Goal: Task Accomplishment & Management: Complete application form

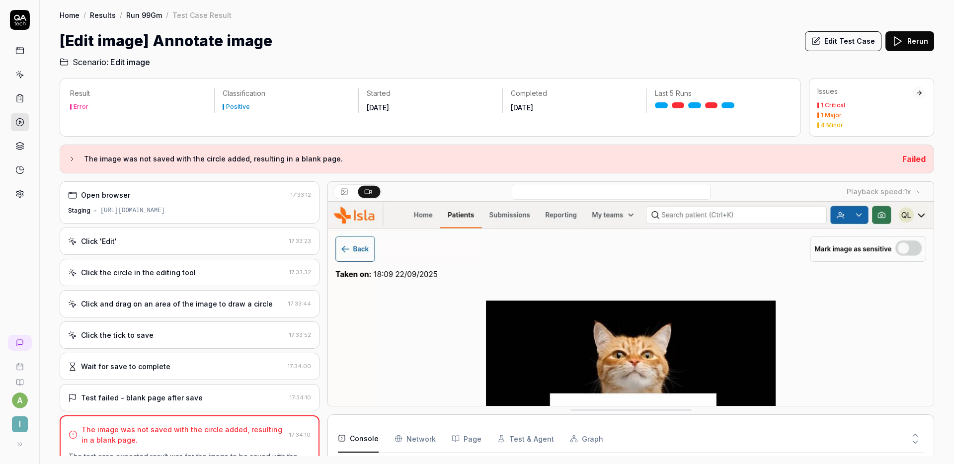
scroll to position [125, 0]
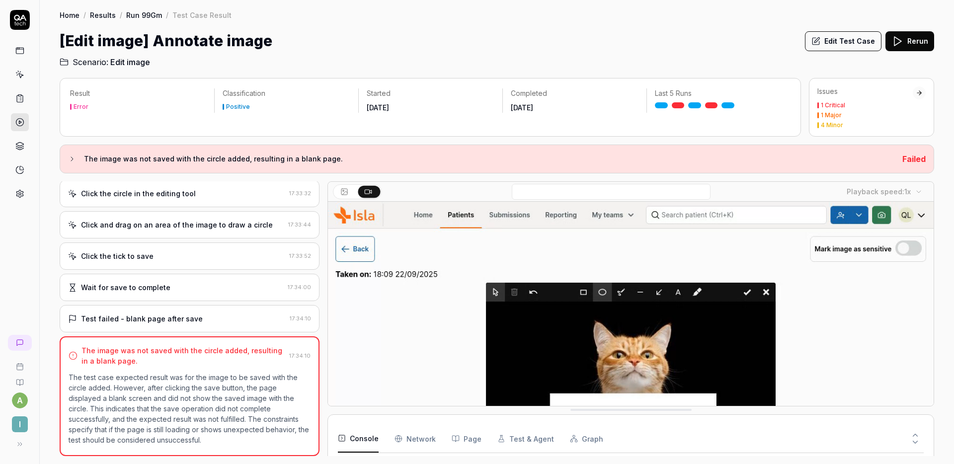
click at [184, 300] on div "Wait for save to complete 17:34:00" at bounding box center [190, 287] width 260 height 27
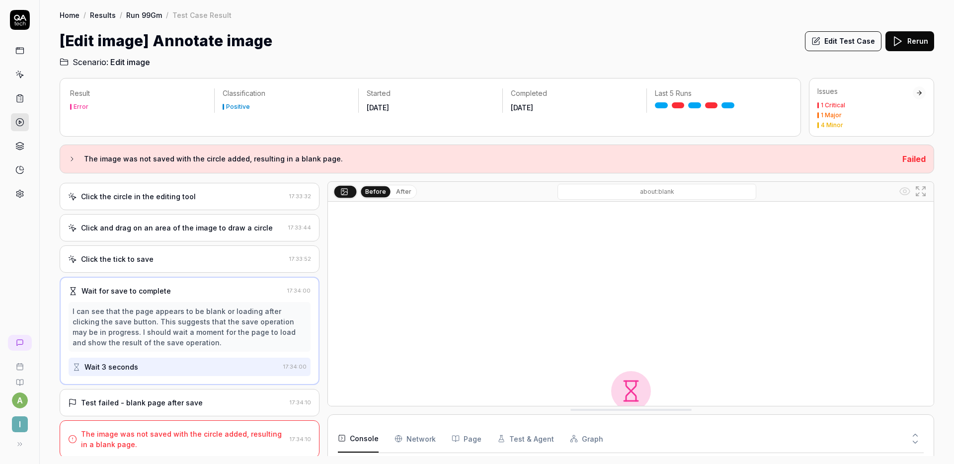
scroll to position [78, 0]
click at [222, 394] on div "Test failed - blank page after save 17:34:10" at bounding box center [190, 400] width 260 height 27
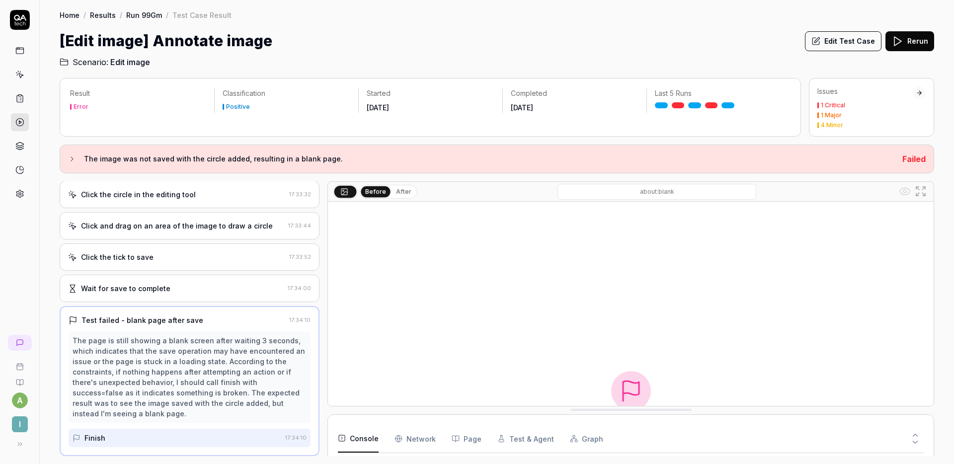
click at [208, 266] on div "Click the tick to save 17:33:52" at bounding box center [190, 257] width 260 height 27
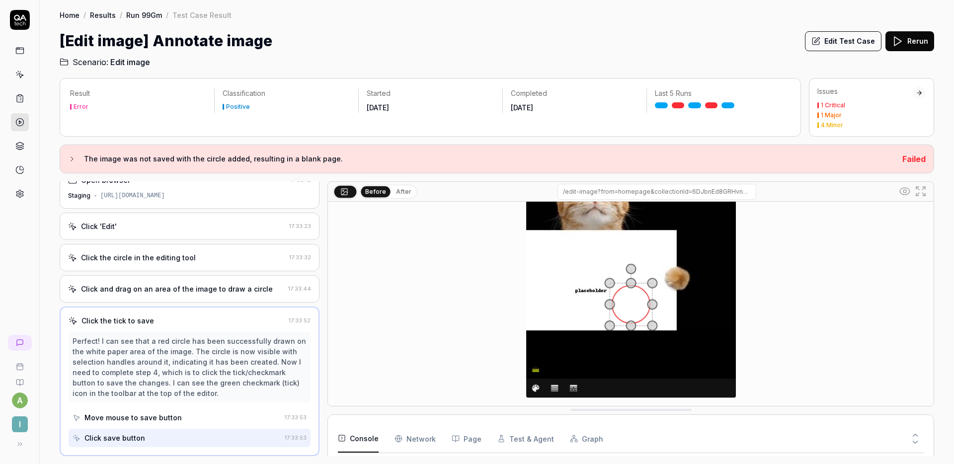
scroll to position [170, 0]
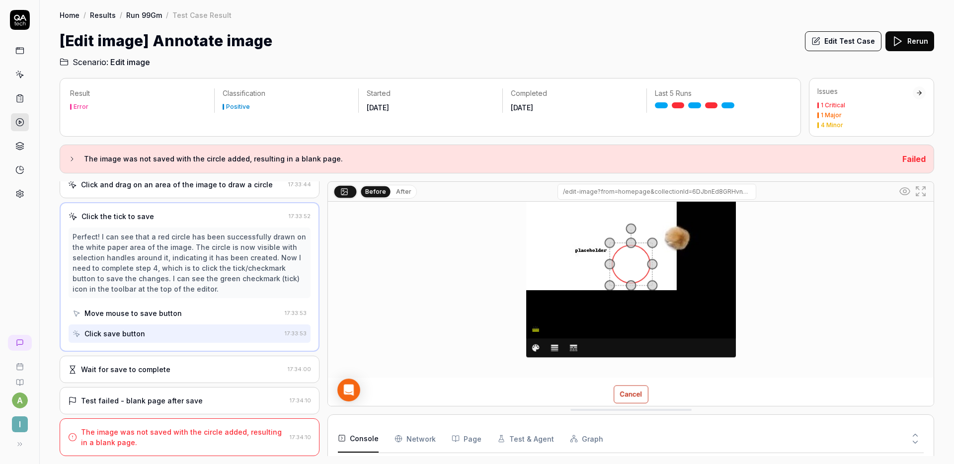
click at [167, 425] on div "The image was not saved with the circle added, resulting in a blank page. 17:34…" at bounding box center [190, 438] width 260 height 38
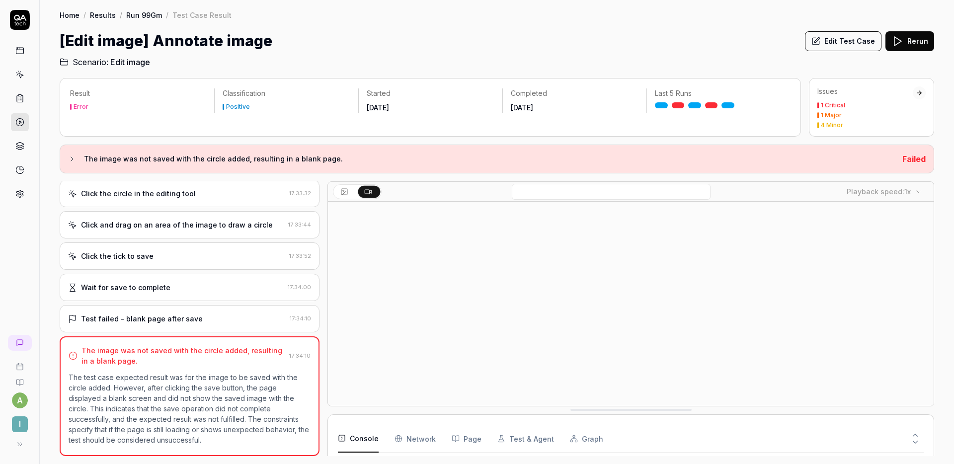
scroll to position [125, 0]
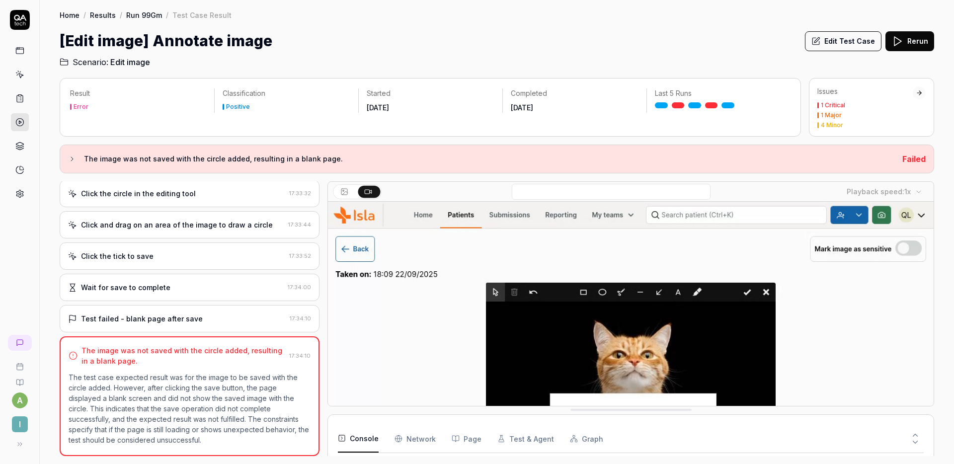
click at [915, 432] on icon at bounding box center [915, 435] width 9 height 9
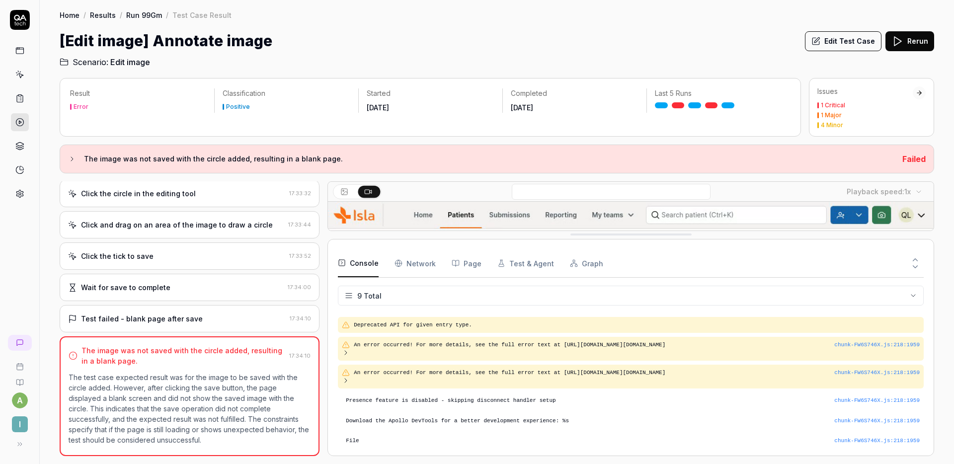
scroll to position [58, 0]
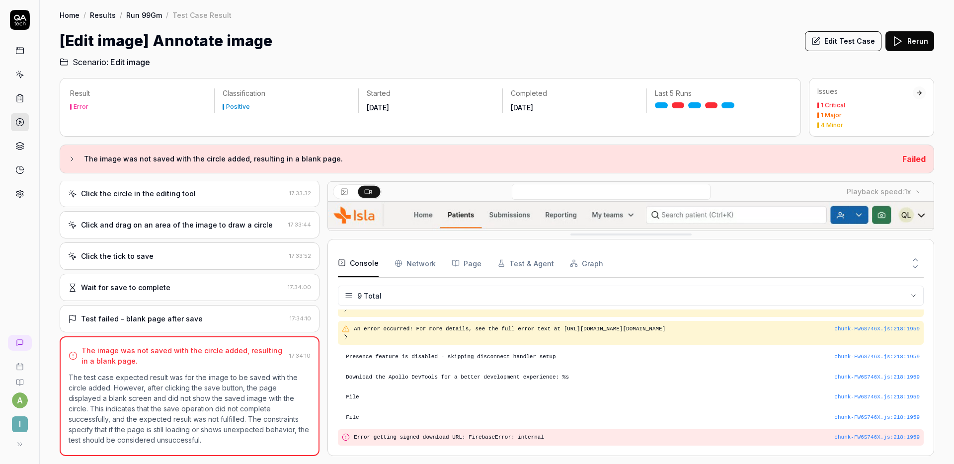
click at [919, 271] on icon at bounding box center [915, 266] width 9 height 9
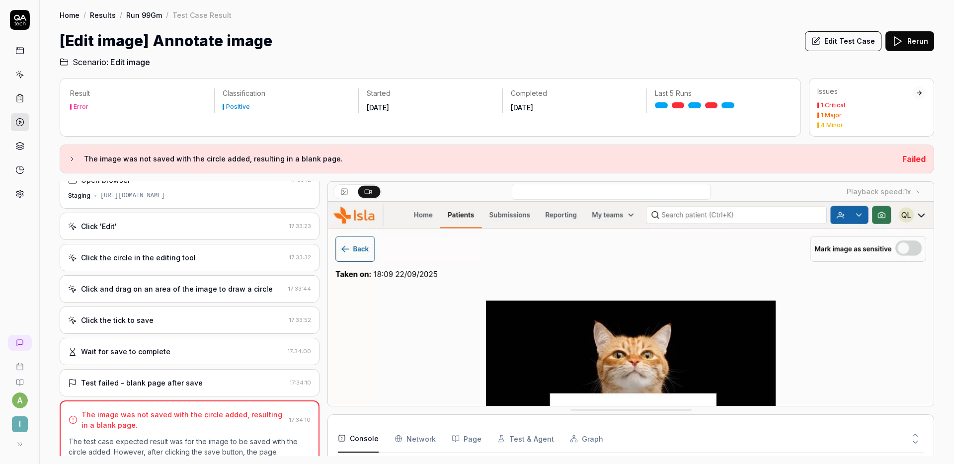
scroll to position [0, 0]
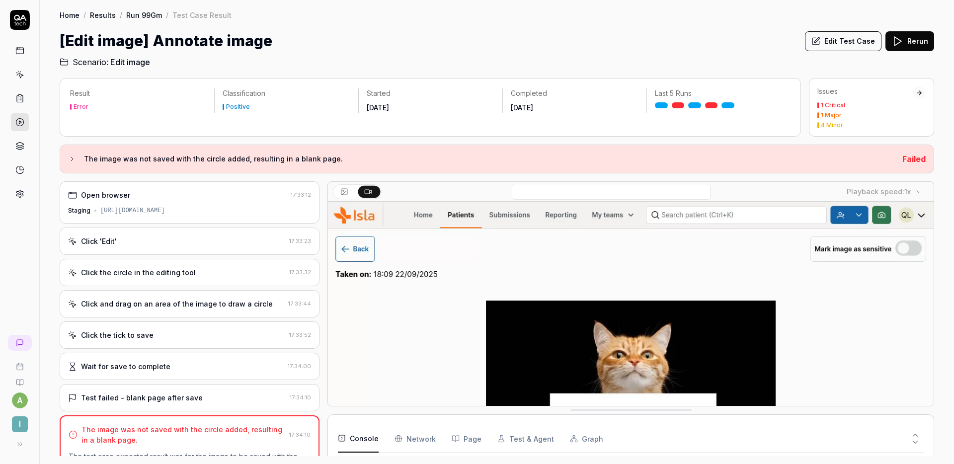
click at [165, 214] on div "[URL][DOMAIN_NAME]" at bounding box center [132, 210] width 65 height 9
click at [836, 44] on button "Edit Test Case" at bounding box center [843, 41] width 77 height 20
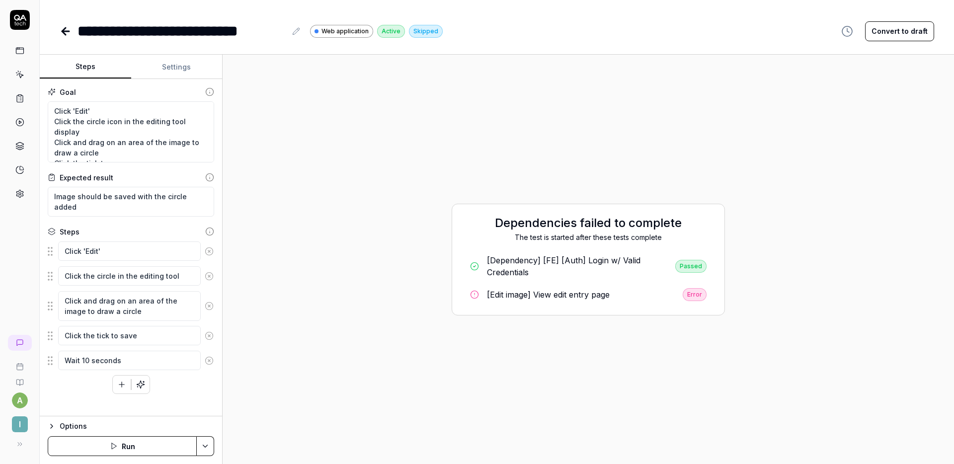
click at [187, 62] on button "Settings" at bounding box center [176, 67] width 91 height 24
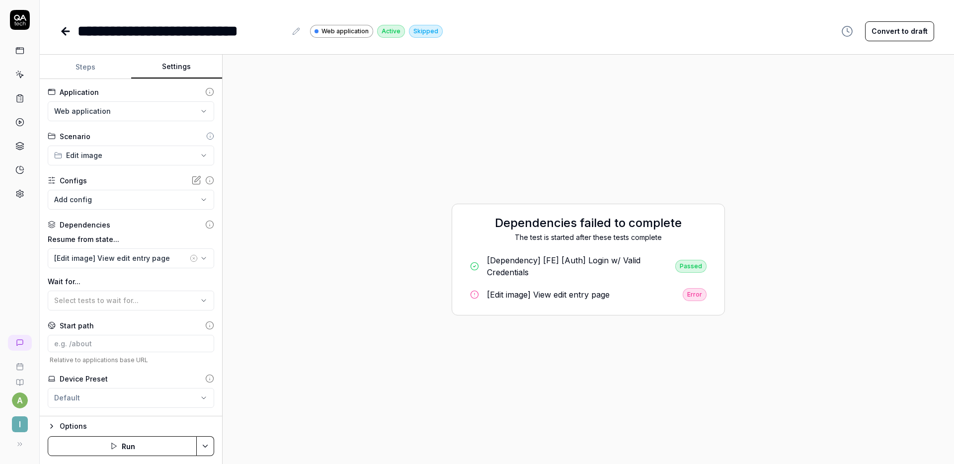
click at [99, 63] on button "Steps" at bounding box center [85, 67] width 91 height 24
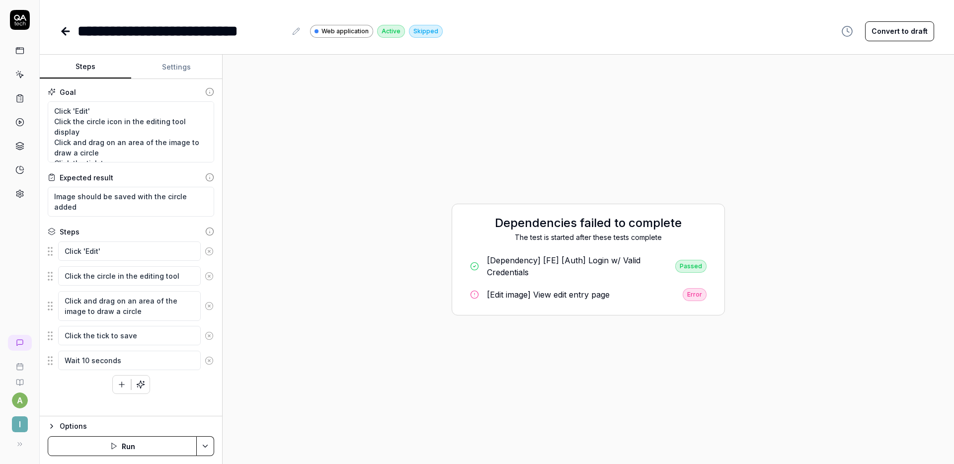
click at [69, 34] on icon at bounding box center [66, 31] width 12 height 12
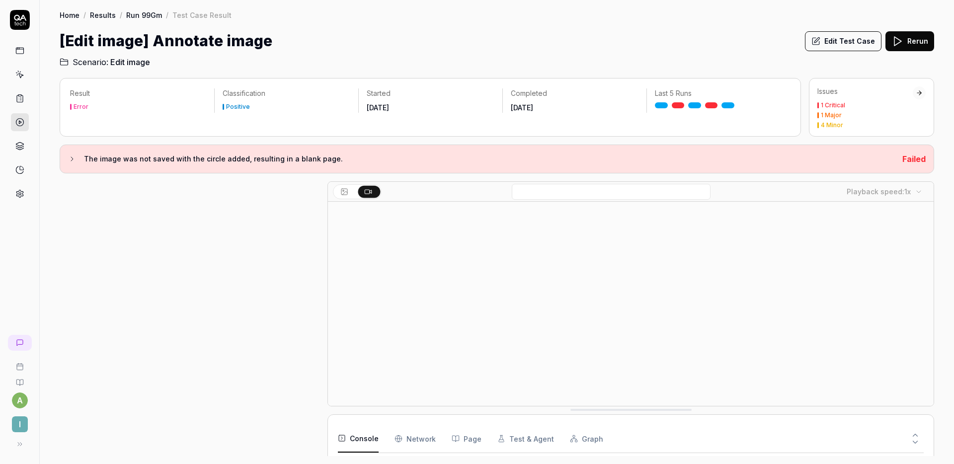
scroll to position [79, 0]
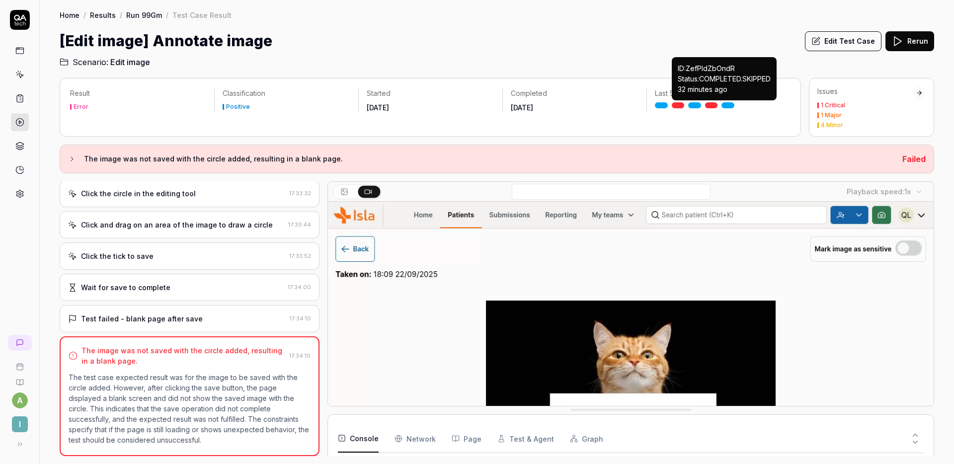
click at [730, 103] on link at bounding box center [728, 105] width 13 height 6
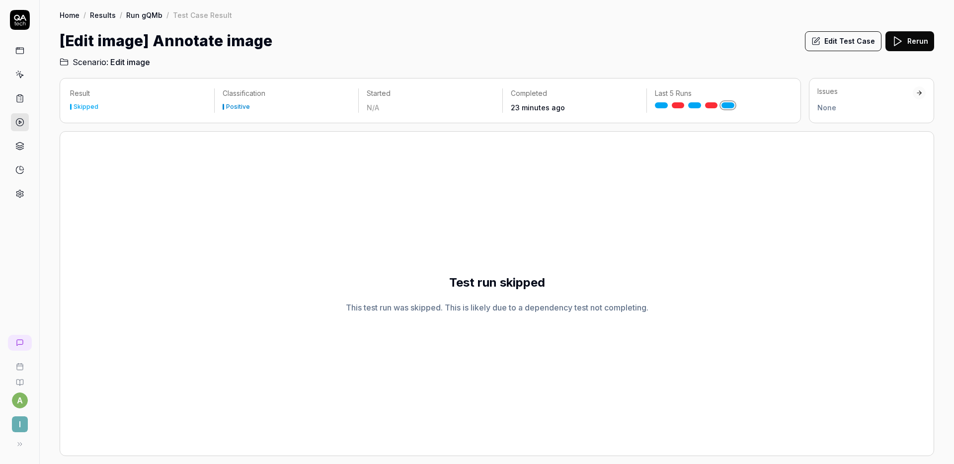
click at [715, 105] on link at bounding box center [711, 105] width 13 height 6
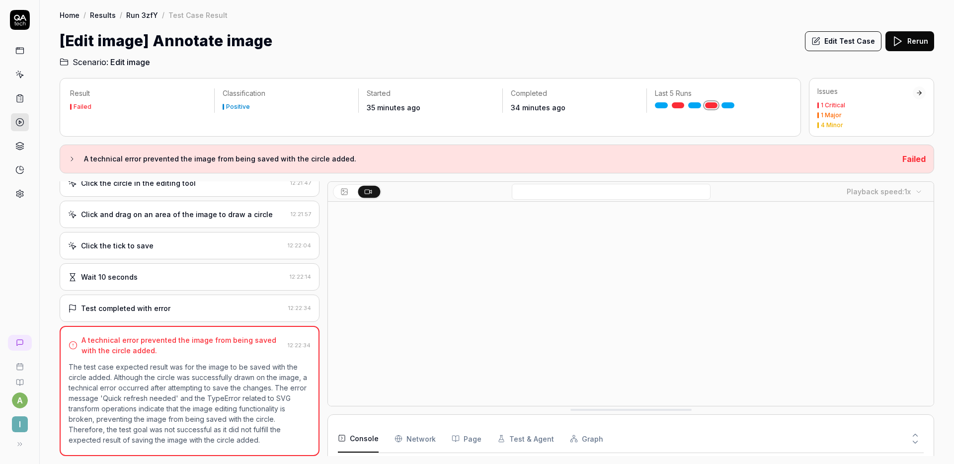
scroll to position [150, 0]
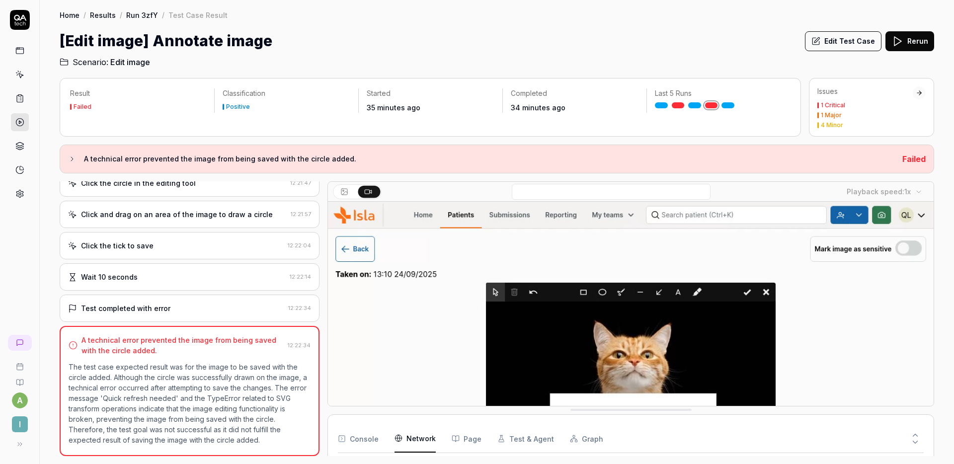
click at [410, 437] on Requests "Network" at bounding box center [415, 439] width 41 height 28
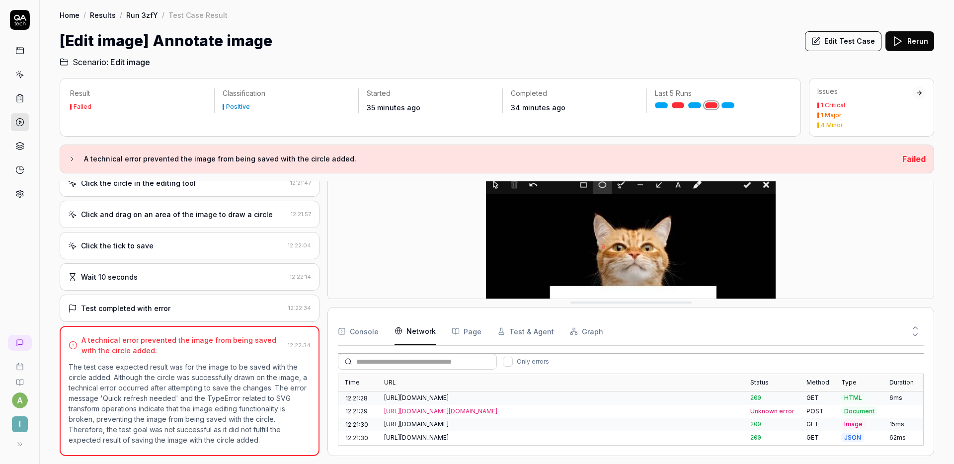
click at [371, 429] on div "Time URL Status Method Type Duration 12:21:28 https://staging.nhs.isla.health/p…" at bounding box center [631, 409] width 585 height 71
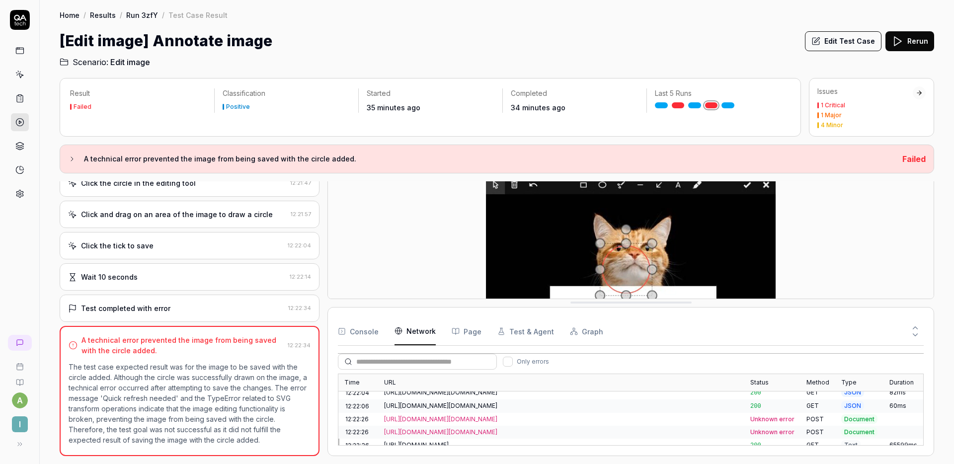
scroll to position [399, 0]
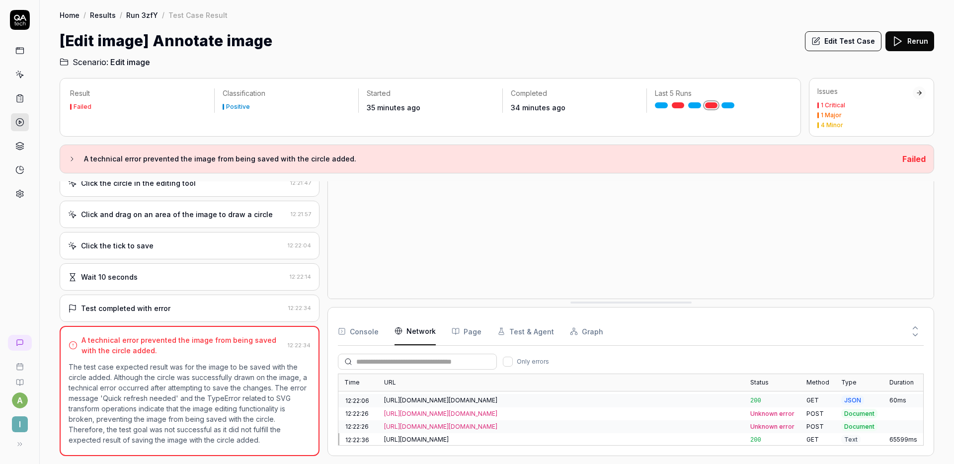
click at [365, 330] on button "Console" at bounding box center [358, 332] width 41 height 28
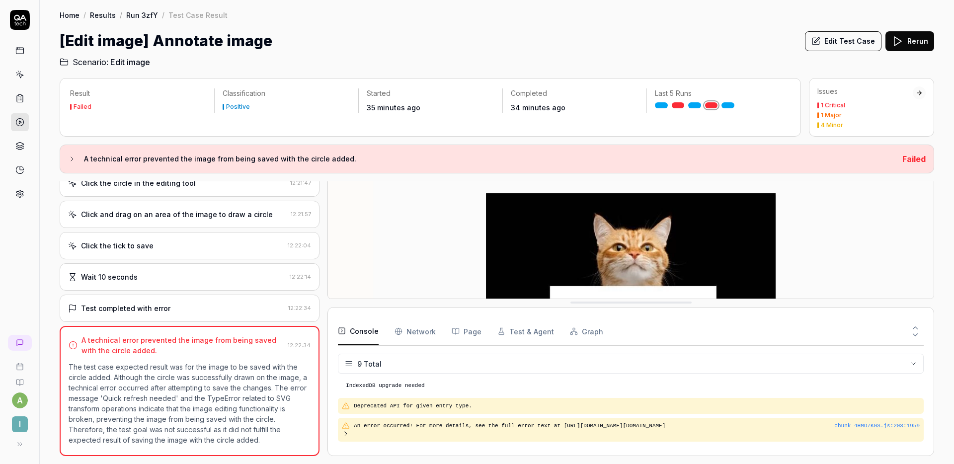
scroll to position [150, 0]
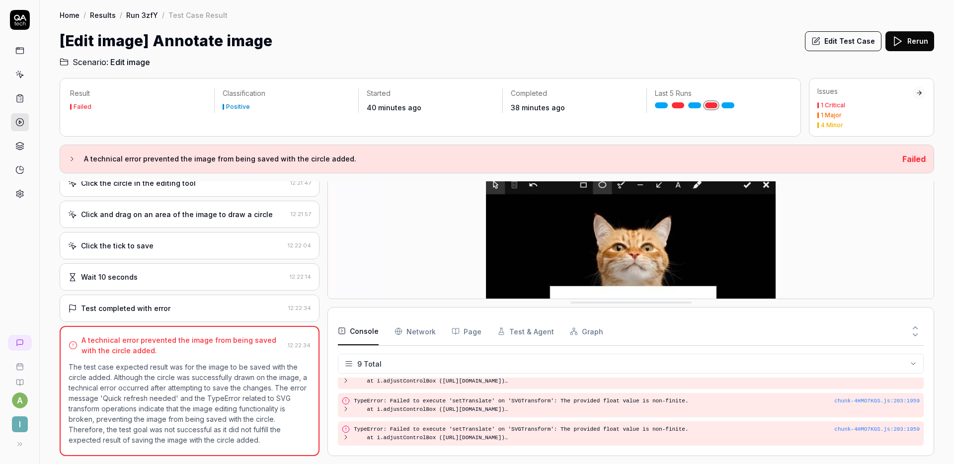
click at [374, 46] on div "[Edit image] Annotate image Edit Test Case Rerun" at bounding box center [497, 41] width 875 height 22
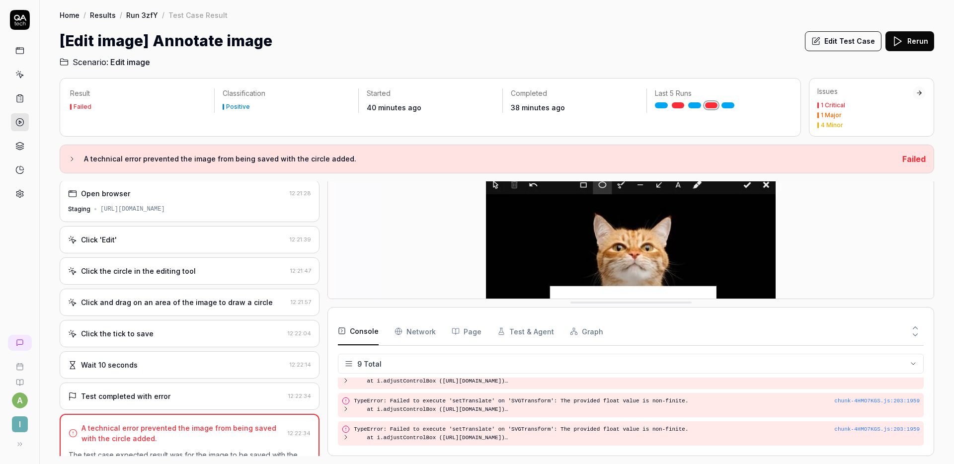
scroll to position [0, 0]
click at [179, 267] on div "Click the circle in the editing tool" at bounding box center [138, 272] width 115 height 10
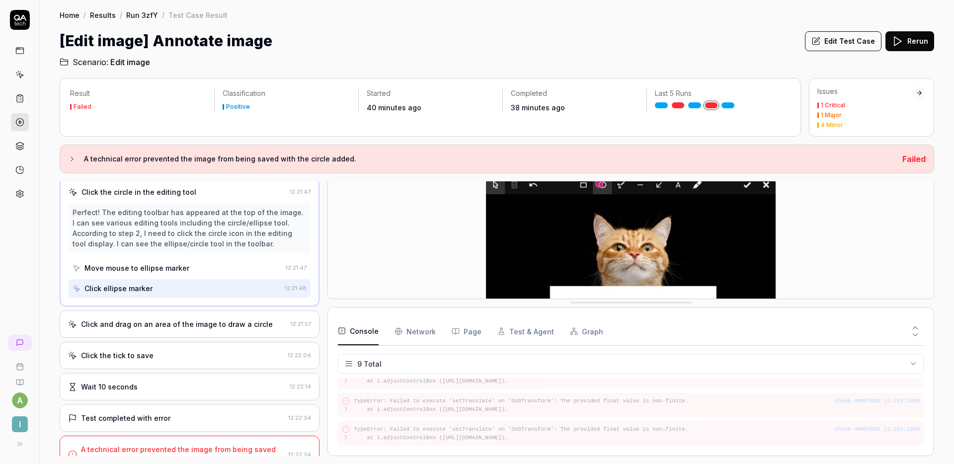
scroll to position [82, 0]
click at [192, 326] on div "Click and drag on an area of the image to draw a circle" at bounding box center [177, 323] width 192 height 10
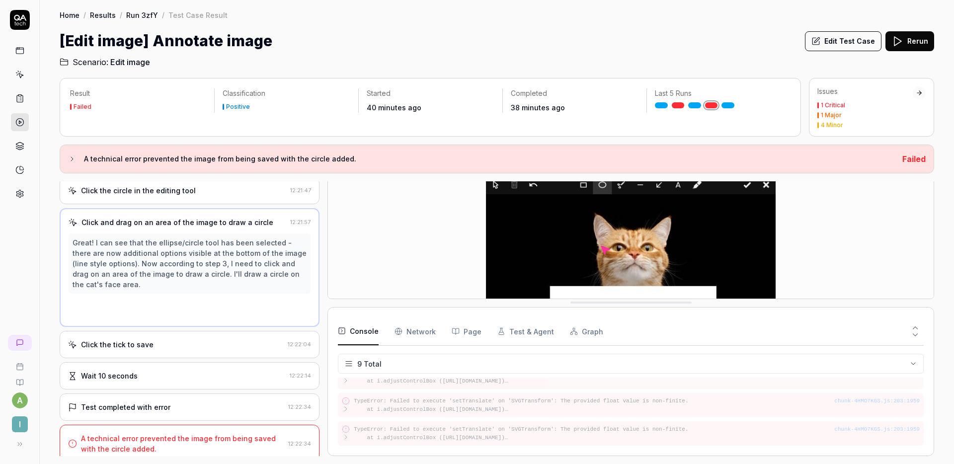
scroll to position [0, 0]
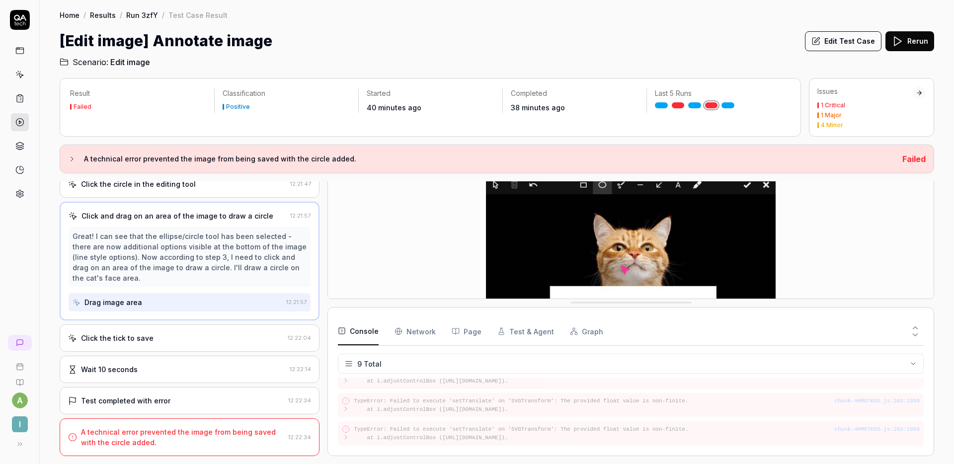
click at [165, 341] on div "Click the tick to save" at bounding box center [176, 338] width 216 height 10
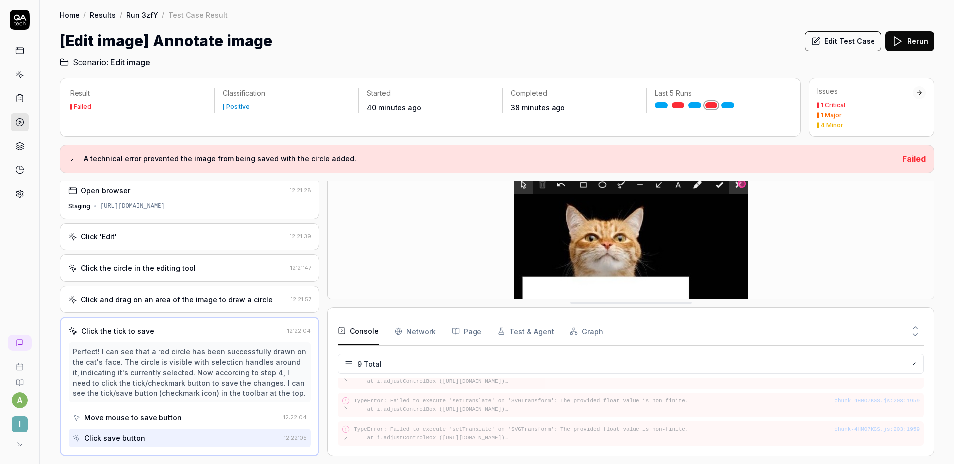
click at [844, 47] on button "Edit Test Case" at bounding box center [843, 41] width 77 height 20
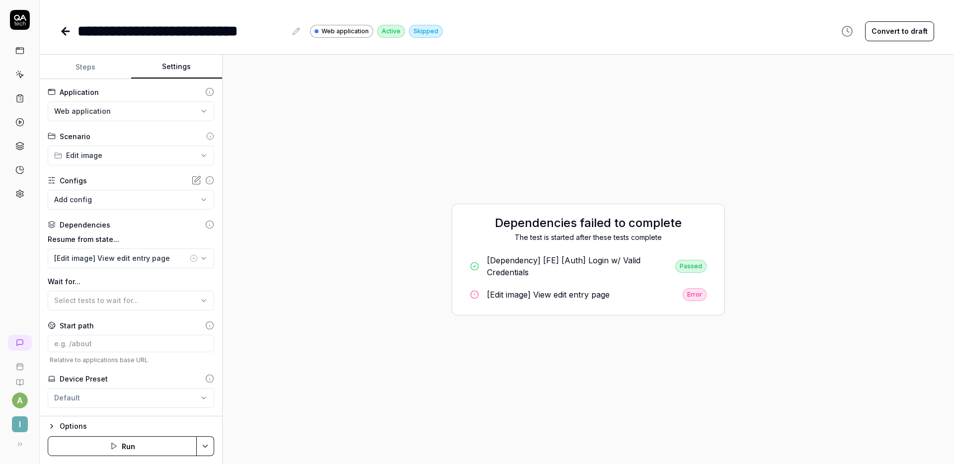
click at [170, 67] on button "Settings" at bounding box center [176, 67] width 91 height 24
click at [140, 254] on div "[Edit image] View edit entry page" at bounding box center [121, 258] width 134 height 10
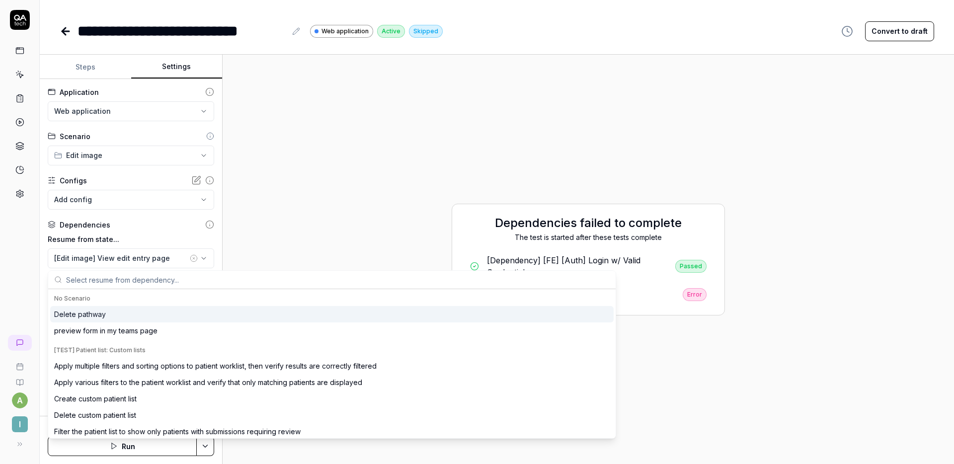
scroll to position [2, 0]
click at [233, 140] on div "Dependencies failed to complete The test is started after these tests complete …" at bounding box center [589, 260] width 716 height 394
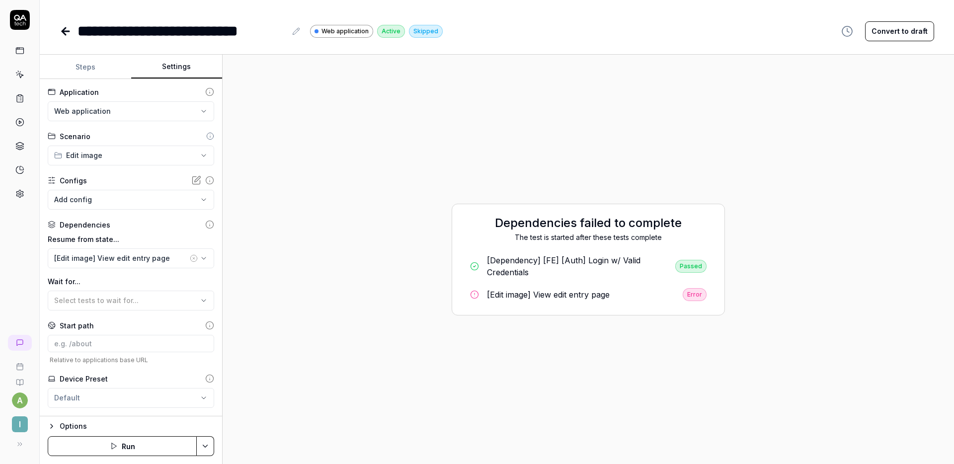
click at [103, 70] on button "Steps" at bounding box center [85, 67] width 91 height 24
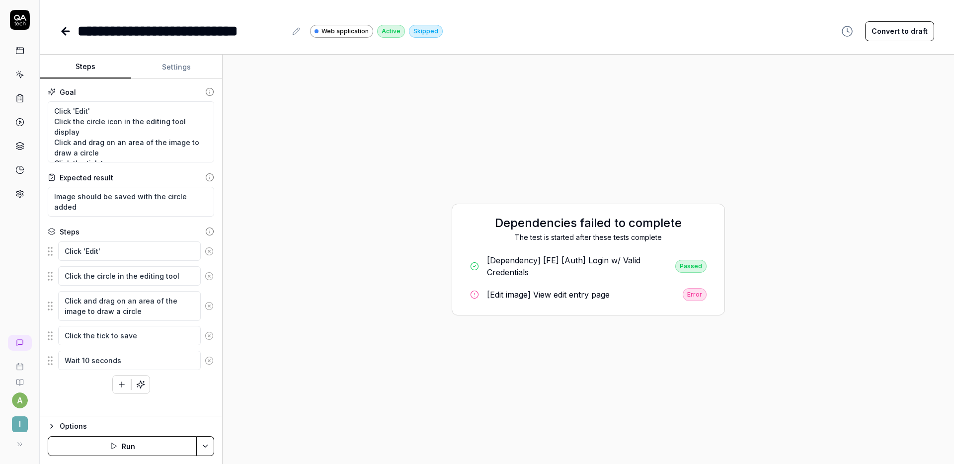
click at [58, 31] on div "**********" at bounding box center [497, 21] width 915 height 42
click at [60, 31] on icon at bounding box center [66, 31] width 12 height 12
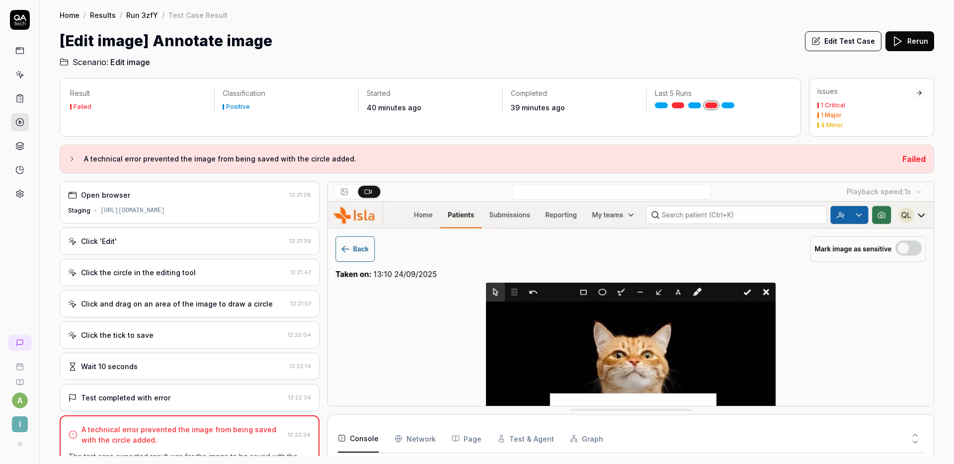
click at [176, 202] on div "Open browser 12:21:28 Staging https://staging.nhs.isla.health/patients/7QoEz7oX…" at bounding box center [190, 202] width 260 height 42
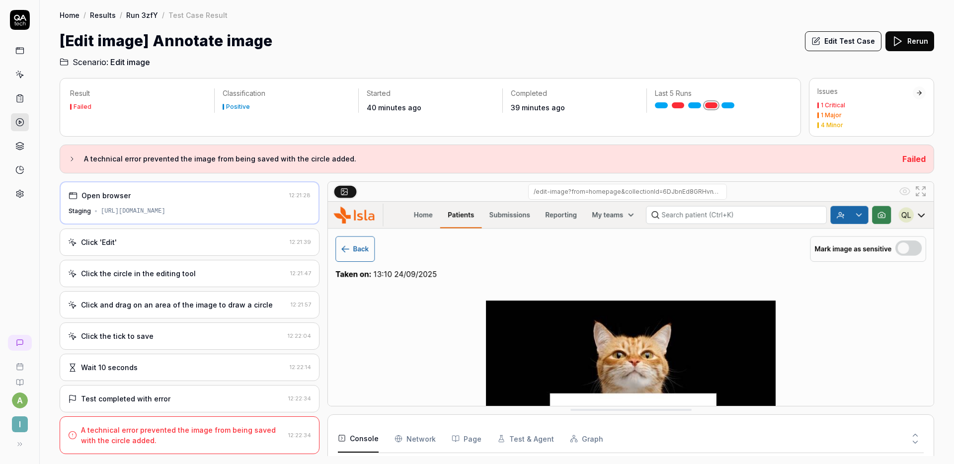
click at [164, 211] on div "[URL][DOMAIN_NAME]" at bounding box center [133, 211] width 65 height 9
copy div "[URL][DOMAIN_NAME]"
click at [606, 71] on div "Result Failed Classification Positive Started 42 minutes ago Completed 41 minut…" at bounding box center [497, 266] width 915 height 396
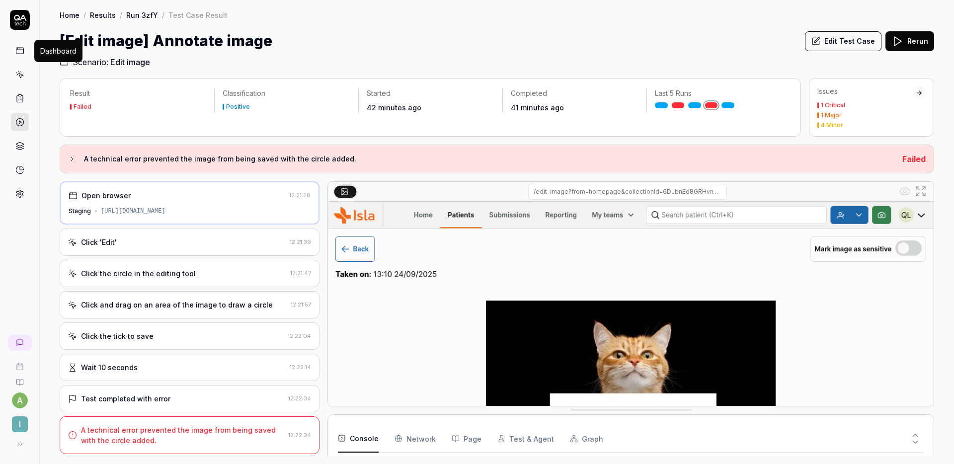
click at [20, 51] on icon at bounding box center [19, 50] width 9 height 9
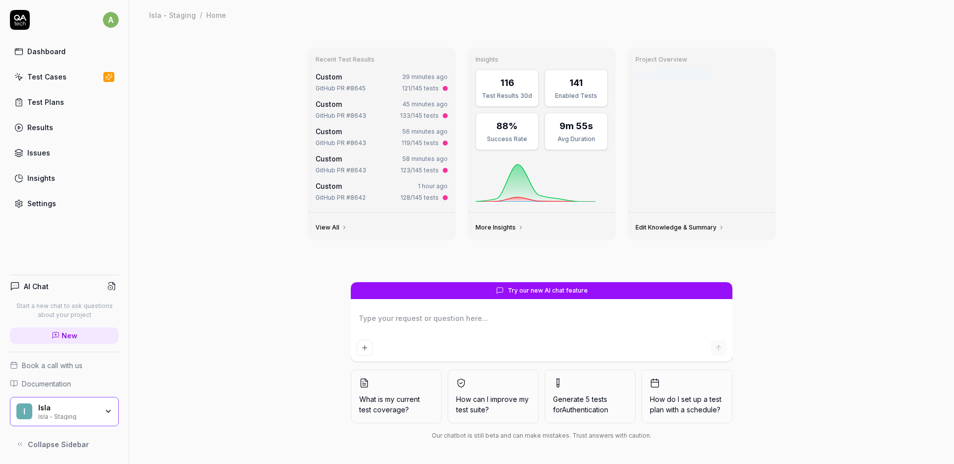
click at [49, 77] on div "Test Cases" at bounding box center [46, 77] width 39 height 10
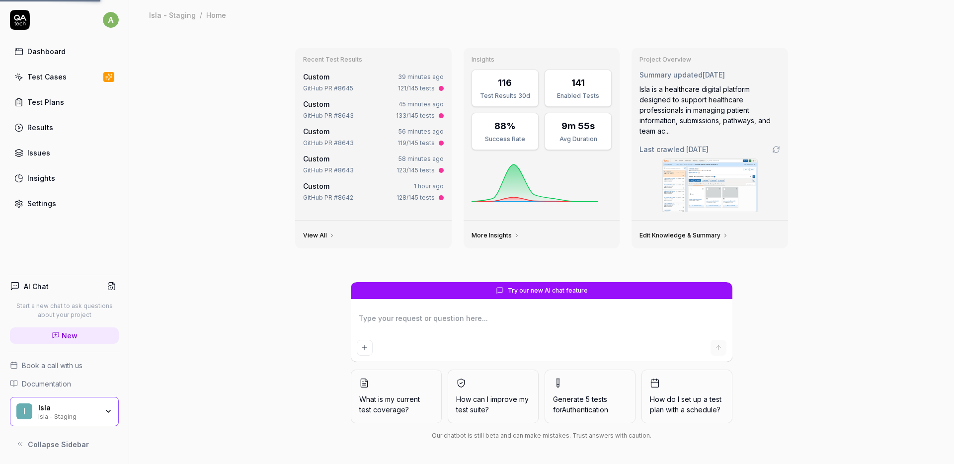
type textarea "*"
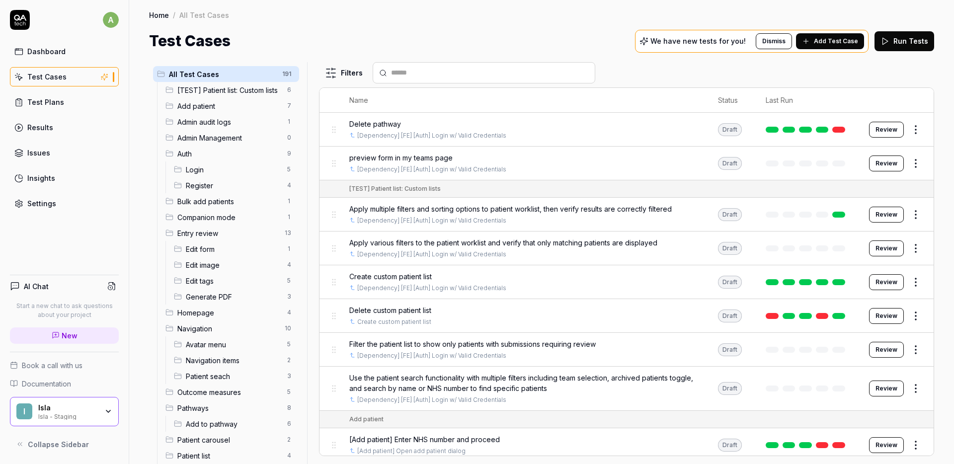
click at [612, 53] on div "All Test Cases 191 [TEST] Patient list: Custom lists 6 Add patient 7 Admin audi…" at bounding box center [541, 258] width 825 height 412
click at [836, 41] on span "Add Test Case" at bounding box center [836, 41] width 44 height 9
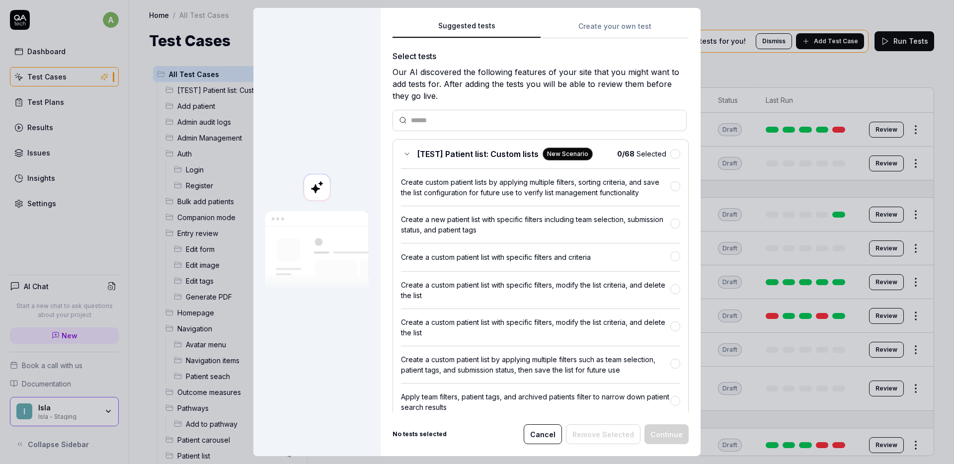
click at [613, 24] on button "Create your own test" at bounding box center [615, 29] width 148 height 18
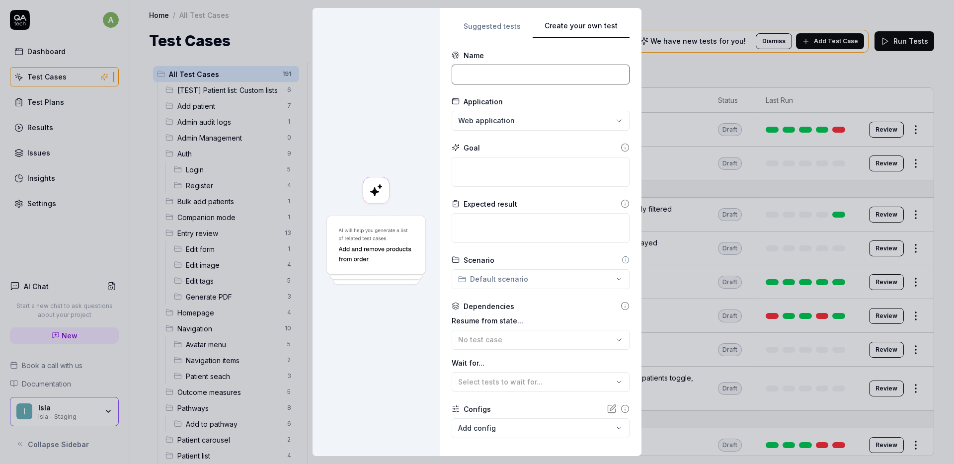
click at [515, 73] on input at bounding box center [541, 75] width 178 height 20
type input "Test edit image"
click at [511, 126] on div "**********" at bounding box center [477, 232] width 954 height 464
click at [518, 97] on div "**********" at bounding box center [477, 232] width 954 height 464
click at [500, 166] on textarea at bounding box center [541, 172] width 178 height 30
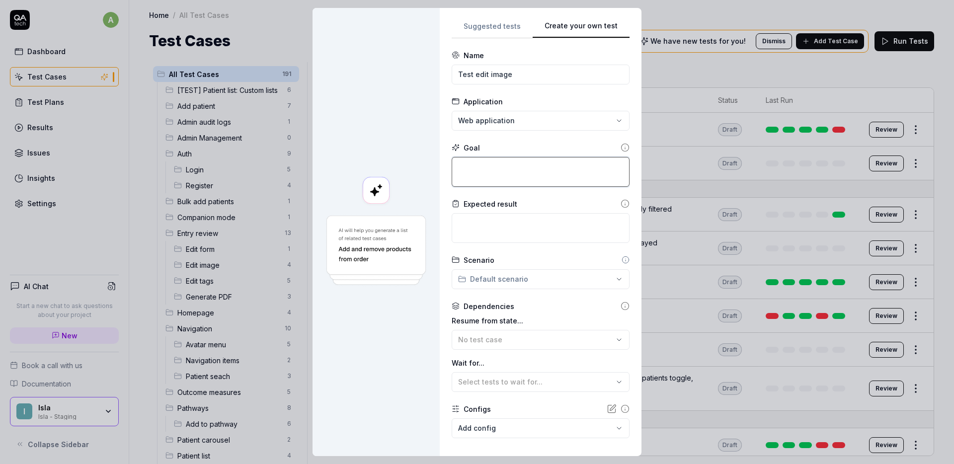
type textarea "*"
type textarea "O"
type textarea "*"
type textarea "Op"
type textarea "*"
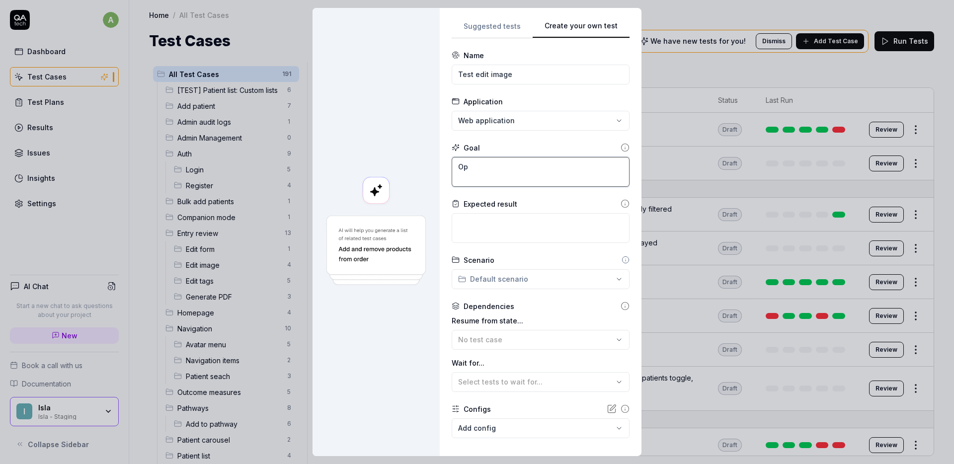
type textarea "Ope"
type textarea "*"
type textarea "C"
type textarea "*"
type textarea "C"
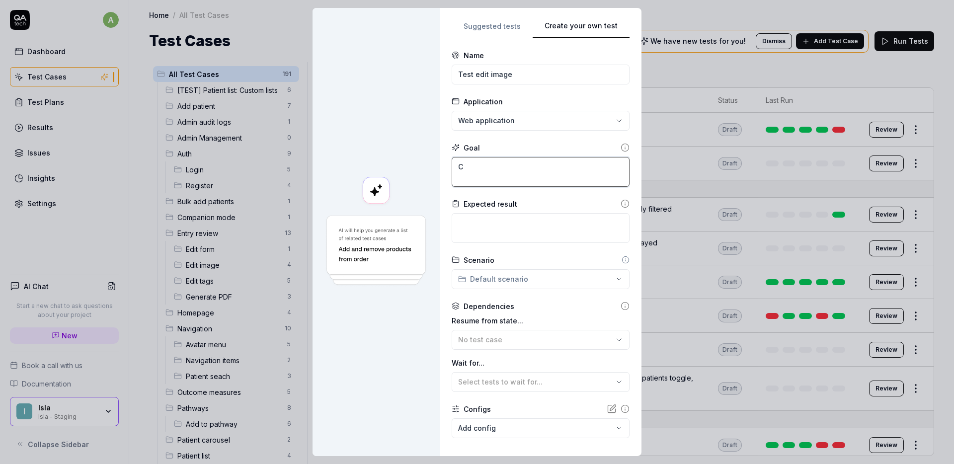
type textarea "*"
type textarea "Cl"
type textarea "*"
type textarea "Cli"
type textarea "*"
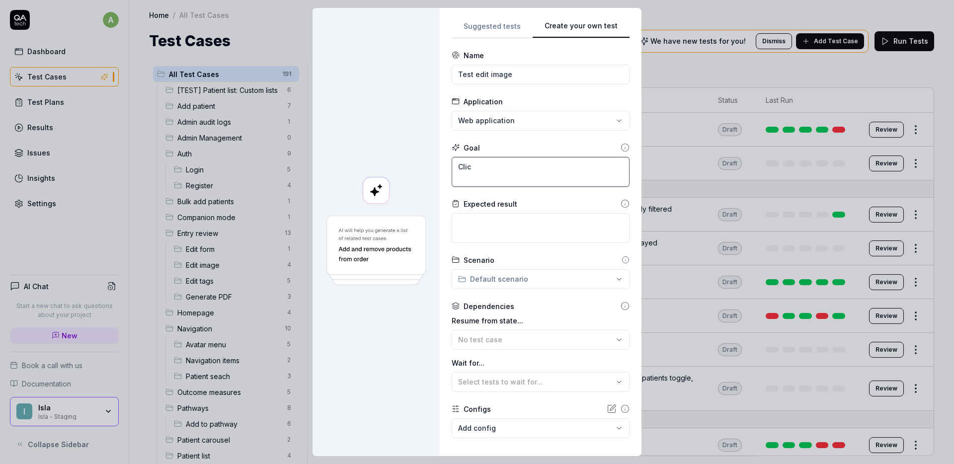
type textarea "Click"
type textarea "*"
type textarea "Click"
type textarea "*"
type textarea "Click '"
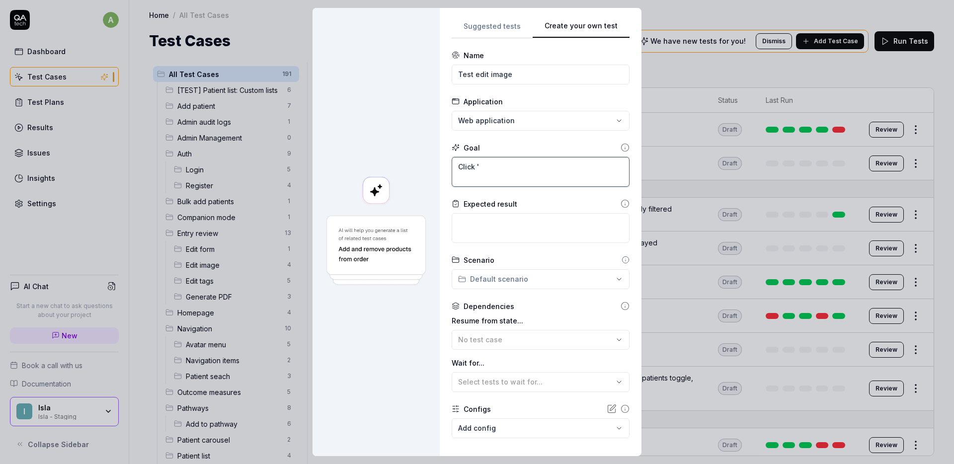
type textarea "*"
type textarea "Click 'e"
type textarea "*"
type textarea "Click 'ed"
type textarea "*"
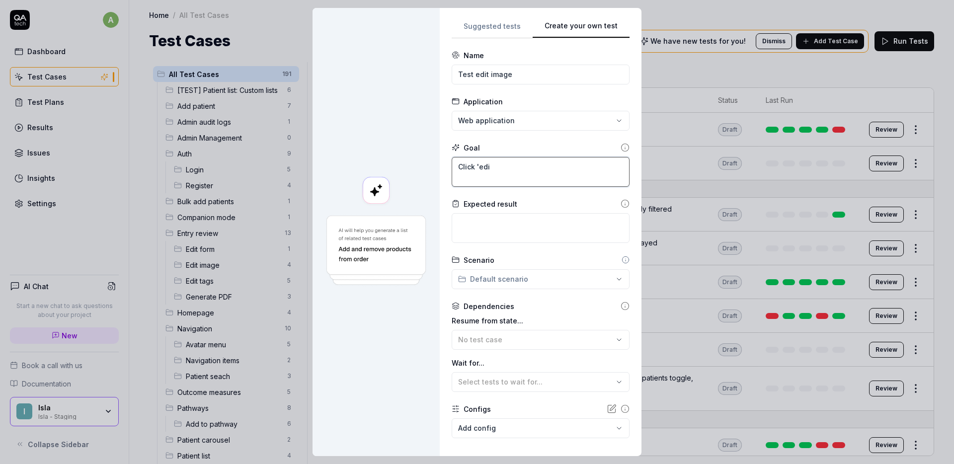
type textarea "Click 'edit"
type textarea "*"
type textarea "Click 'edit'"
type textarea "*"
type textarea "Click 'edit'"
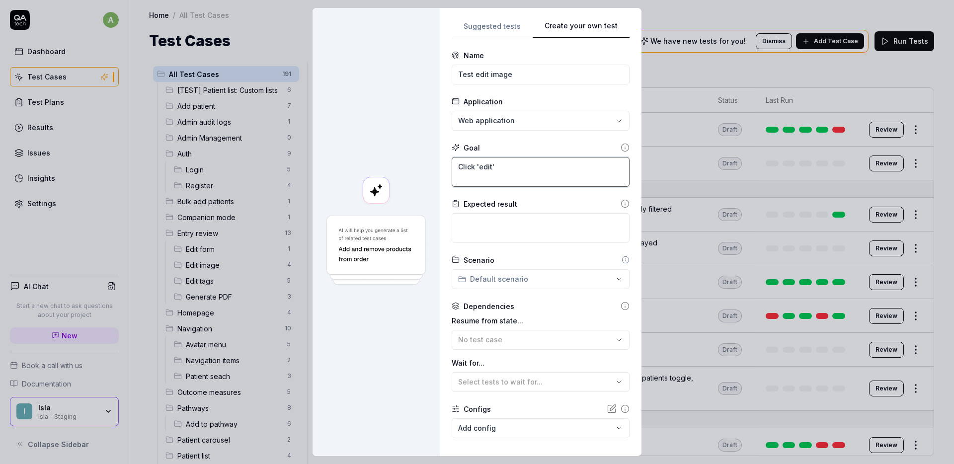
type textarea "*"
type textarea "Click 'edit'"
type textarea "*"
type textarea "Click 'edit',"
type textarea "*"
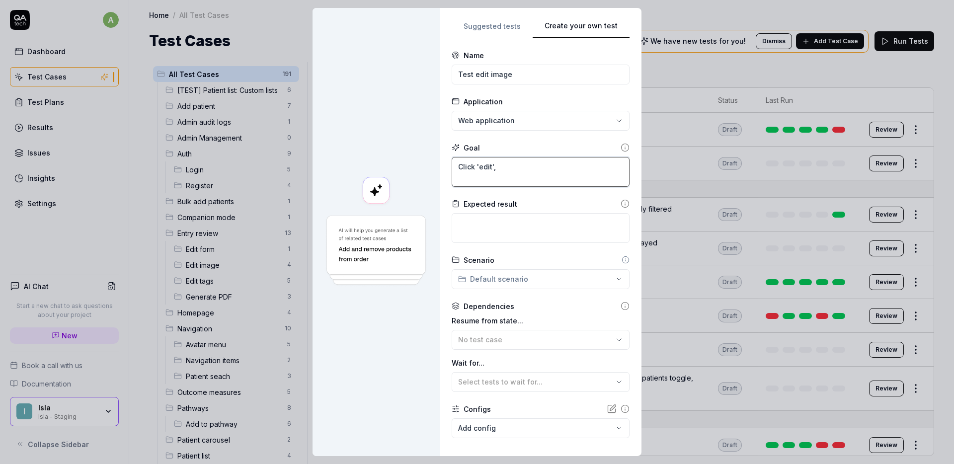
type textarea "Click 'edit',"
type textarea "*"
type textarea "Click 'edit', c"
type textarea "*"
type textarea "Click 'edit', ci"
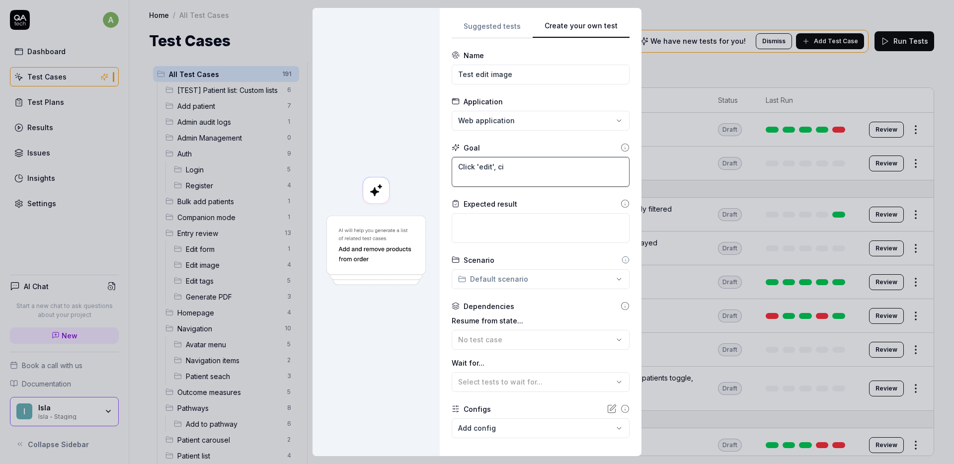
type textarea "*"
type textarea "Click 'edit', cic"
type textarea "*"
type textarea "Click 'edit', ci"
type textarea "*"
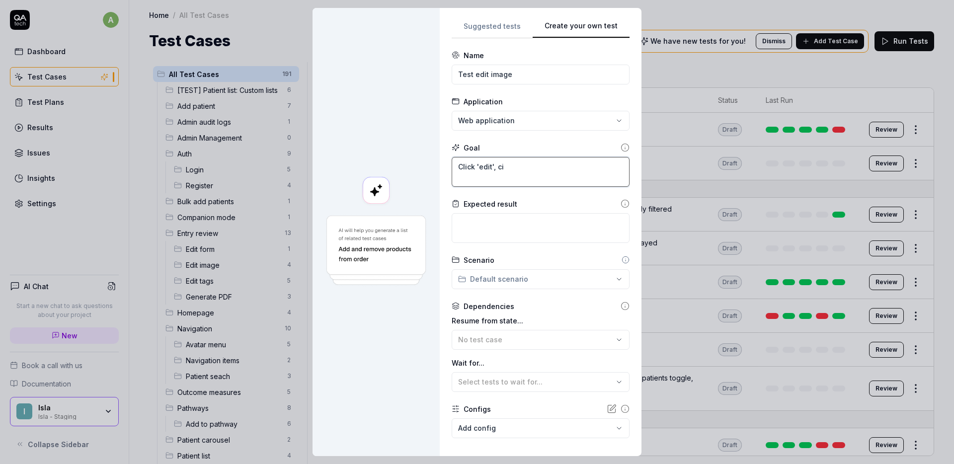
type textarea "Click 'edit', c"
type textarea "*"
type textarea "Click 'edit', cl"
type textarea "*"
type textarea "Click 'edit', cli"
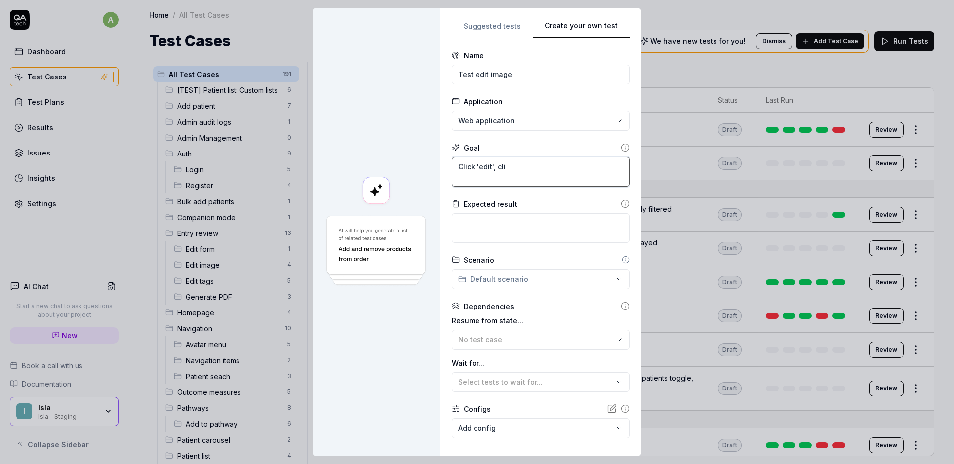
type textarea "*"
type textarea "Click 'edit', clic"
type textarea "*"
type textarea "Click 'edit', click"
type textarea "*"
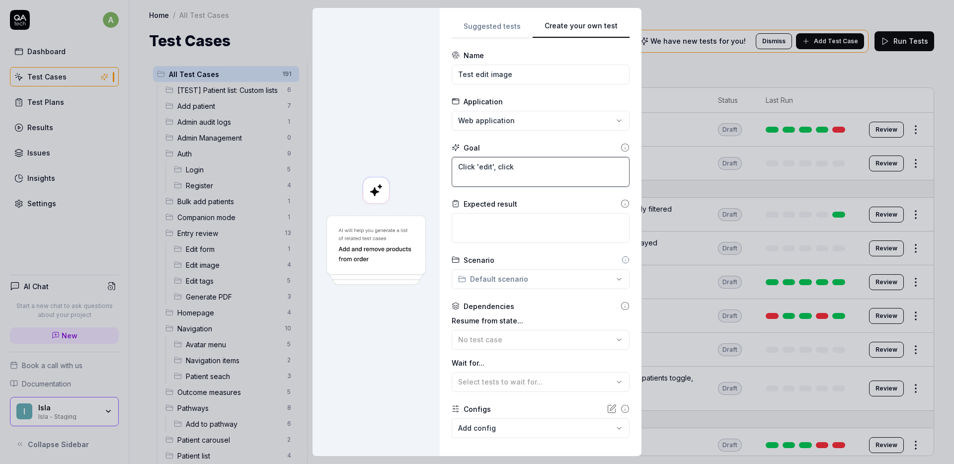
type textarea "Click 'edit', click h"
type textarea "*"
type textarea "Click 'edit', click t"
type textarea "*"
type textarea "Click 'edit', click th"
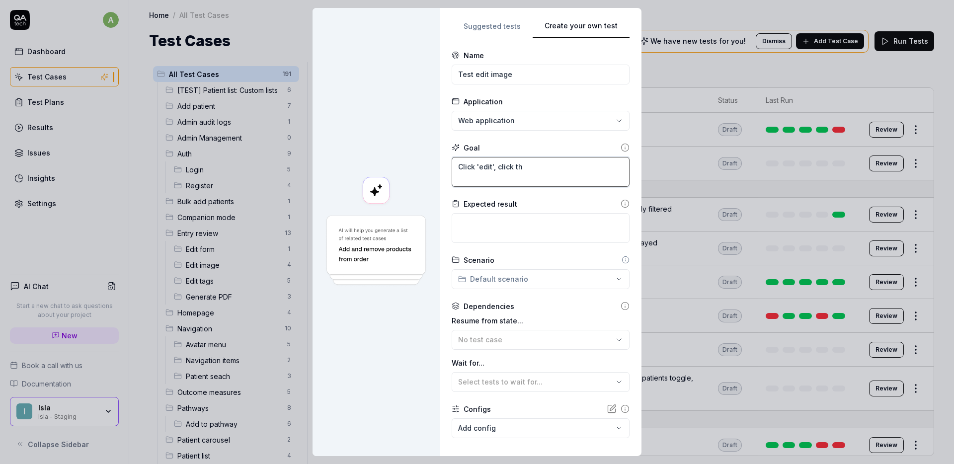
type textarea "*"
type textarea "Click 'edit', click the"
type textarea "*"
type textarea "Click 'edit', click the"
type textarea "*"
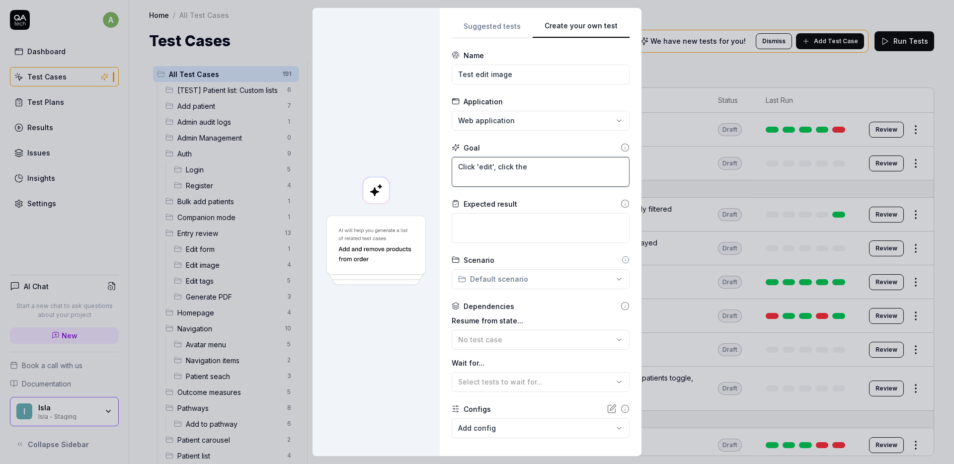
type textarea "Click 'edit', click the o"
type textarea "*"
type textarea "Click 'edit', click the ov"
type textarea "*"
type textarea "Click 'edit', click the ova"
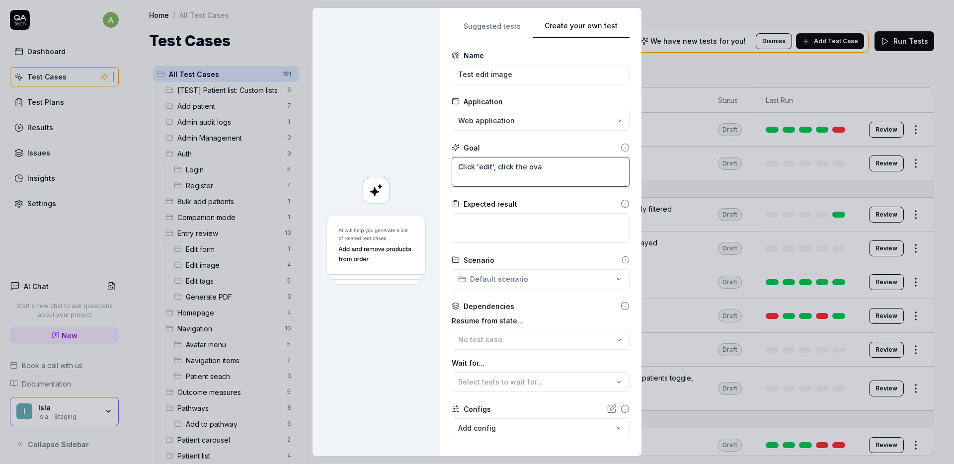
type textarea "*"
type textarea "Click 'edit', click the oval"
type textarea "*"
type textarea "Click 'edit', click the oval i"
type textarea "*"
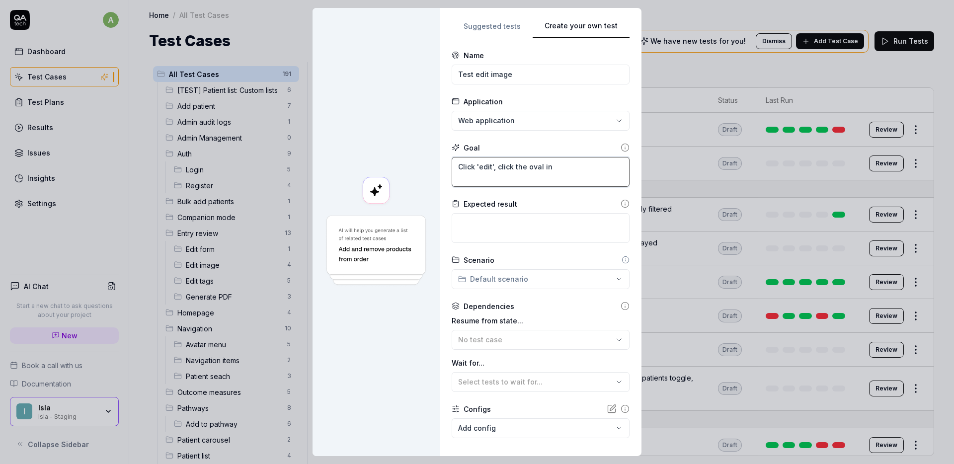
type textarea "Click 'edit', click the oval in"
type textarea "*"
type textarea "Click 'edit', click the oval in t"
type textarea "*"
type textarea "Click 'edit', click the oval in th"
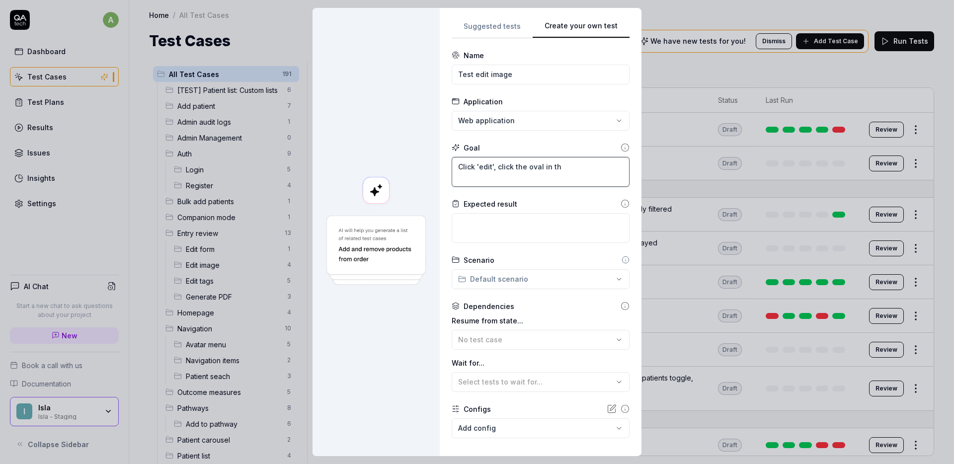
type textarea "*"
type textarea "Click 'edit', click the oval in the"
type textarea "*"
type textarea "Click 'edit', click the oval in the"
type textarea "*"
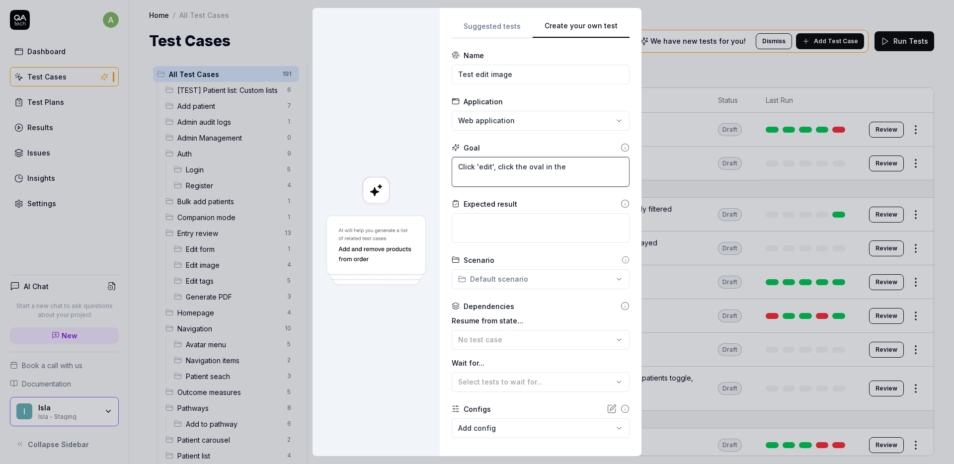
type textarea "Click 'edit', click the oval in the t"
type textarea "*"
type textarea "Click 'edit', click the oval in the to"
type textarea "*"
type textarea "Click 'edit', click the oval in the too"
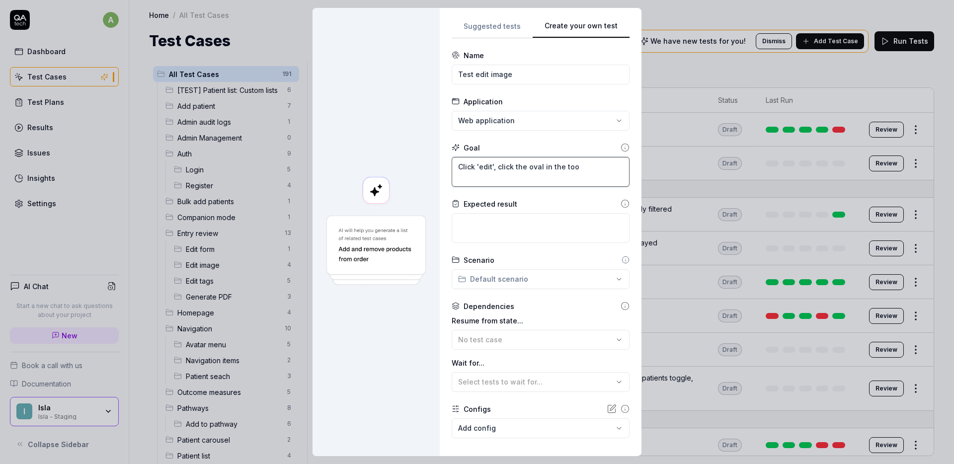
type textarea "*"
type textarea "Click 'edit', click the oval in the tool"
type textarea "*"
type textarea "Click 'edit', click the oval in the toolb"
type textarea "*"
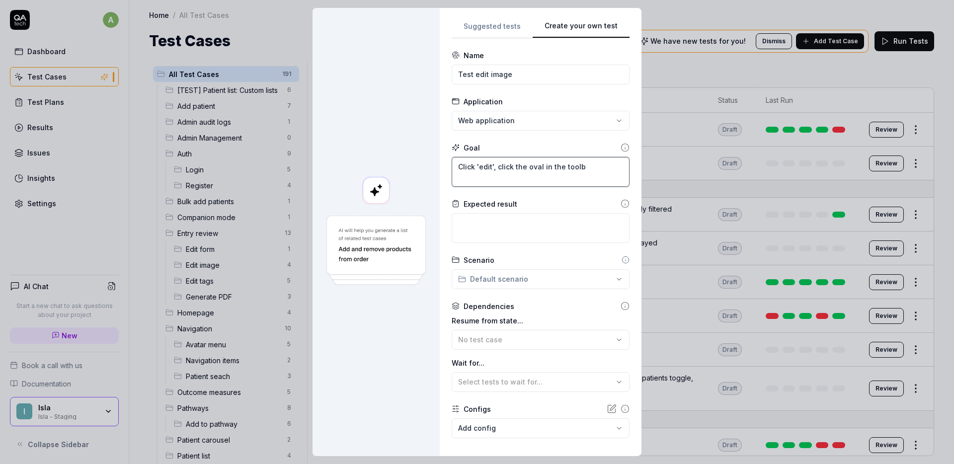
type textarea "Click 'edit', click the oval in the toolba"
type textarea "*"
type textarea "Click 'edit', click the oval in the toolbar"
type textarea "*"
type textarea "Click 'edit', click the oval in the toolbar"
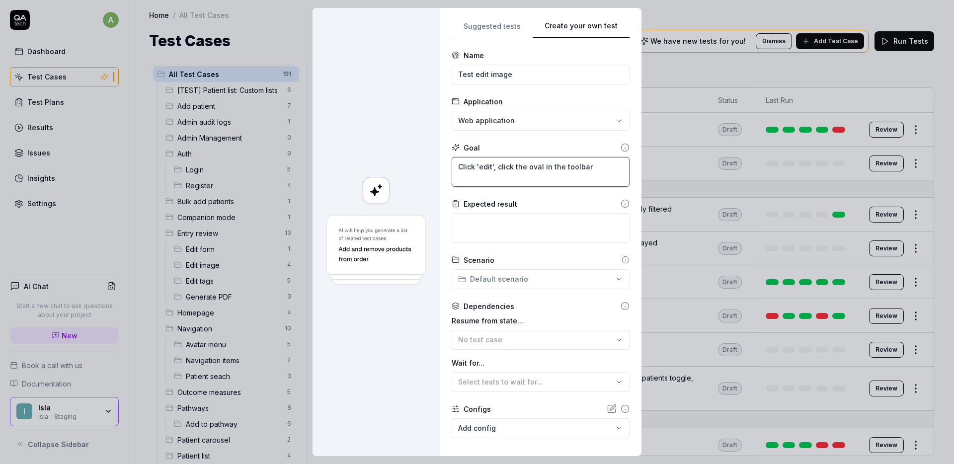
type textarea "*"
type textarea "Click 'edit', click the oval in the toolbar,"
type textarea "*"
type textarea "Click 'edit', click the oval in the toolbar, c"
type textarea "*"
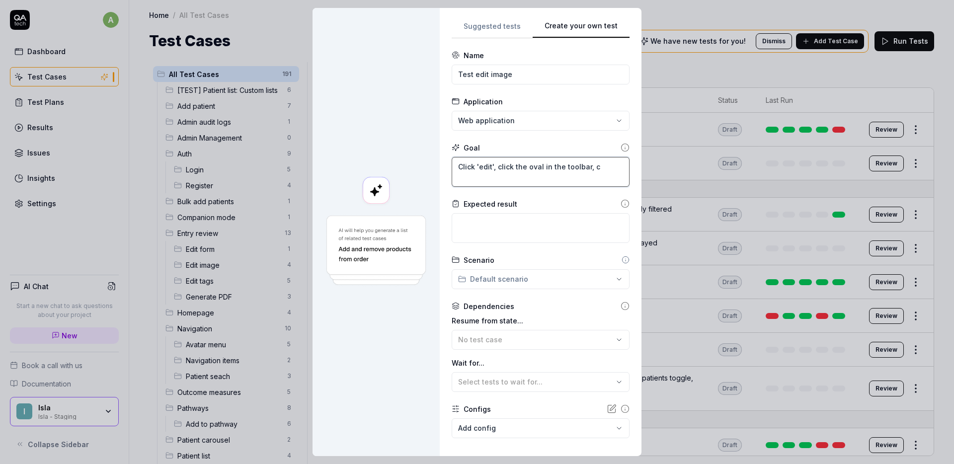
type textarea "Click 'edit', click the oval in the toolbar, cl"
type textarea "*"
type textarea "Click 'edit', click the oval in the toolbar, clic"
type textarea "*"
type textarea "Click 'edit', click the oval in the toolbar, clic"
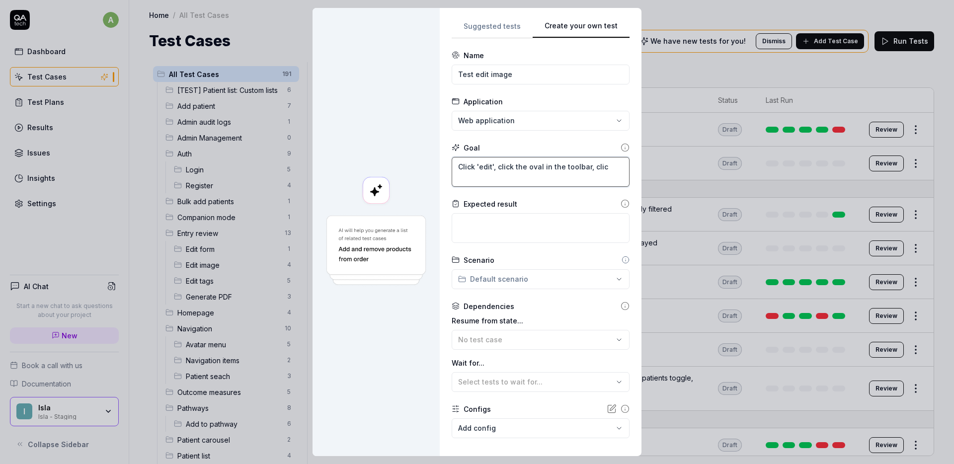
type textarea "*"
type textarea "Click 'edit', click the oval in the toolbar, clic"
type textarea "*"
type textarea "Click 'edit', click the oval in the toolbar, click"
type textarea "*"
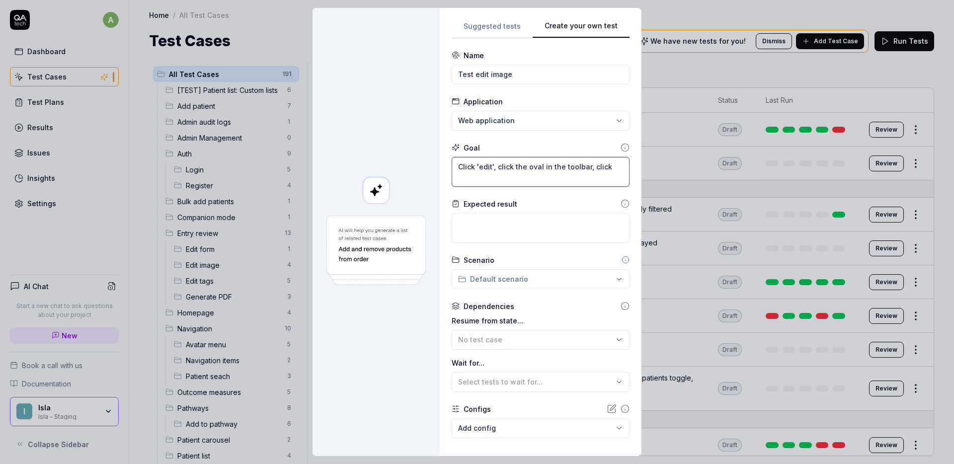
type textarea "Click 'edit', click the oval in the toolbar, click a"
type textarea "*"
type textarea "Click 'edit', click the oval in the toolbar, click at"
type textarea "*"
type textarea "Click 'edit', click the oval in the toolbar, click a"
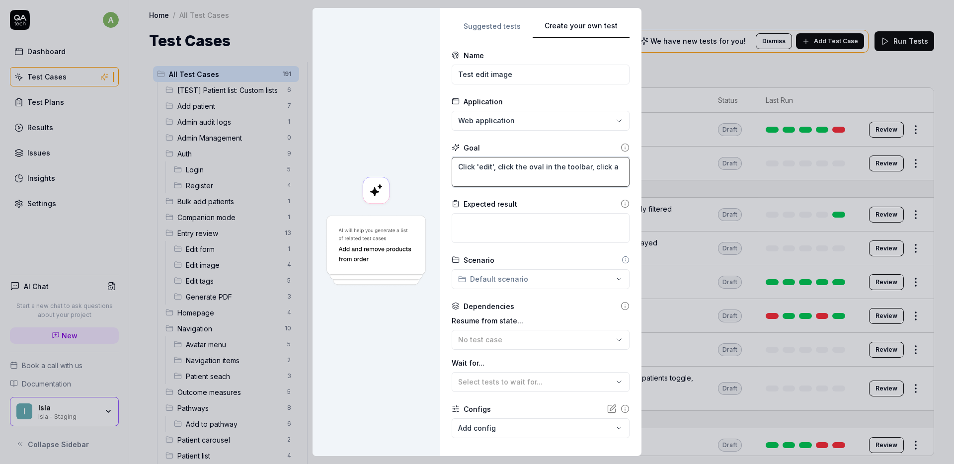
type textarea "*"
type textarea "Click 'edit', click the oval in the toolbar, click an"
type textarea "*"
type textarea "Click 'edit', click the oval in the toolbar, click and"
type textarea "*"
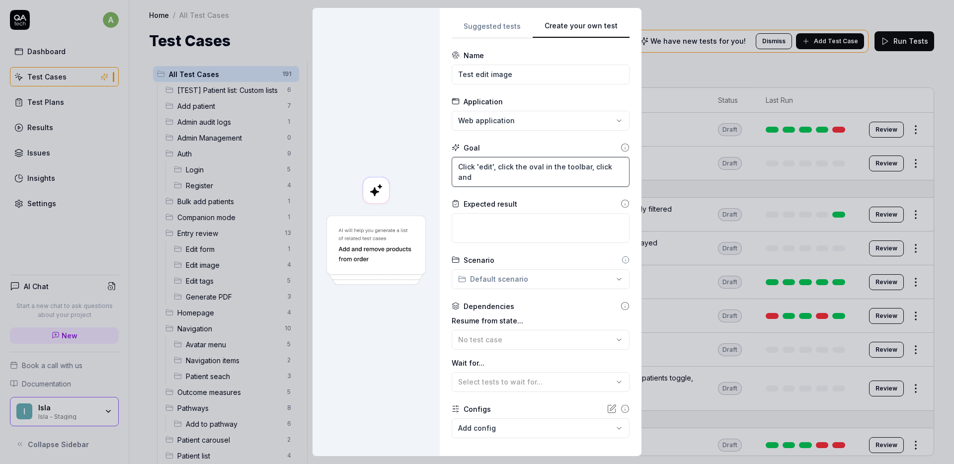
type textarea "Click 'edit', click the oval in the toolbar, click and"
type textarea "*"
type textarea "Click 'edit', click the oval in the toolbar, click and d"
type textarea "*"
type textarea "Click 'edit', click the oval in the toolbar, click and dr"
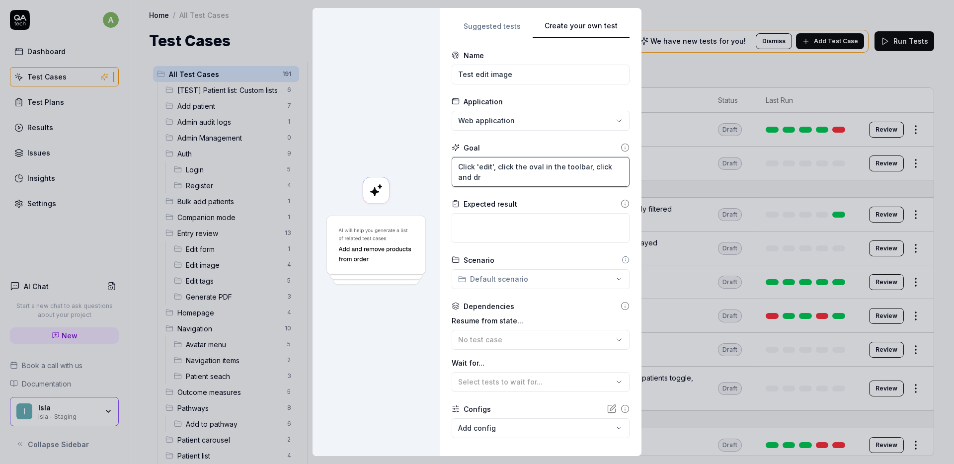
type textarea "*"
type textarea "Click 'edit', click the oval in the toolbar, click and dra"
type textarea "*"
type textarea "Click 'edit', click the oval in the toolbar, click and drag"
type textarea "*"
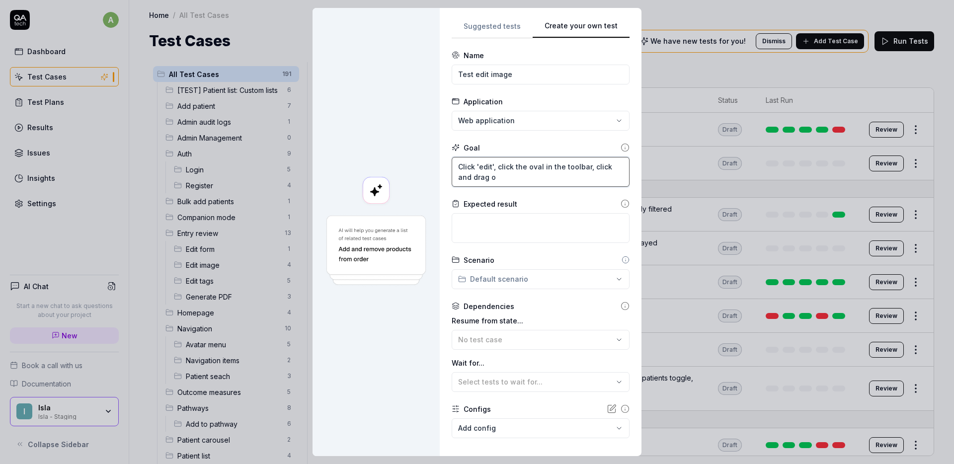
type textarea "Click 'edit', click the oval in the toolbar, click and drag on"
type textarea "*"
type textarea "Click 'edit', click the oval in the toolbar, click and drag on"
type textarea "*"
type textarea "Click 'edit', click the oval in the toolbar, click and drag on t"
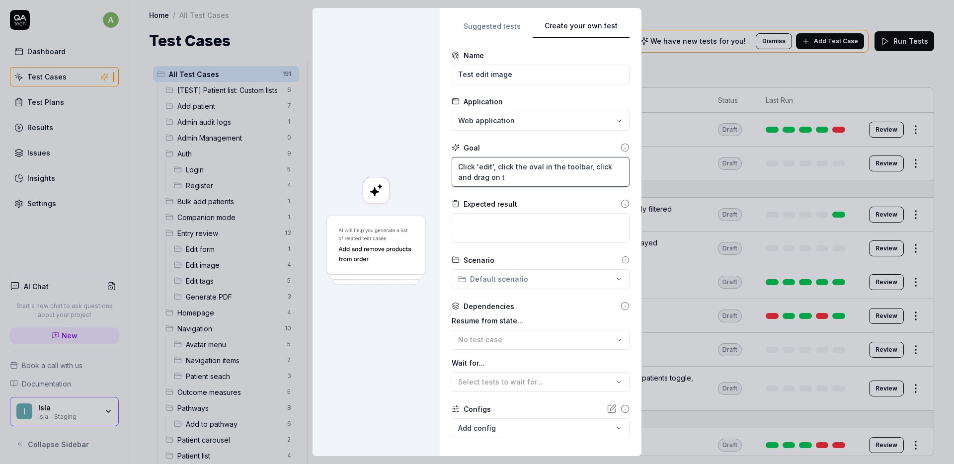
type textarea "*"
type textarea "Click 'edit', click the oval in the toolbar, click and drag on the"
type textarea "*"
type textarea "Click 'edit', click the oval in the toolbar, click and drag on the"
type textarea "*"
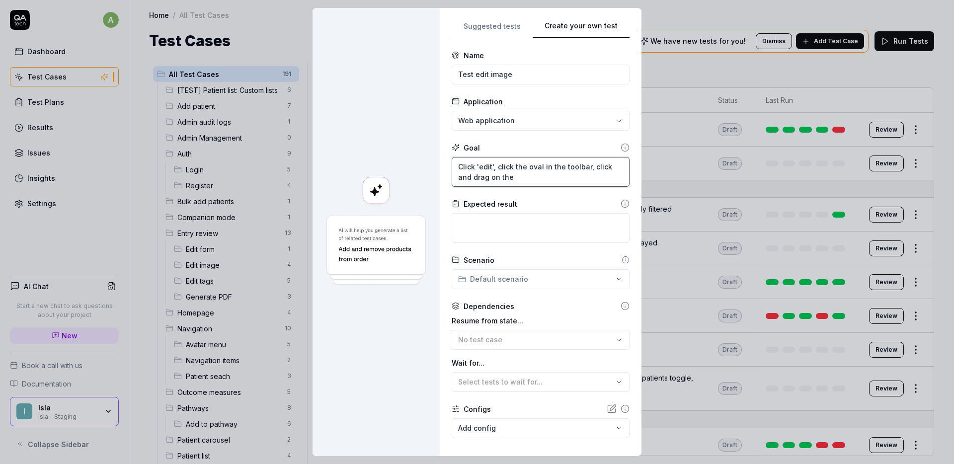
type textarea "Click 'edit', click the oval in the toolbar, click and drag on the i"
type textarea "*"
type textarea "Click 'edit', click the oval in the toolbar, click and drag on the im"
type textarea "*"
type textarea "Click 'edit', click the oval in the toolbar, click and drag on the ima"
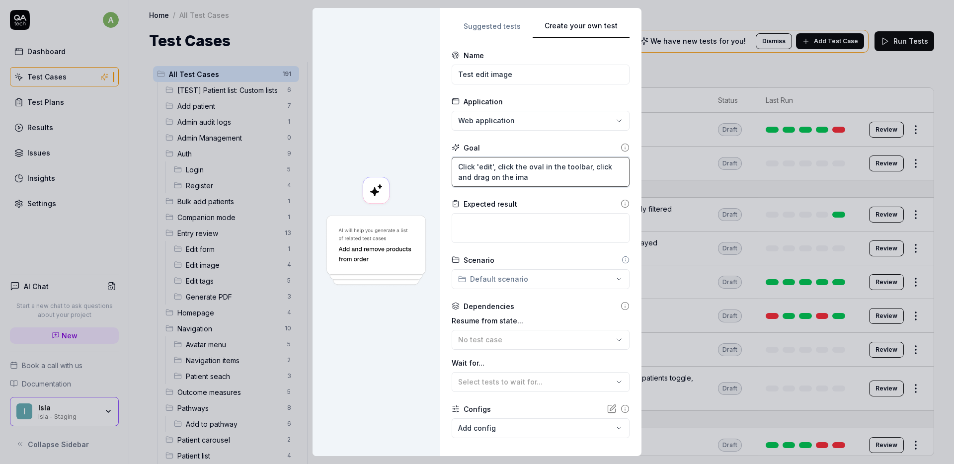
type textarea "*"
type textarea "Click 'edit', click the oval in the toolbar, click and drag on the imag"
type textarea "*"
type textarea "Click 'edit', click the oval in the toolbar, click and drag on the image"
type textarea "*"
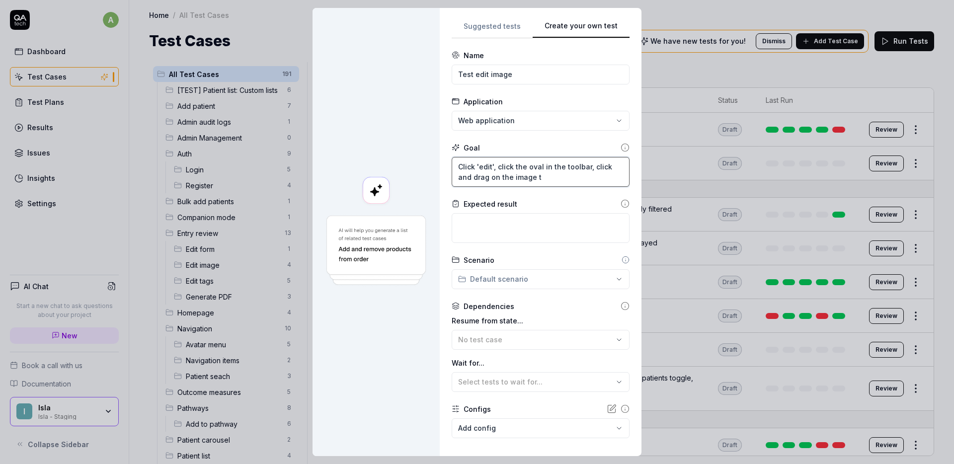
type textarea "Click 'edit', click the oval in the toolbar, click and drag on the image to"
type textarea "*"
type textarea "Click 'edit', click the oval in the toolbar, click and drag on the image to"
type textarea "*"
type textarea "Click 'edit', click the oval in the toolbar, click and drag on the image to d"
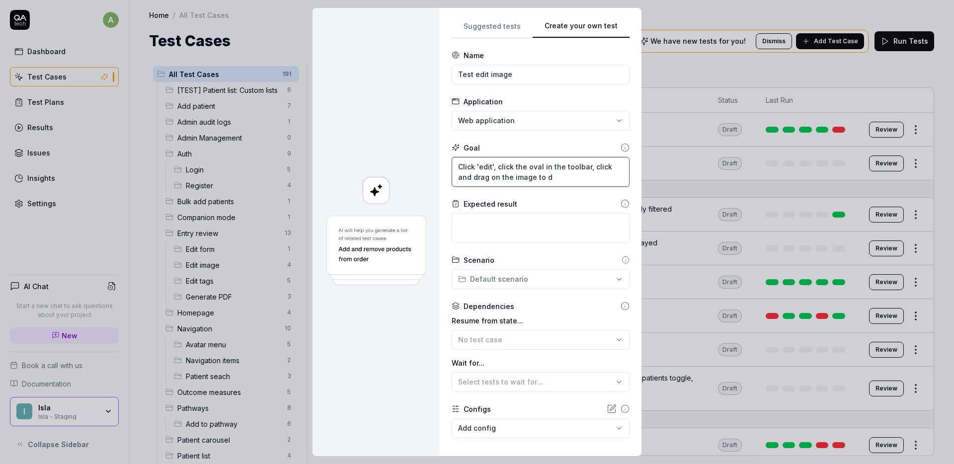
type textarea "*"
type textarea "Click 'edit', click the oval in the toolbar, click and drag on the image to dr"
type textarea "*"
type textarea "Click 'edit', click the oval in the toolbar, click and drag on the image to dra"
type textarea "*"
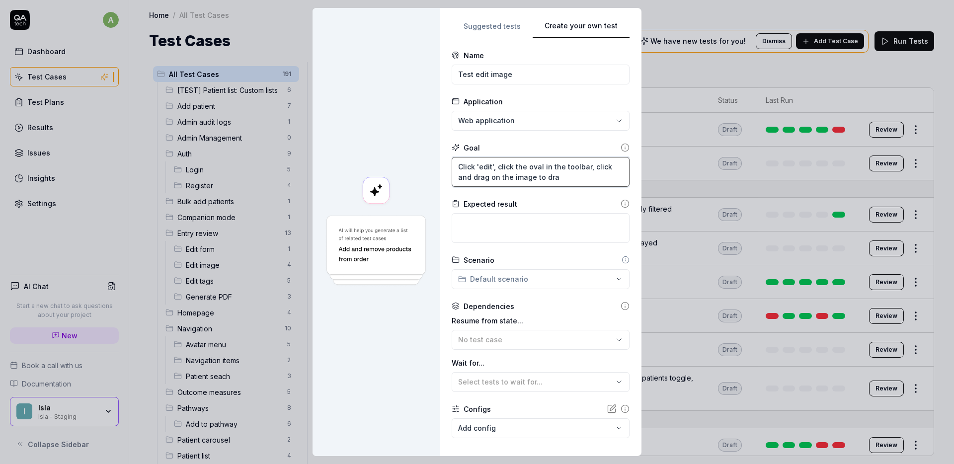
type textarea "Click 'edit', click the oval in the toolbar, click and drag on the image to draw"
type textarea "*"
type textarea "Click 'edit', click the oval in the toolbar, click and drag on the image to dra…"
type textarea "*"
type textarea "Click 'edit', click the oval in the toolbar, click and drag on the image to dra…"
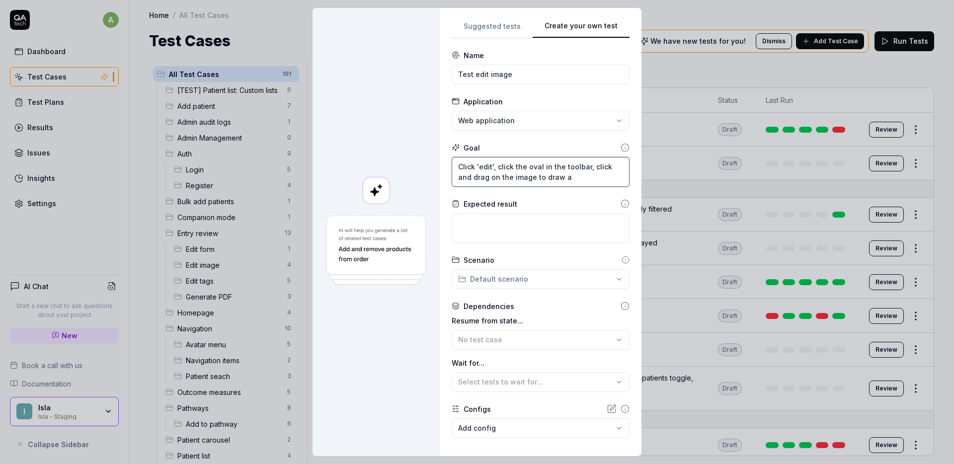
type textarea "*"
type textarea "Click 'edit', click the oval in the toolbar, click and drag on the image to dra…"
type textarea "*"
type textarea "Click 'edit', click the oval in the toolbar, click and drag on the image to dra…"
type textarea "*"
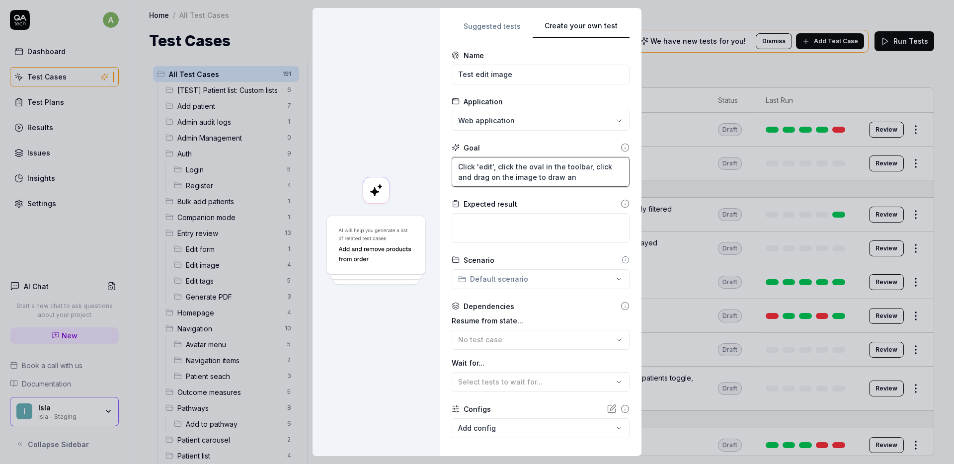
type textarea "Click 'edit', click the oval in the toolbar, click and drag on the image to dra…"
type textarea "*"
type textarea "Click 'edit', click the oval in the toolbar, click and drag on the image to dra…"
type textarea "*"
type textarea "Click 'edit', click the oval in the toolbar, click and drag on the image to dra…"
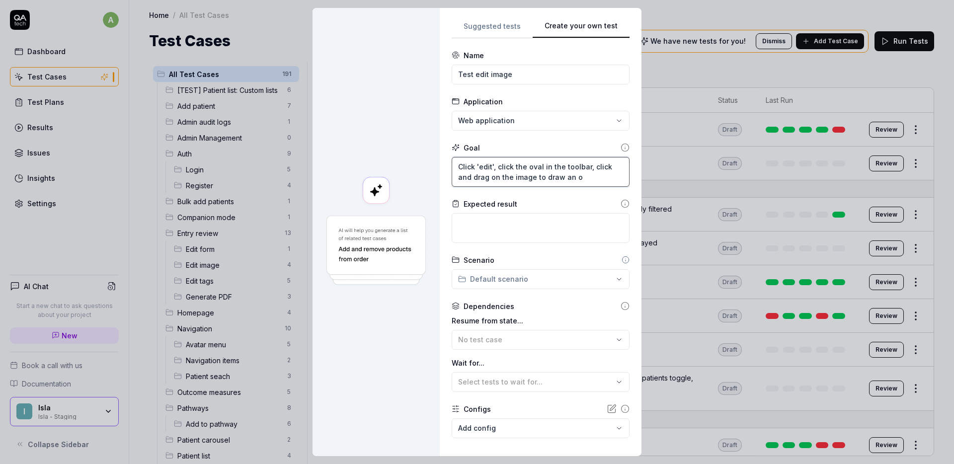
type textarea "*"
type textarea "Click 'edit', click the oval in the toolbar, click and drag on the image to dra…"
type textarea "*"
type textarea "Click 'edit', click the oval in the toolbar, click and drag on the image to dra…"
type textarea "*"
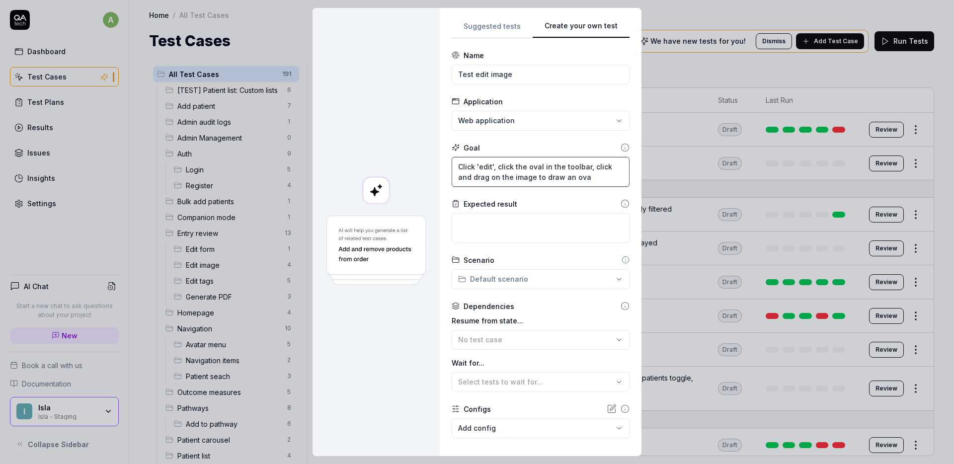
type textarea "Click 'edit', click the oval in the toolbar, click and drag on the image to dra…"
type textarea "*"
type textarea "Click 'edit', click the oval in the toolbar, click and drag on the image to dra…"
type textarea "*"
type textarea "Click 'edit', click the oval in the toolbar, click and drag on the image to dra…"
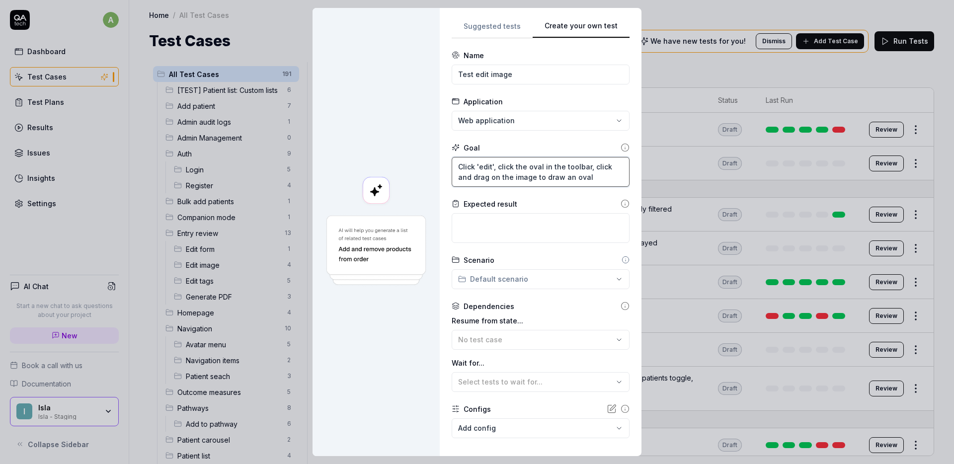
type textarea "*"
type textarea "Click 'edit', click the oval in the toolbar, click and drag on the image to dra…"
type textarea "*"
type textarea "Click 'edit', click the oval in the toolbar, click and drag on the image to dra…"
type textarea "*"
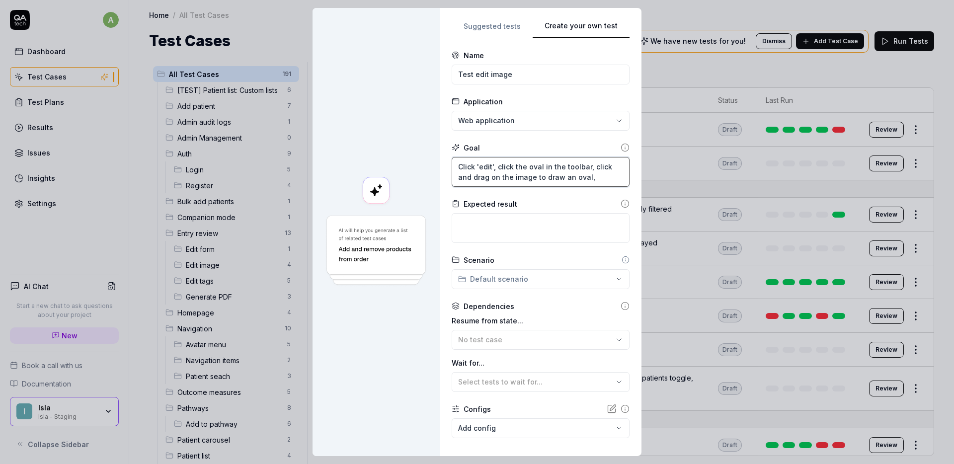
type textarea "Click 'edit', click the oval in the toolbar, click and drag on the image to dra…"
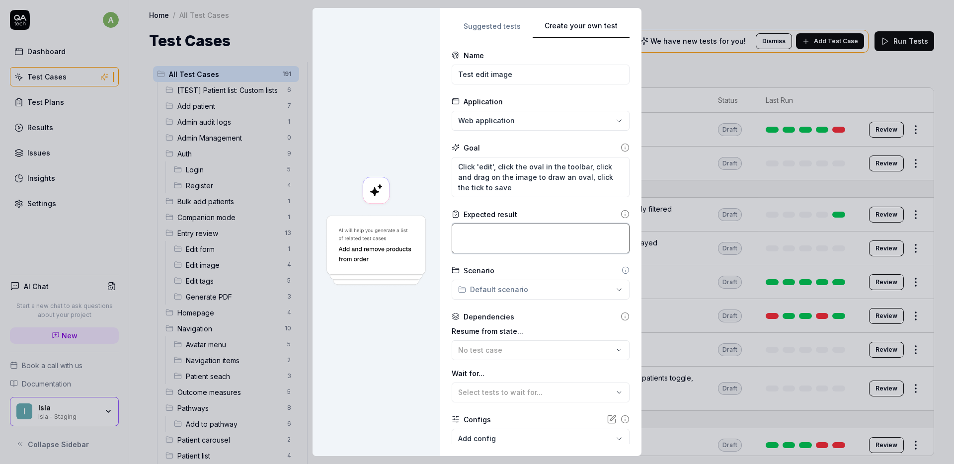
click at [537, 237] on textarea at bounding box center [541, 239] width 178 height 30
click at [504, 291] on div "**********" at bounding box center [477, 232] width 954 height 464
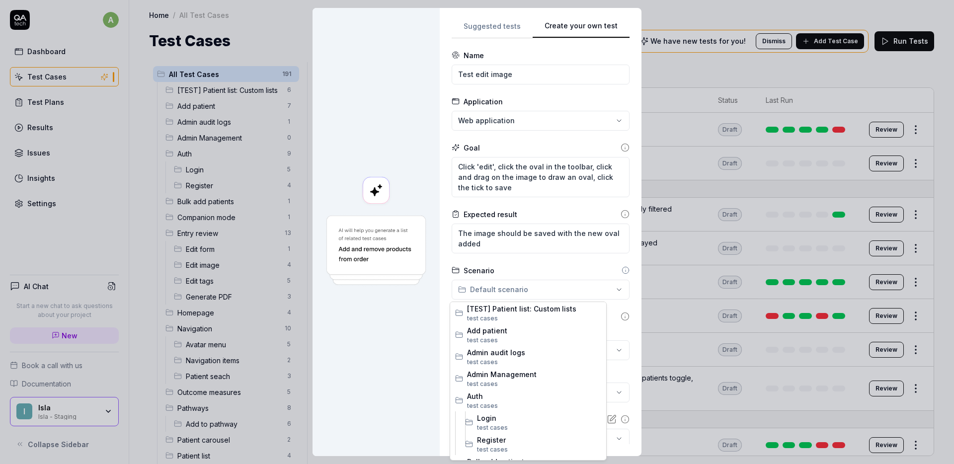
click at [545, 260] on div "**********" at bounding box center [477, 232] width 954 height 464
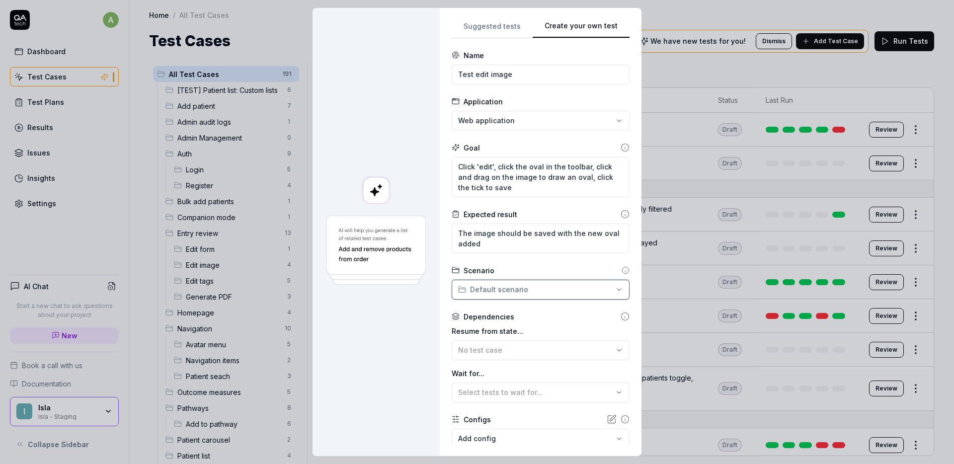
scroll to position [60, 0]
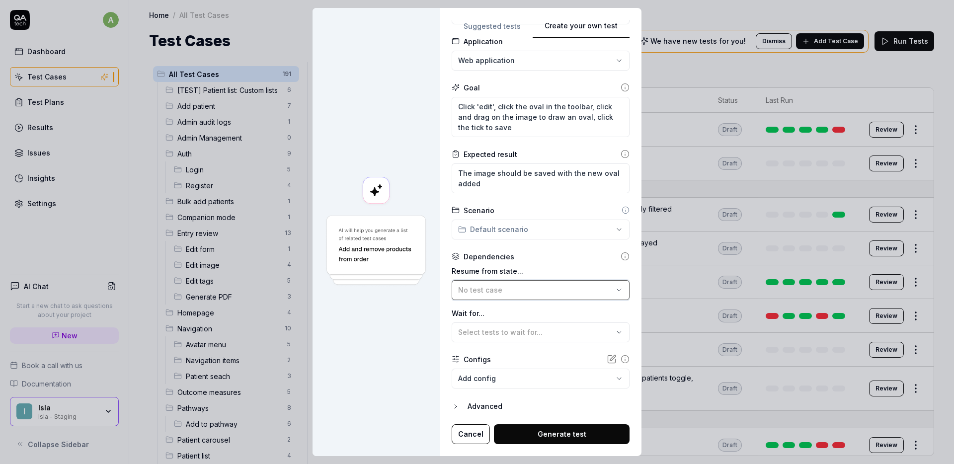
click at [518, 295] on div "No test case" at bounding box center [535, 290] width 155 height 10
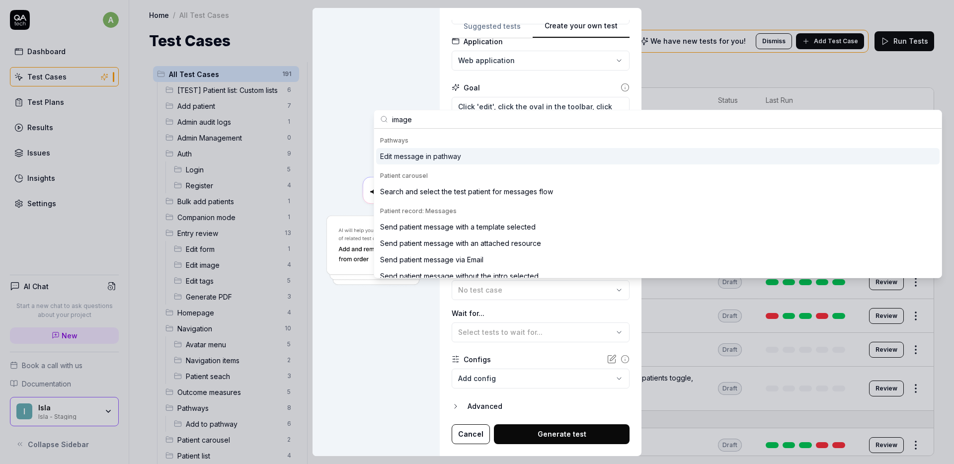
scroll to position [258, 0]
click at [519, 93] on div "Goal Click 'edit', click the oval in the toolbar, click and drag on the image t…" at bounding box center [541, 110] width 178 height 55
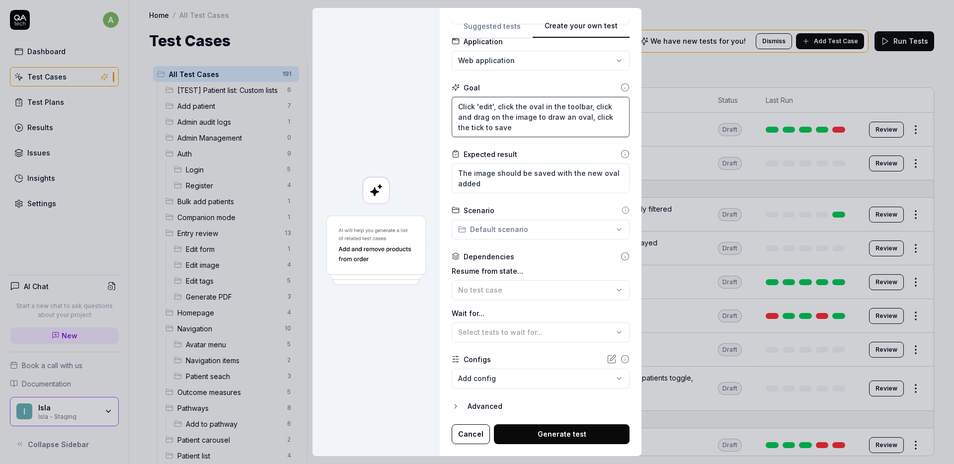
click at [453, 103] on textarea "Click 'edit', click the oval in the toolbar, click and drag on the image to dra…" at bounding box center [541, 117] width 178 height 40
paste textarea "[URL][DOMAIN_NAME]"
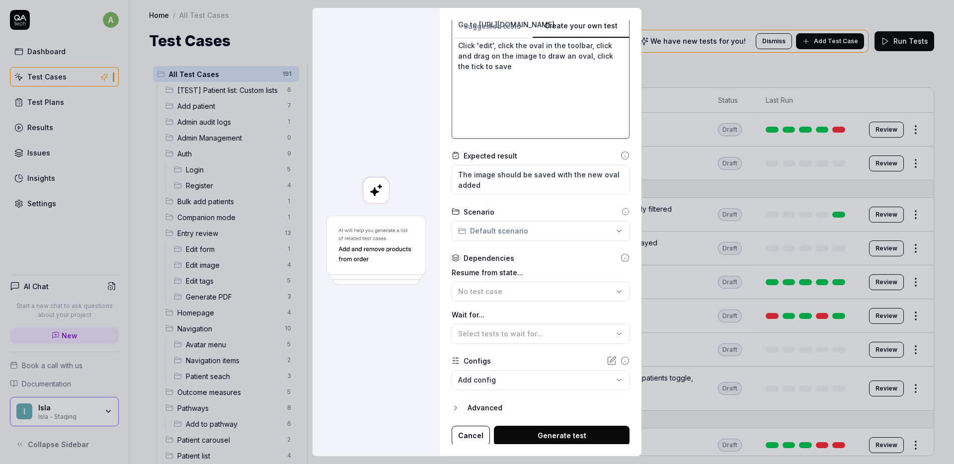
scroll to position [144, 0]
click at [564, 431] on button "Generate test" at bounding box center [562, 435] width 136 height 20
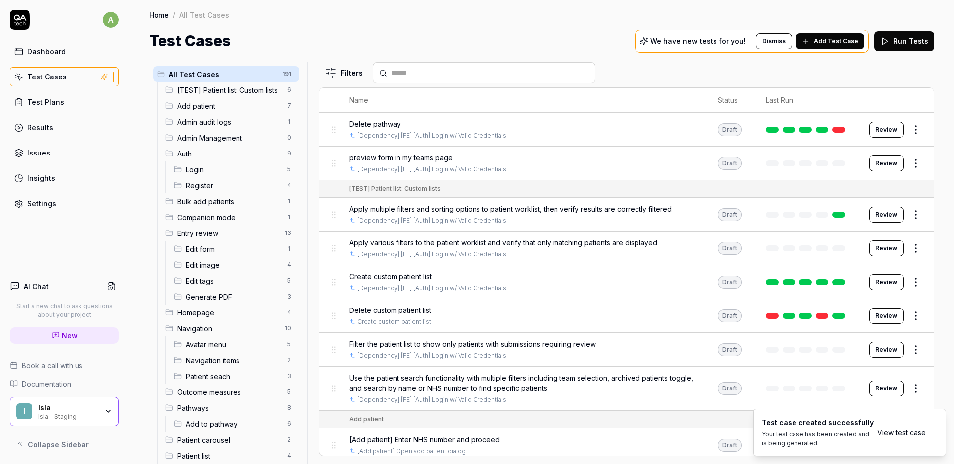
click at [902, 434] on link "View test case" at bounding box center [902, 432] width 48 height 10
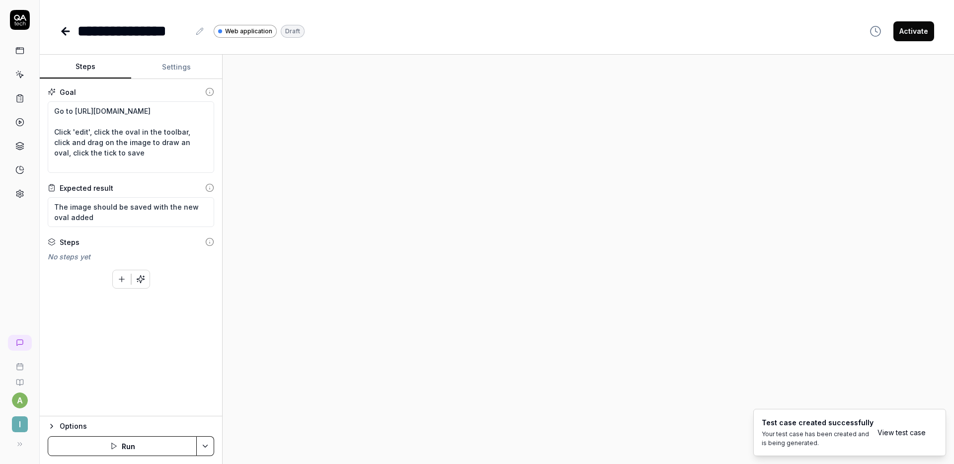
click at [888, 429] on link "View test case" at bounding box center [902, 432] width 48 height 10
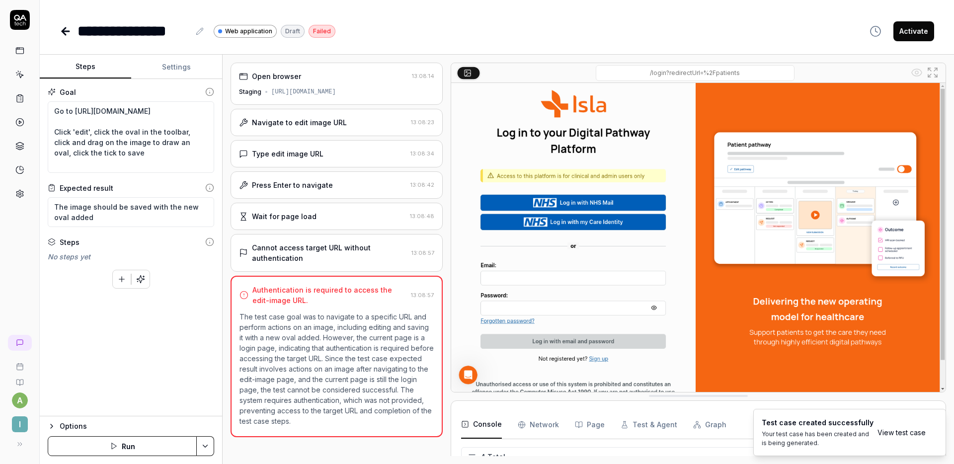
scroll to position [25, 0]
click at [195, 70] on button "Settings" at bounding box center [176, 67] width 91 height 24
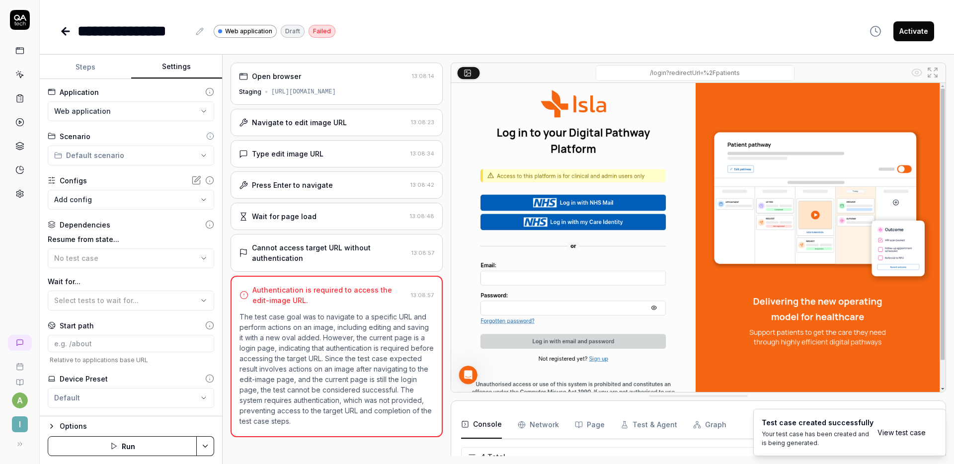
click at [110, 200] on body "**********" at bounding box center [477, 232] width 954 height 464
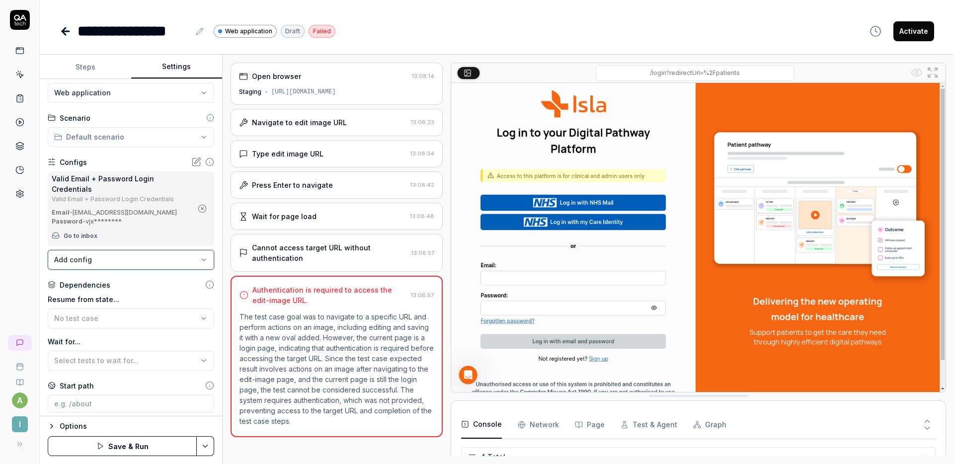
scroll to position [31, 0]
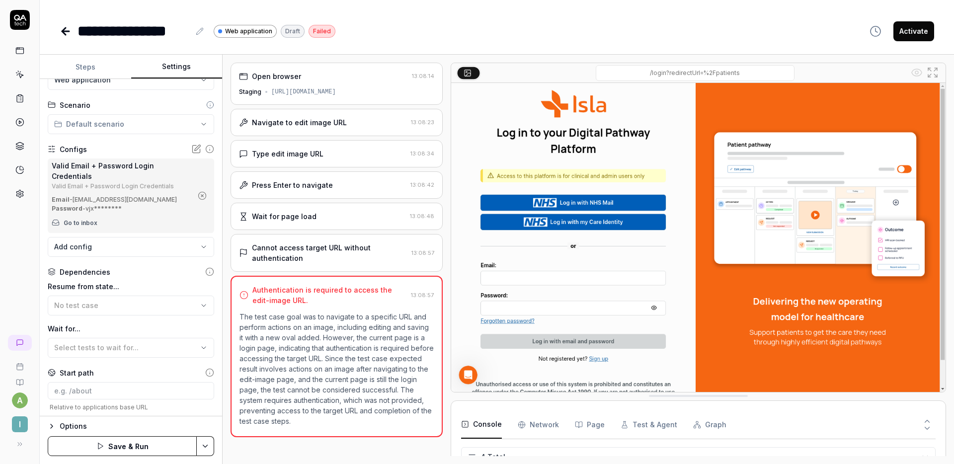
click at [135, 257] on body "**********" at bounding box center [477, 232] width 954 height 464
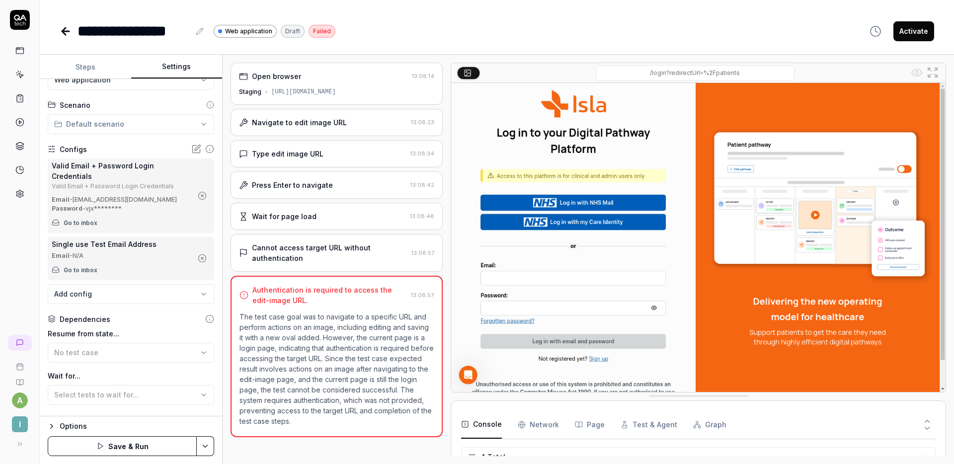
click at [139, 250] on div "Single use Test Email Address" at bounding box center [122, 244] width 141 height 10
click at [198, 263] on icon "button" at bounding box center [202, 258] width 9 height 9
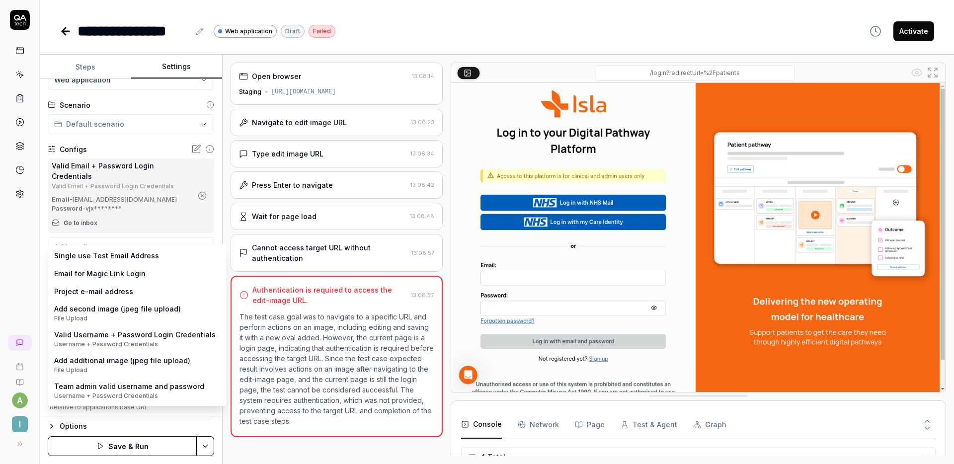
click at [135, 255] on body "**********" at bounding box center [477, 232] width 954 height 464
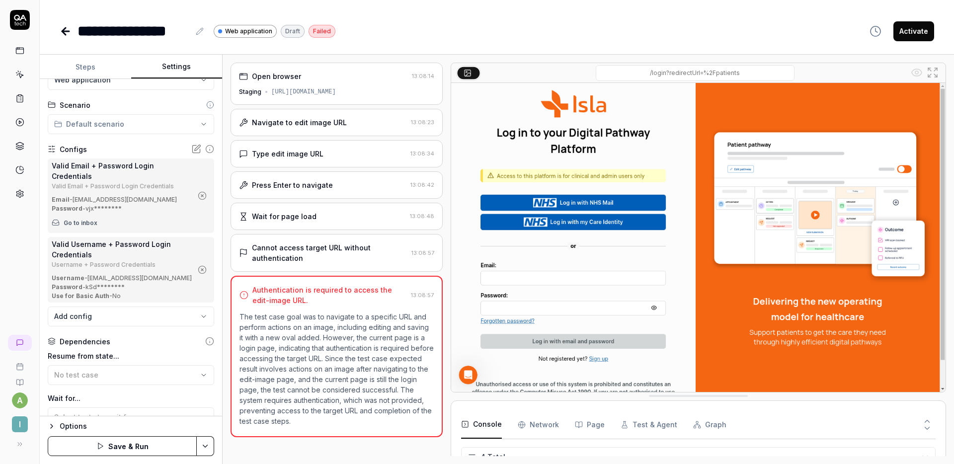
click at [198, 198] on icon "button" at bounding box center [202, 195] width 9 height 9
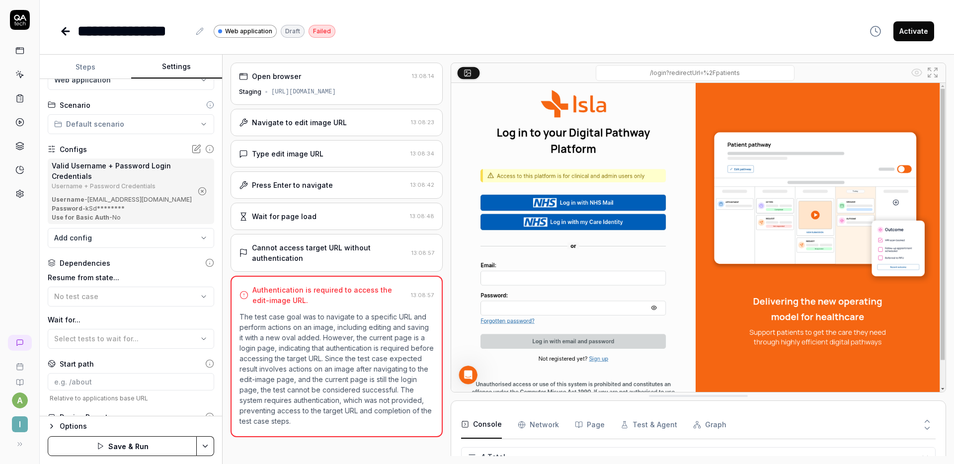
click at [131, 440] on button "Save & Run" at bounding box center [122, 446] width 149 height 20
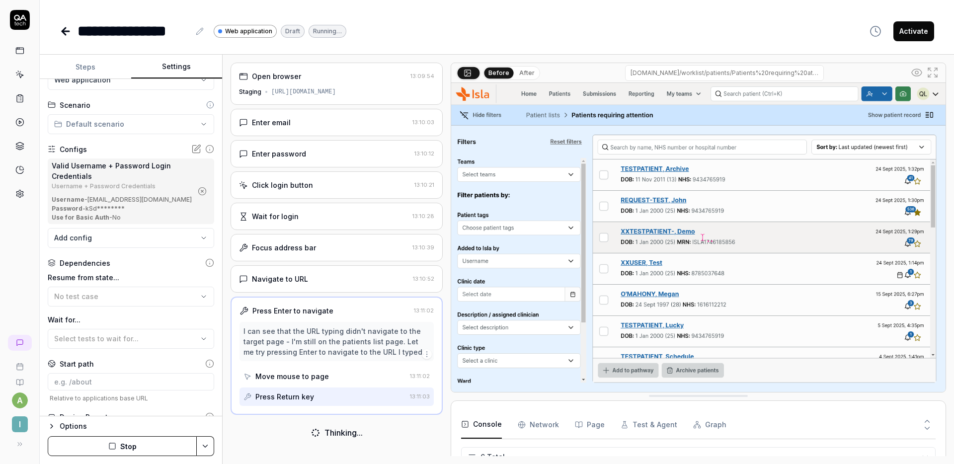
click at [122, 445] on button "Stop" at bounding box center [122, 446] width 149 height 20
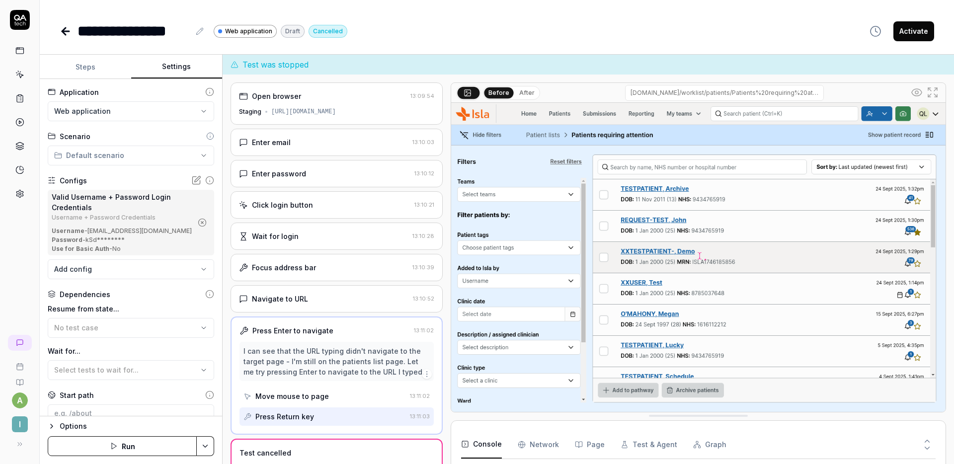
click at [78, 69] on button "Steps" at bounding box center [85, 67] width 91 height 24
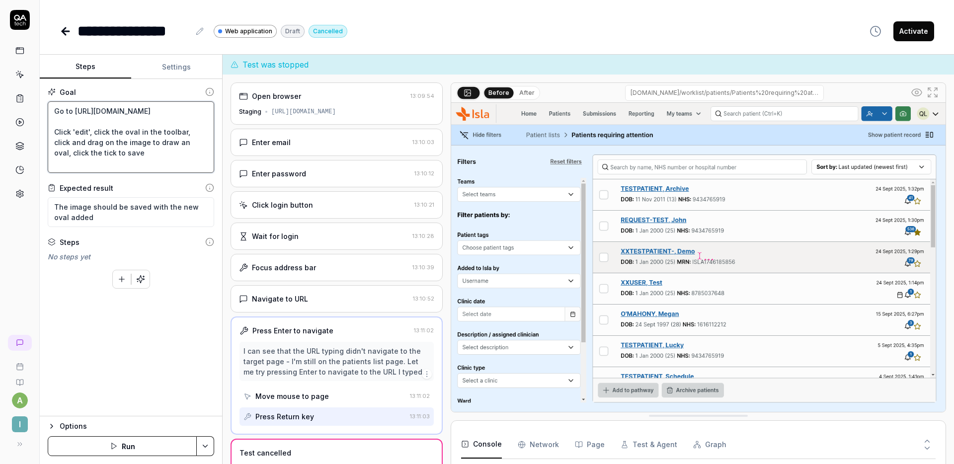
click at [125, 128] on textarea "Go to https://staging.nhs.isla.health/patients/7QoEz7oXctqqSDSfhNTP/collections…" at bounding box center [131, 137] width 167 height 72
click at [161, 79] on div "Goal Go to https://staging.nhs.isla.health/patients/7QoEz7oXctqqSDSfhNTP/collec…" at bounding box center [131, 248] width 182 height 338
click at [183, 57] on button "Settings" at bounding box center [176, 67] width 91 height 24
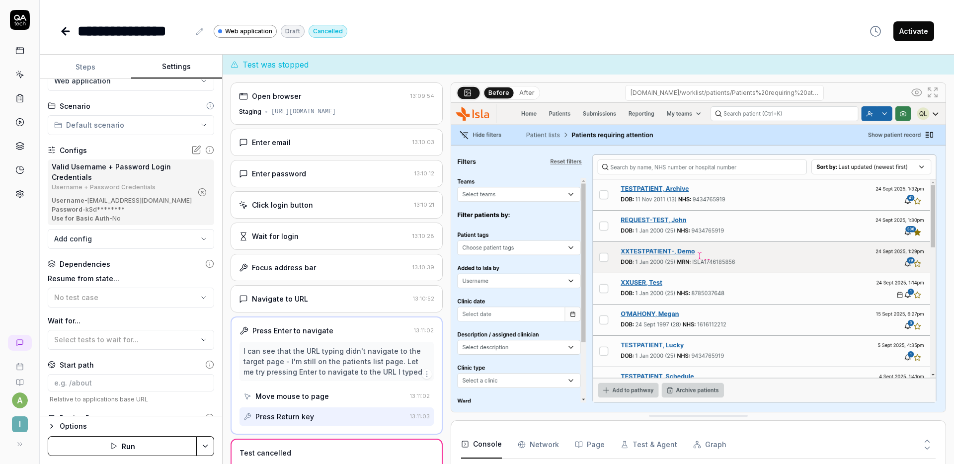
scroll to position [31, 0]
click at [116, 230] on body "**********" at bounding box center [477, 232] width 954 height 464
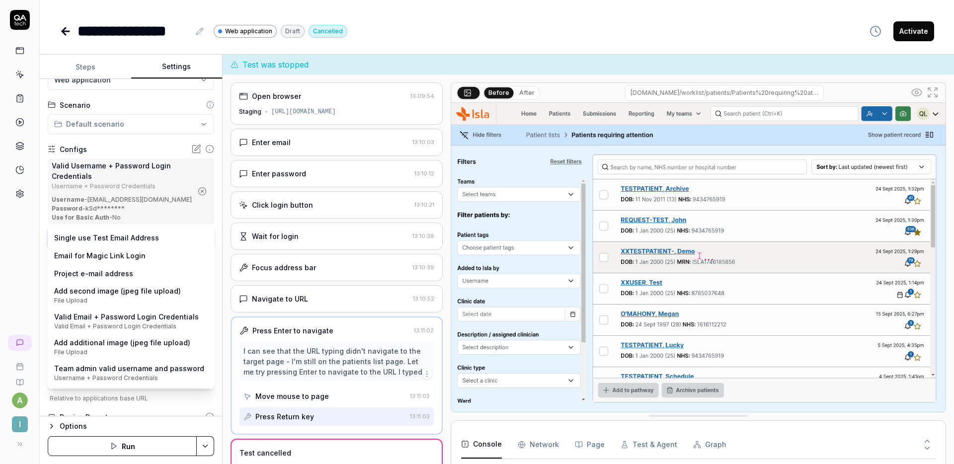
click at [216, 223] on html "**********" at bounding box center [477, 232] width 954 height 464
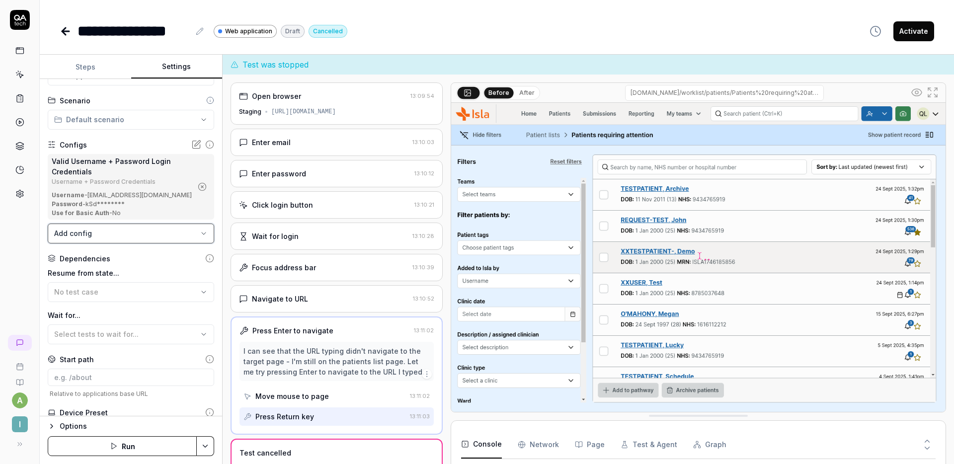
scroll to position [71, 0]
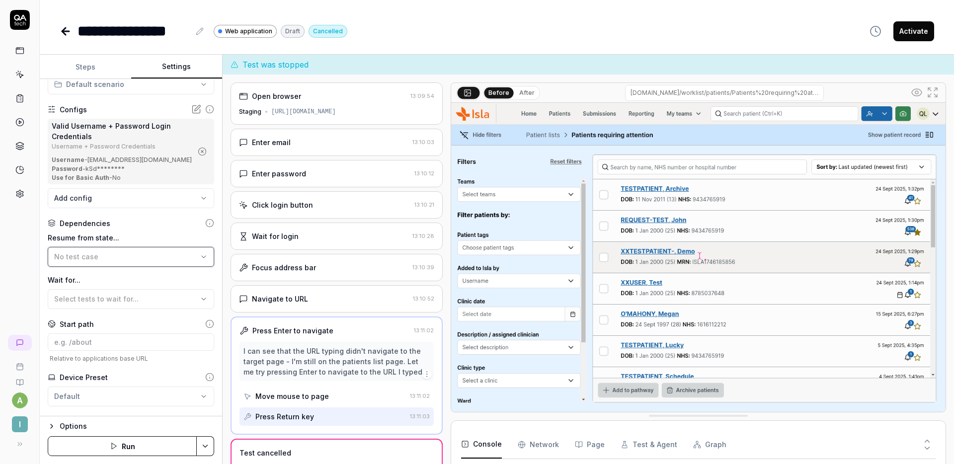
click at [97, 254] on div "No test case" at bounding box center [126, 257] width 144 height 10
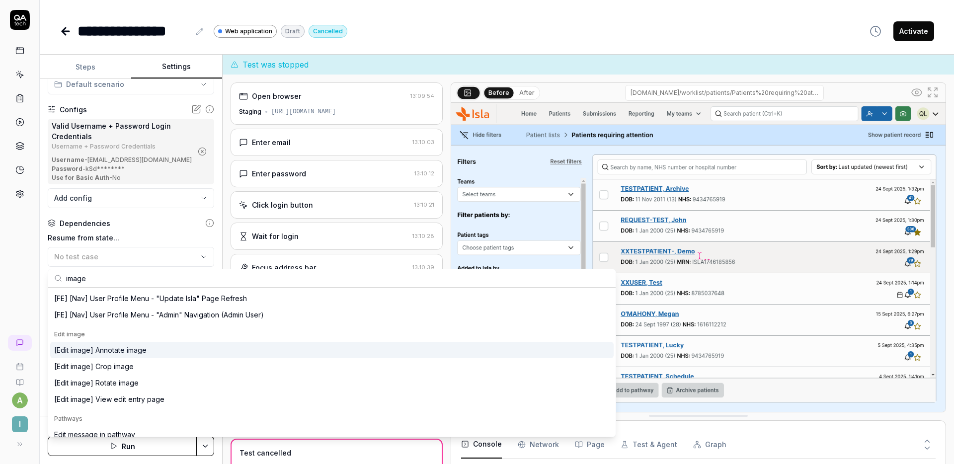
scroll to position [139, 0]
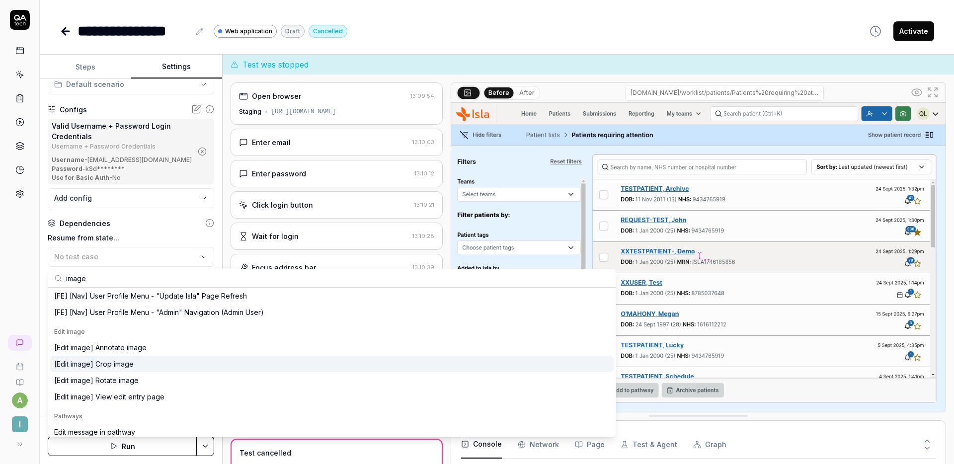
click at [185, 363] on div "[Edit image] Crop image" at bounding box center [332, 364] width 564 height 16
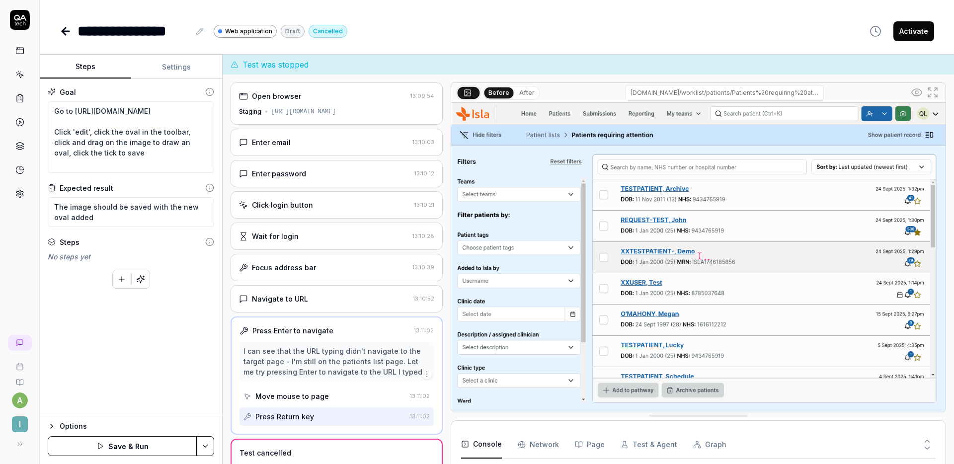
click at [93, 65] on button "Steps" at bounding box center [85, 67] width 91 height 24
click at [144, 150] on textarea "Go to https://staging.nhs.isla.health/patients/7QoEz7oXctqqSDSfhNTP/collections…" at bounding box center [131, 137] width 167 height 72
drag, startPoint x: 119, startPoint y: 157, endPoint x: 43, endPoint y: 100, distance: 95.1
click at [42, 101] on div "Goal Go to https://staging.nhs.isla.health/patients/7QoEz7oXctqqSDSfhNTP/collec…" at bounding box center [131, 248] width 182 height 338
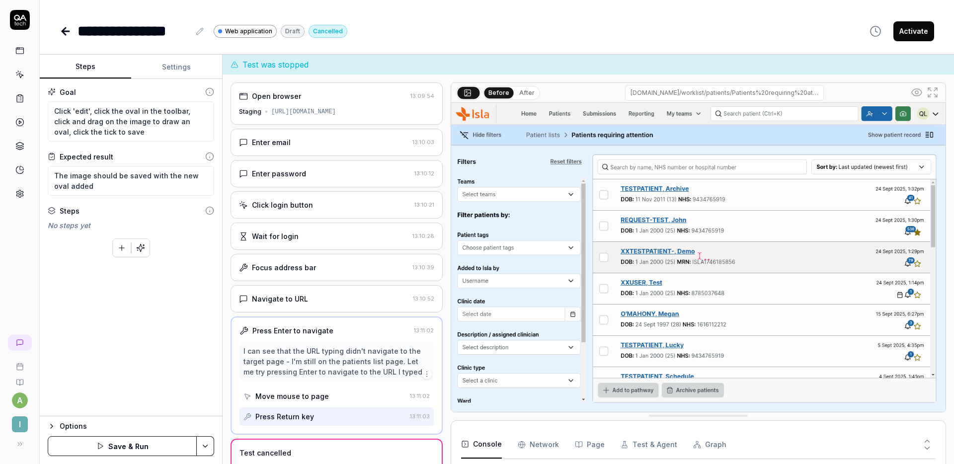
click at [137, 453] on button "Save & Run" at bounding box center [122, 446] width 149 height 20
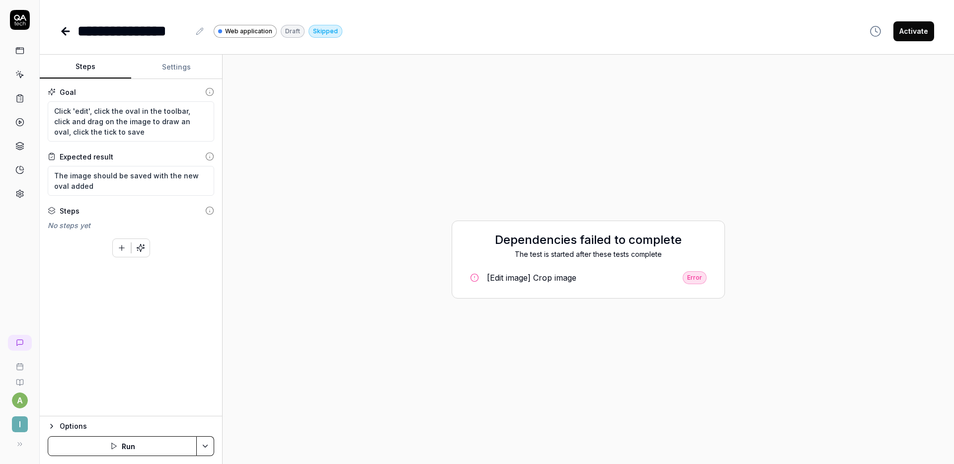
click at [699, 279] on div "Error" at bounding box center [695, 277] width 24 height 13
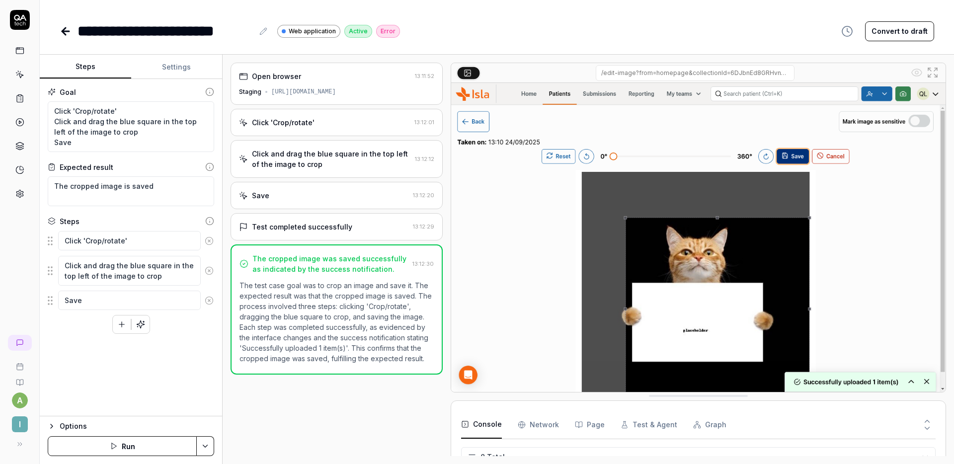
scroll to position [105, 0]
click at [71, 29] on icon at bounding box center [66, 31] width 12 height 12
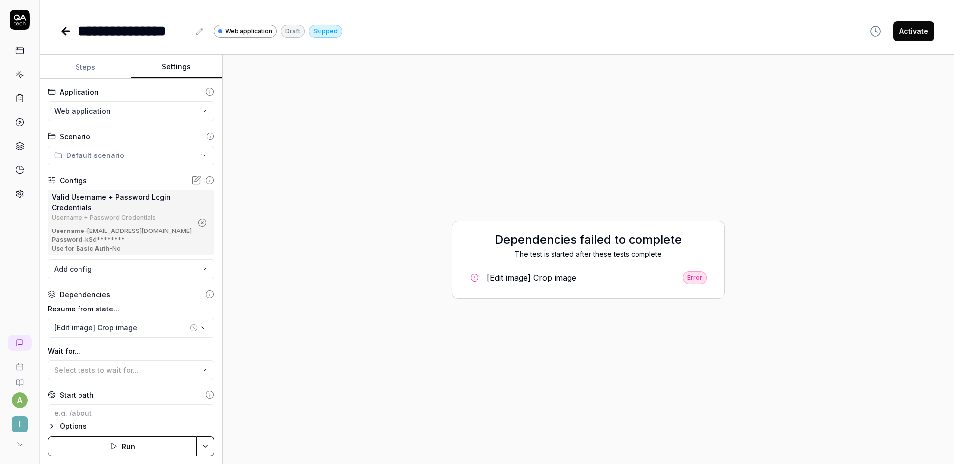
click at [172, 71] on button "Settings" at bounding box center [176, 67] width 91 height 24
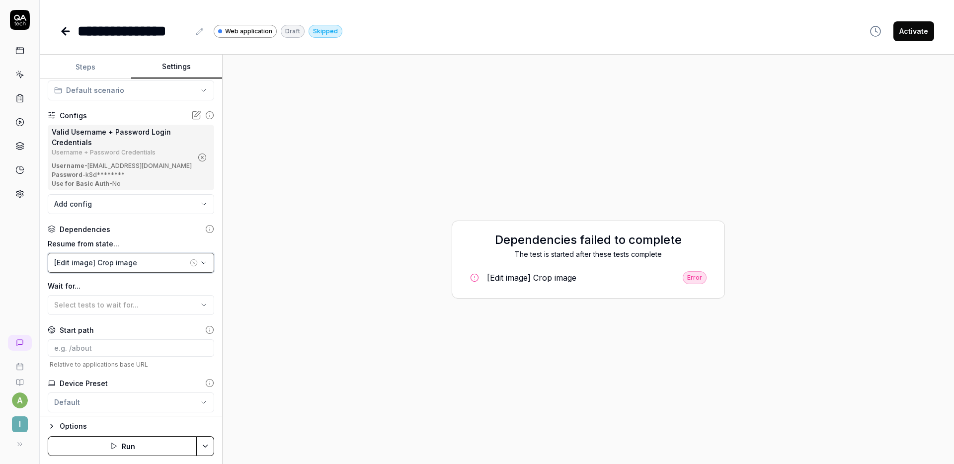
click at [153, 256] on button "[Edit image] Crop image" at bounding box center [131, 263] width 167 height 20
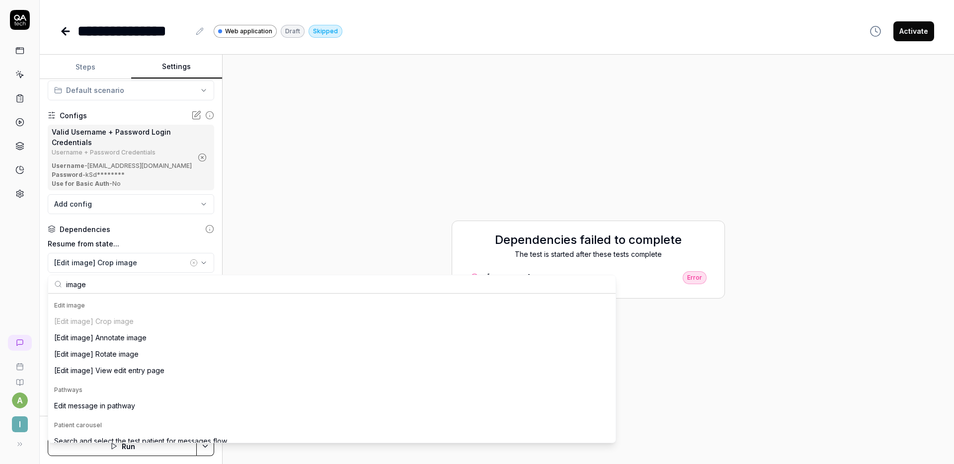
scroll to position [161, 0]
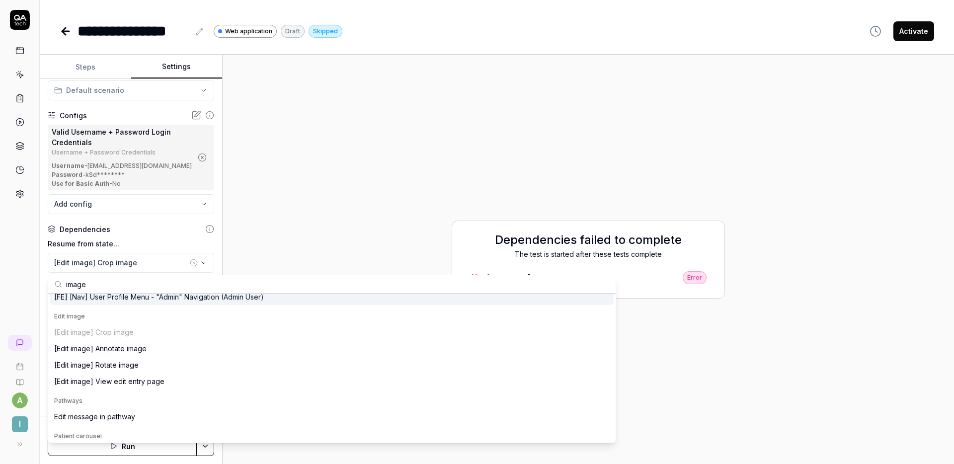
click at [93, 61] on button "Steps" at bounding box center [85, 67] width 91 height 24
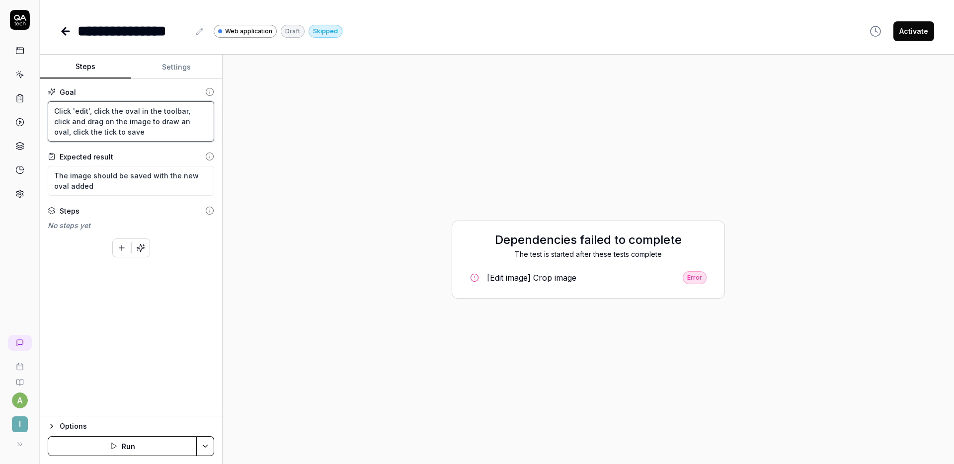
click at [127, 131] on textarea "Click 'edit', click the oval in the toolbar, click and drag on the image to dra…" at bounding box center [131, 121] width 167 height 40
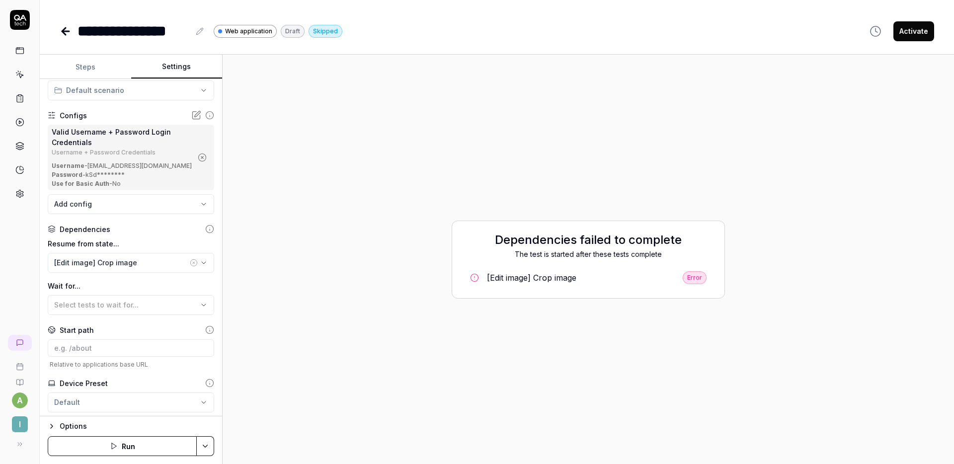
click at [174, 60] on button "Settings" at bounding box center [176, 67] width 91 height 24
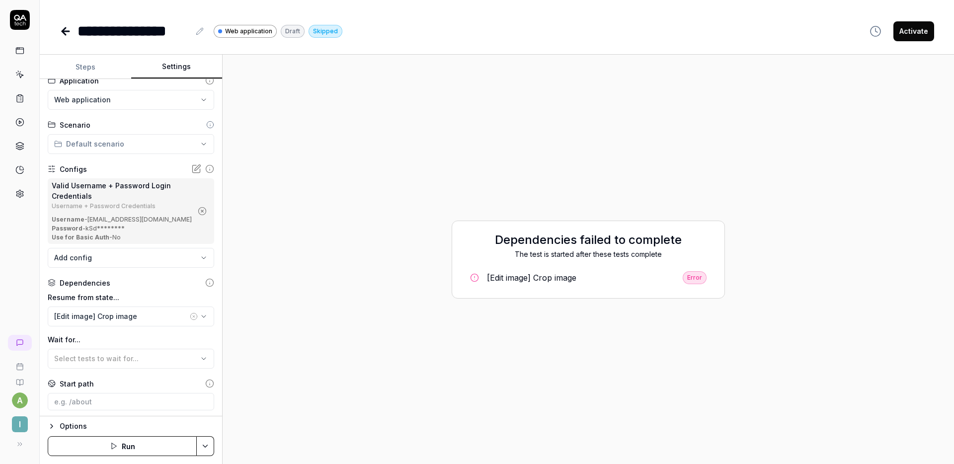
scroll to position [0, 0]
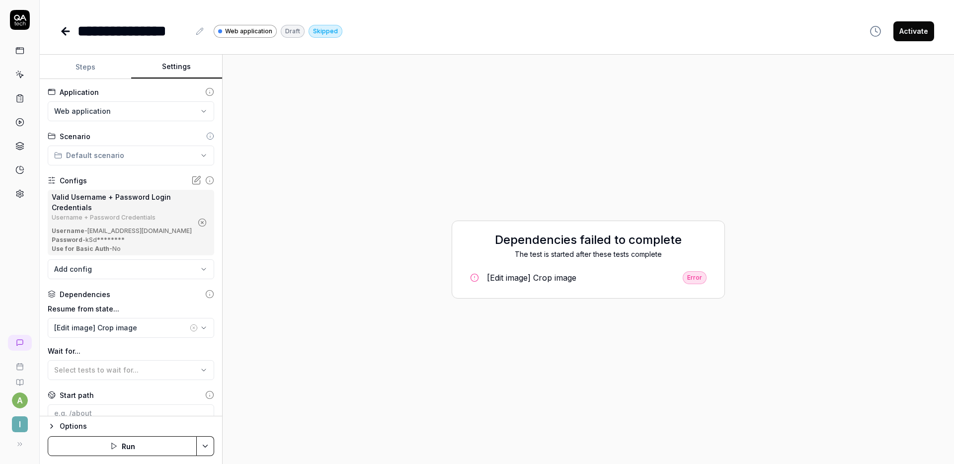
click at [146, 275] on body "**********" at bounding box center [477, 232] width 954 height 464
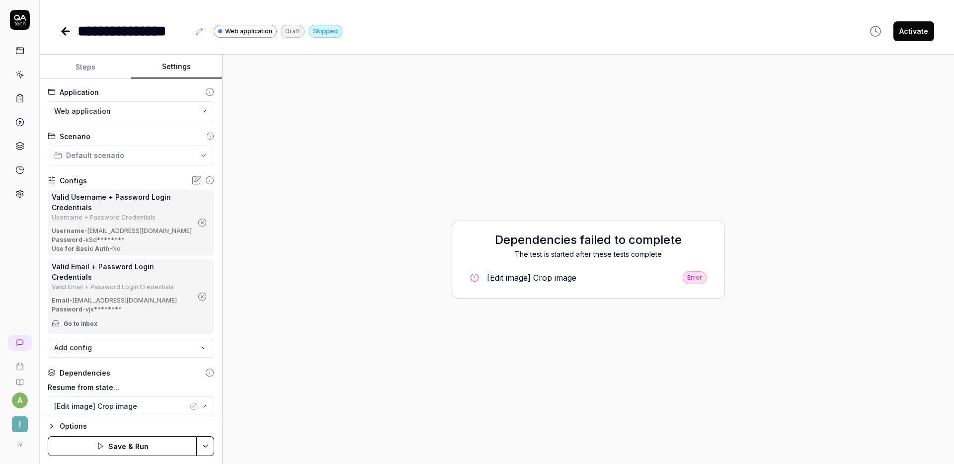
click at [201, 298] on icon "button" at bounding box center [202, 296] width 2 height 2
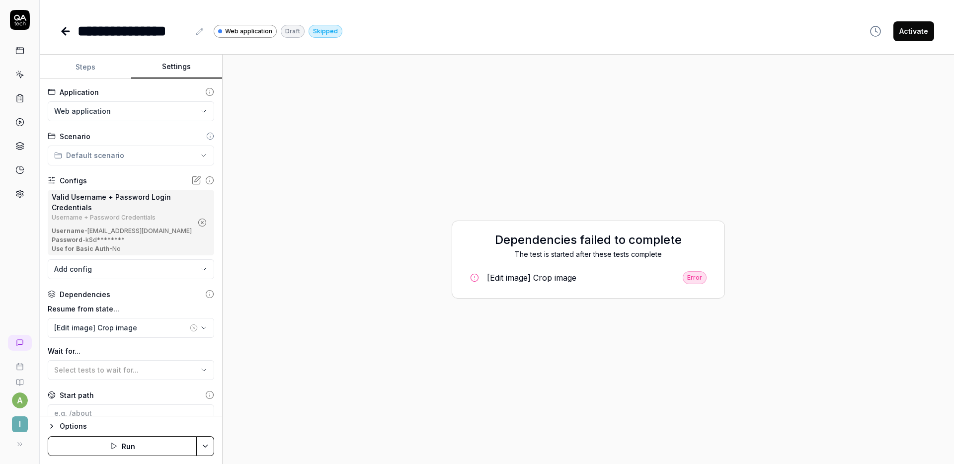
click at [90, 75] on button "Steps" at bounding box center [85, 67] width 91 height 24
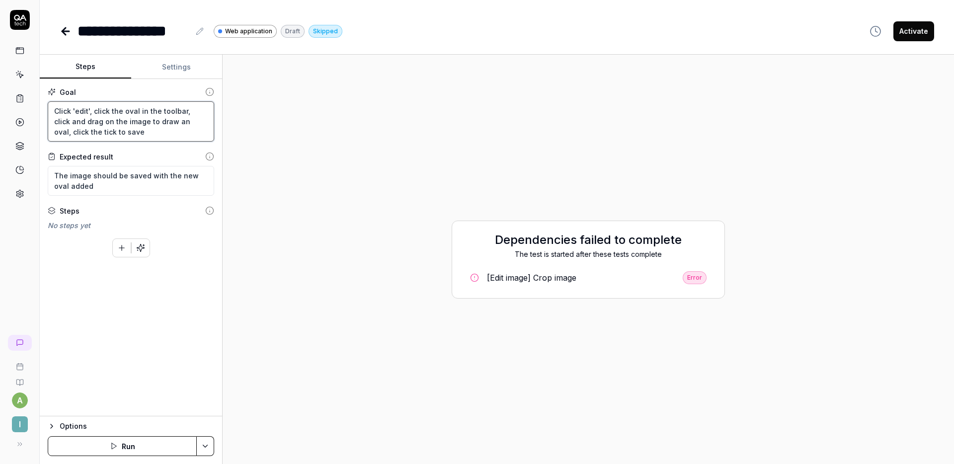
click at [54, 111] on textarea "Click 'edit', click the oval in the toolbar, click and drag on the image to dra…" at bounding box center [131, 121] width 167 height 40
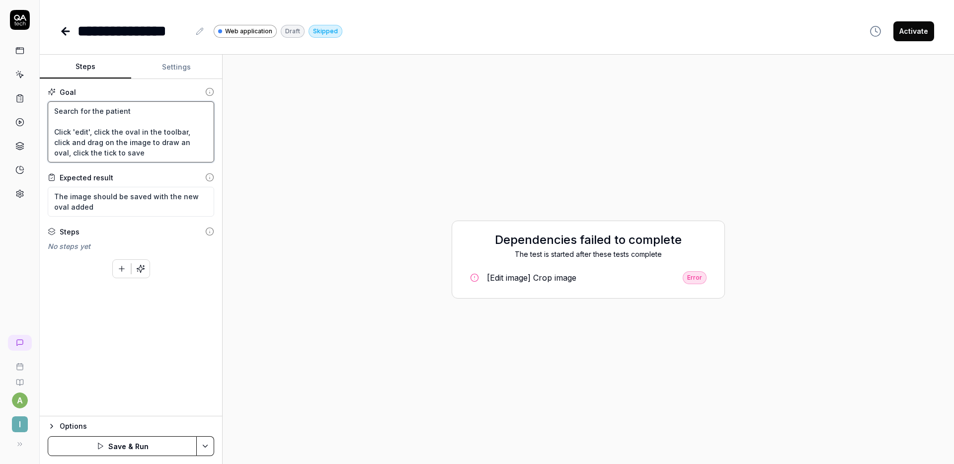
click at [147, 111] on textarea "Search for the patient Click 'edit', click the oval in the toolbar, click and d…" at bounding box center [131, 131] width 167 height 61
paste textarea "ICANTTHINKOFAHOSPITALNUMBER"
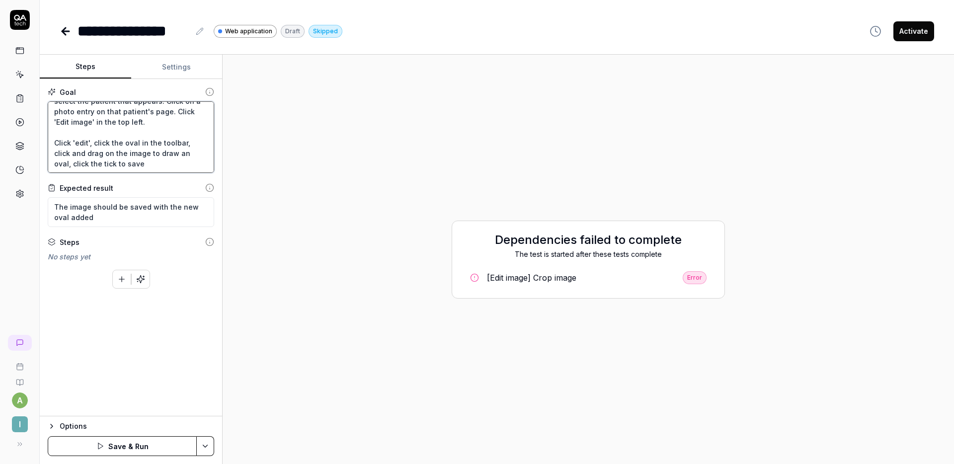
scroll to position [31, 0]
click at [178, 68] on button "Settings" at bounding box center [176, 67] width 91 height 24
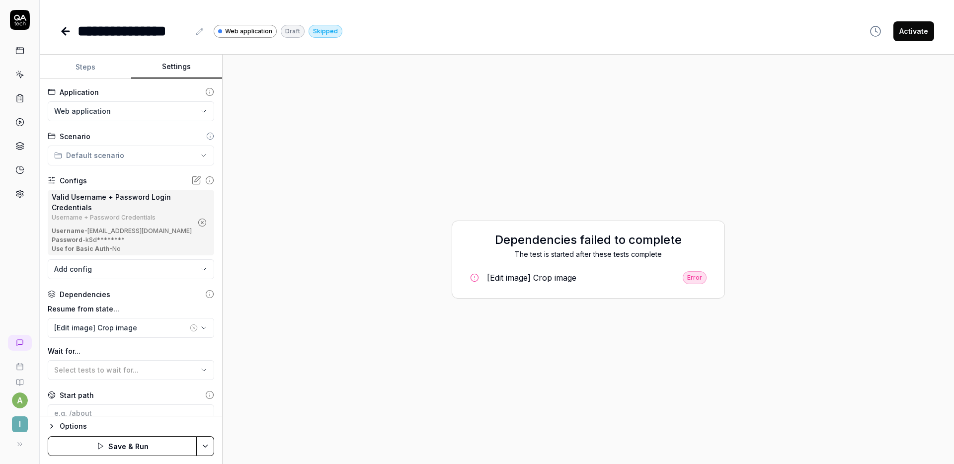
click at [190, 328] on icon "button" at bounding box center [194, 328] width 8 height 8
click at [126, 450] on button "Save & Run" at bounding box center [122, 446] width 149 height 20
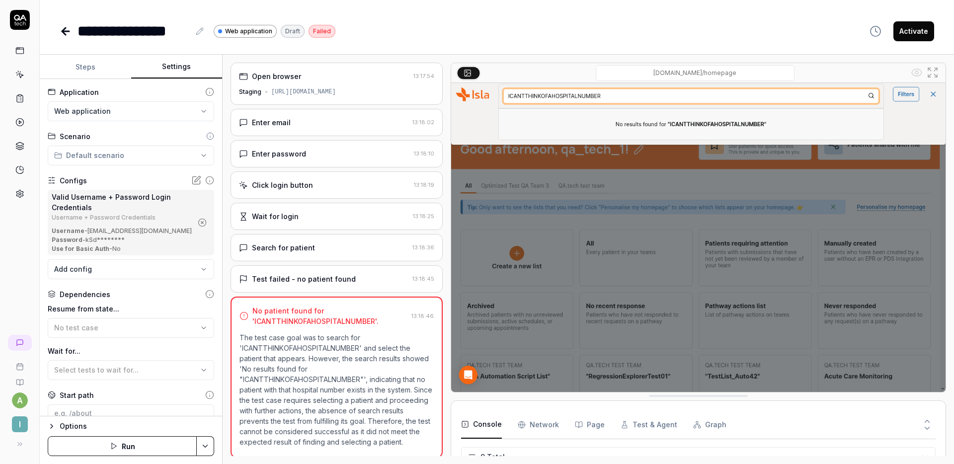
scroll to position [142, 0]
click at [103, 66] on button "Steps" at bounding box center [85, 67] width 91 height 24
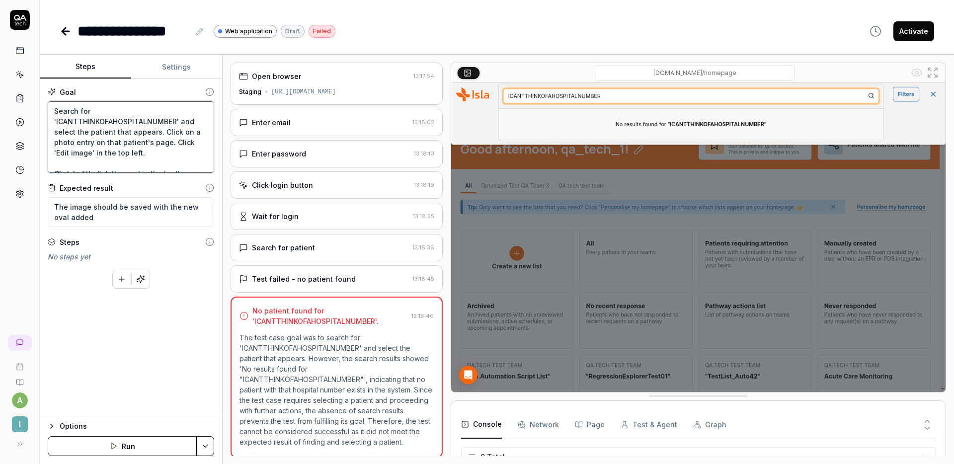
click at [163, 119] on textarea "Search for 'ICANTTHINKOFAHOSPITALNUMBER' and select the patient that appears. C…" at bounding box center [131, 137] width 167 height 72
paste textarea "TEST23SEP25"
click at [163, 445] on button "Save & Run" at bounding box center [122, 446] width 149 height 20
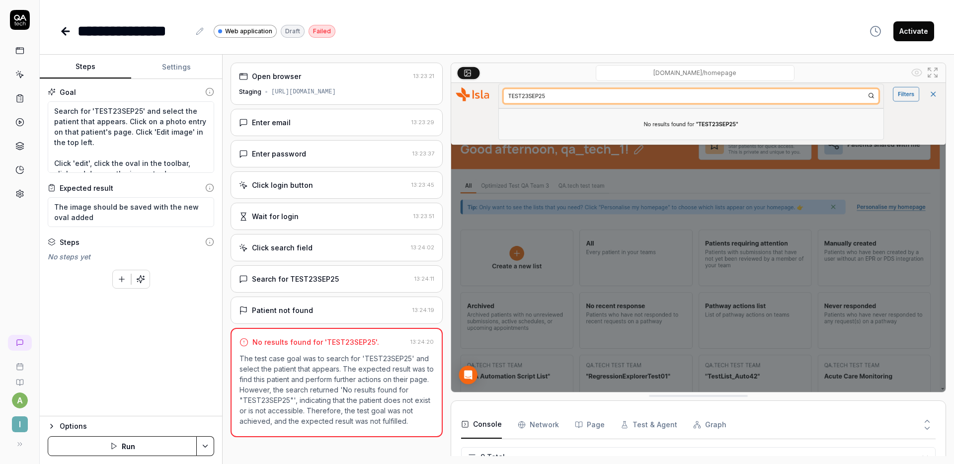
scroll to position [142, 0]
click at [132, 149] on textarea "Search for 'TEST23SEP25' and select the patient that appears. Click on a photo …" at bounding box center [131, 137] width 167 height 72
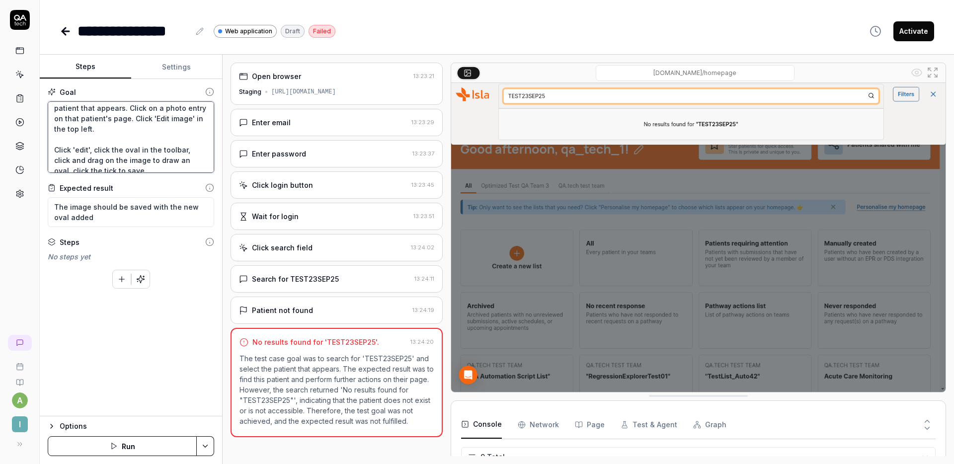
scroll to position [0, 0]
click at [122, 110] on textarea "Search for 'TEST23SEP25' and select the patient that appears. Click on a photo …" at bounding box center [131, 137] width 167 height 72
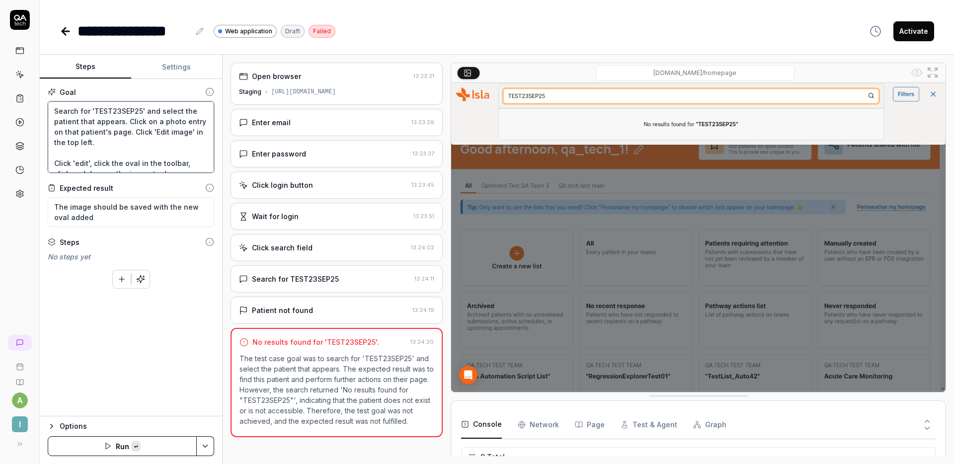
paste textarea "PLACEHOLDERNUMBERHERE"
click at [135, 436] on button "Save & Run" at bounding box center [122, 446] width 149 height 20
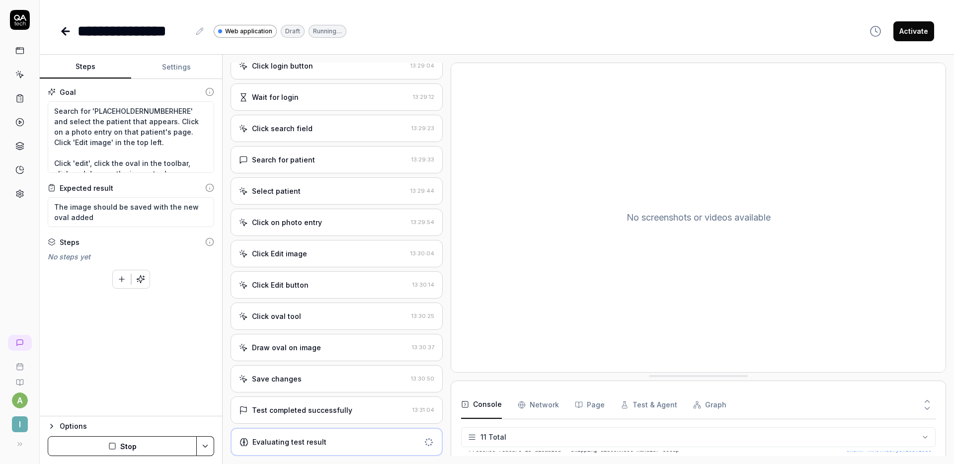
scroll to position [253, 0]
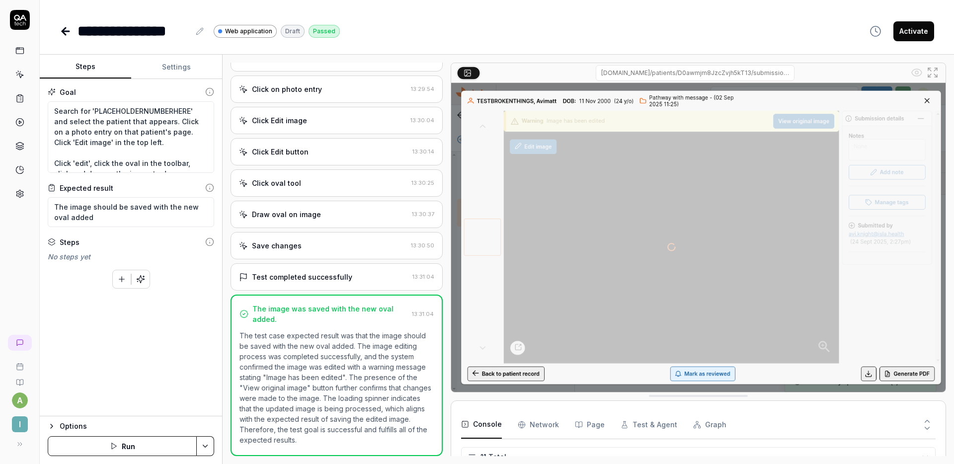
click at [632, 31] on div "**********" at bounding box center [497, 31] width 875 height 22
click at [122, 110] on textarea "Search for 'PLACEHOLDERNUMBERHERE' and select the patient that appears. Click o…" at bounding box center [131, 137] width 167 height 72
click at [124, 130] on textarea "Search for 'PLACEHOLDERNUMBERHERE' and select the patient that appears. Click o…" at bounding box center [131, 137] width 167 height 72
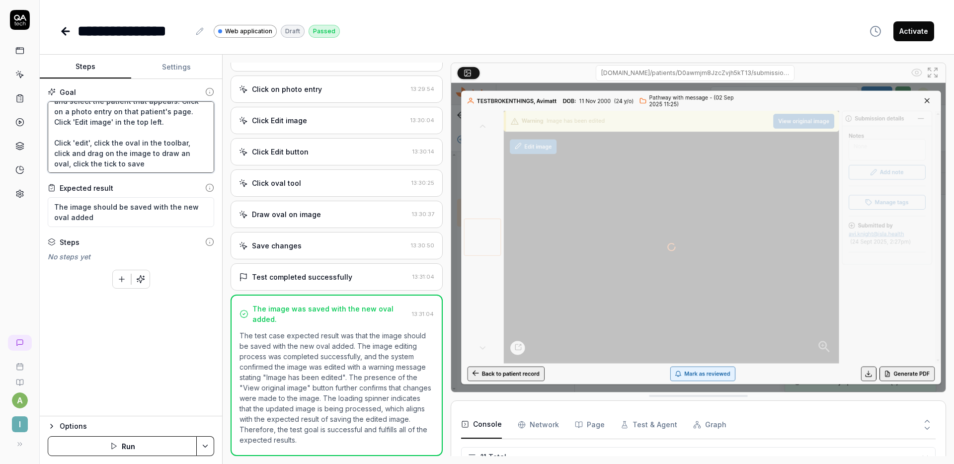
scroll to position [21, 0]
click at [347, 281] on div "Test completed successfully" at bounding box center [324, 277] width 170 height 10
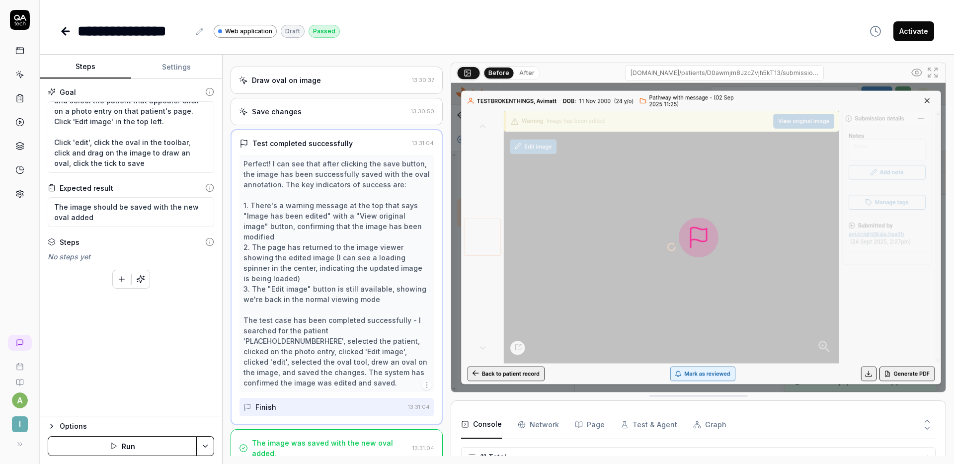
scroll to position [387, 0]
click at [372, 429] on div "The image was saved with the new oval added. 13:31:04" at bounding box center [337, 448] width 212 height 38
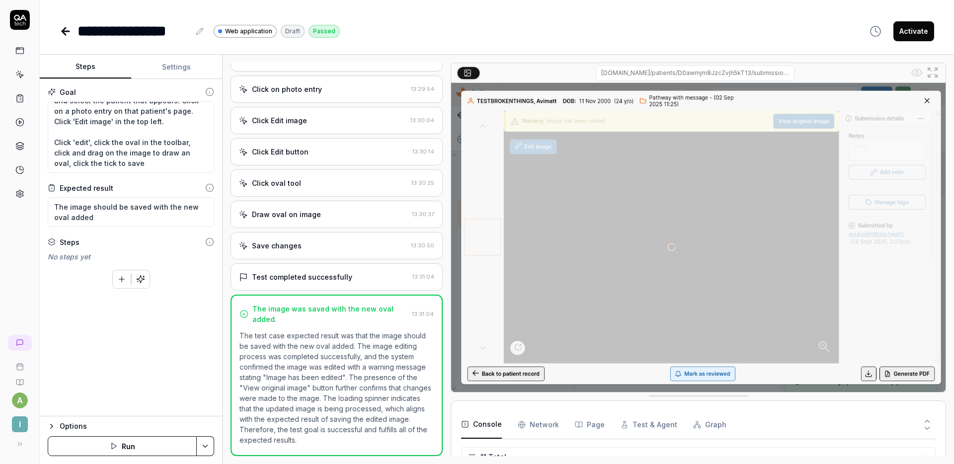
scroll to position [253, 0]
click at [363, 278] on div "Test completed successfully" at bounding box center [324, 277] width 170 height 10
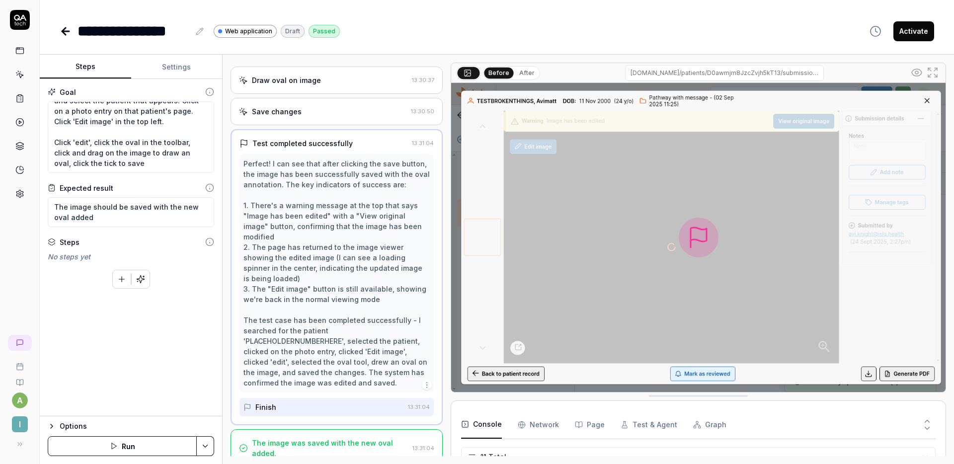
scroll to position [387, 0]
click at [178, 70] on button "Settings" at bounding box center [176, 67] width 91 height 24
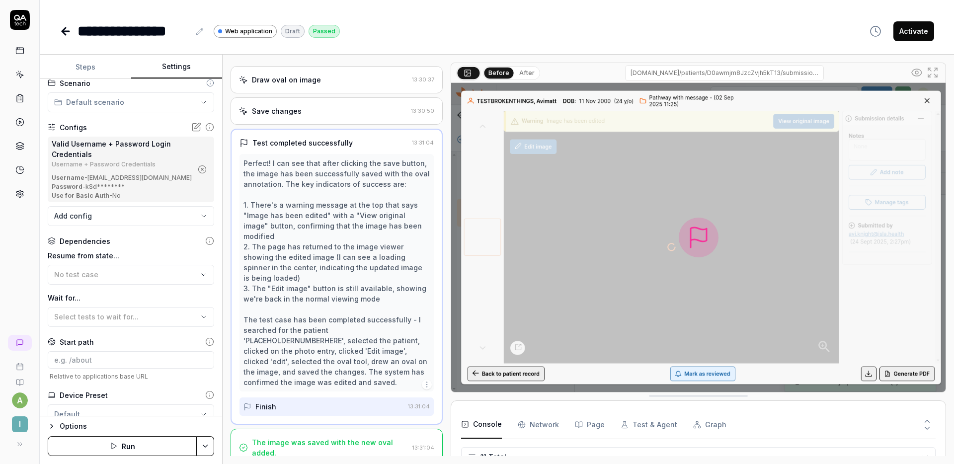
scroll to position [91, 0]
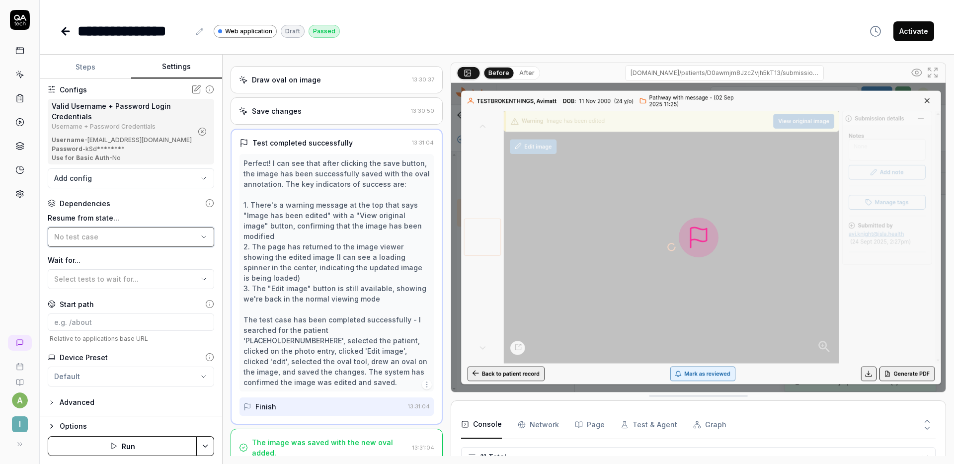
click at [87, 233] on span "No test case" at bounding box center [76, 237] width 44 height 8
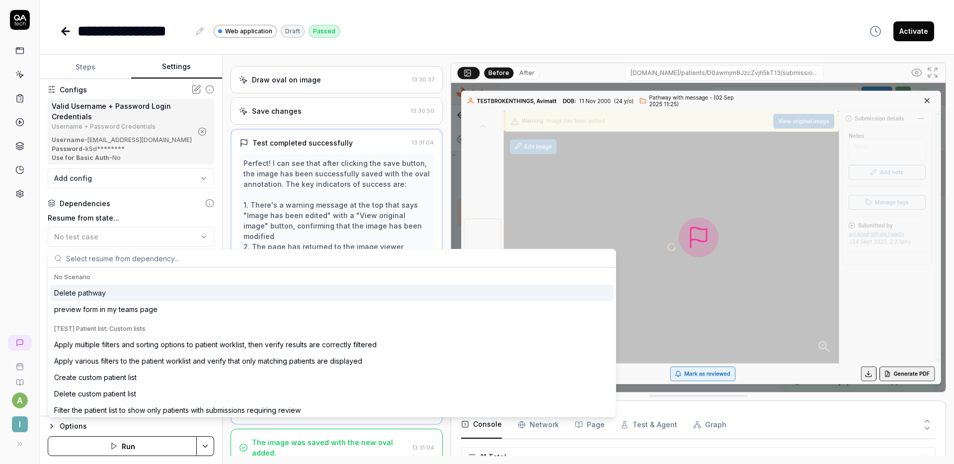
click at [470, 40] on div "**********" at bounding box center [497, 31] width 875 height 22
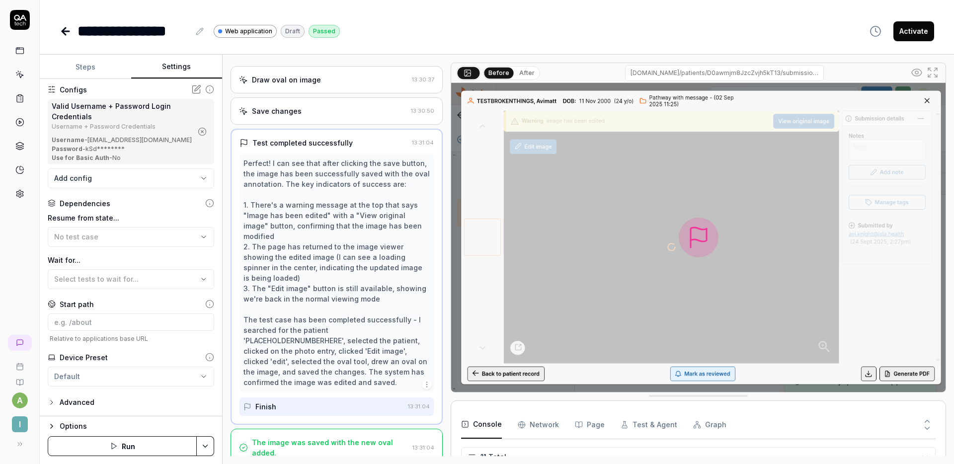
click at [478, 32] on div "**********" at bounding box center [497, 31] width 875 height 22
click at [748, 28] on div "**********" at bounding box center [497, 31] width 875 height 22
click at [596, 33] on div "**********" at bounding box center [497, 31] width 875 height 22
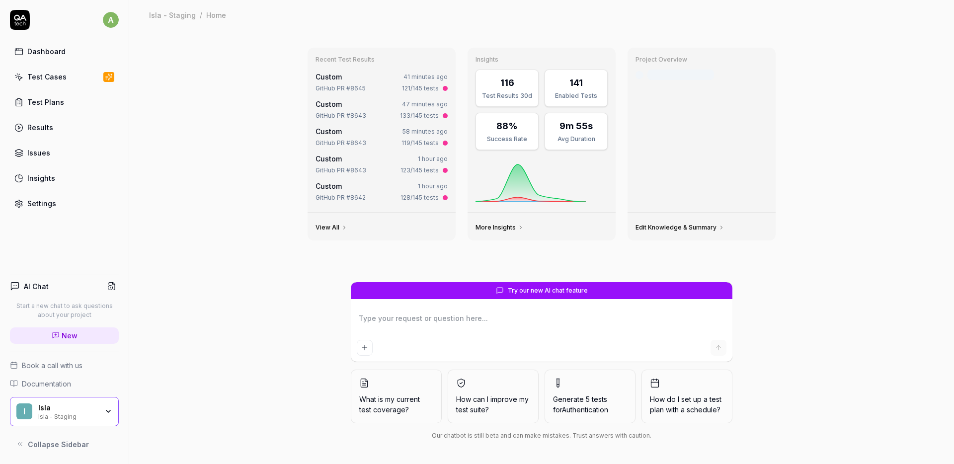
type textarea "*"
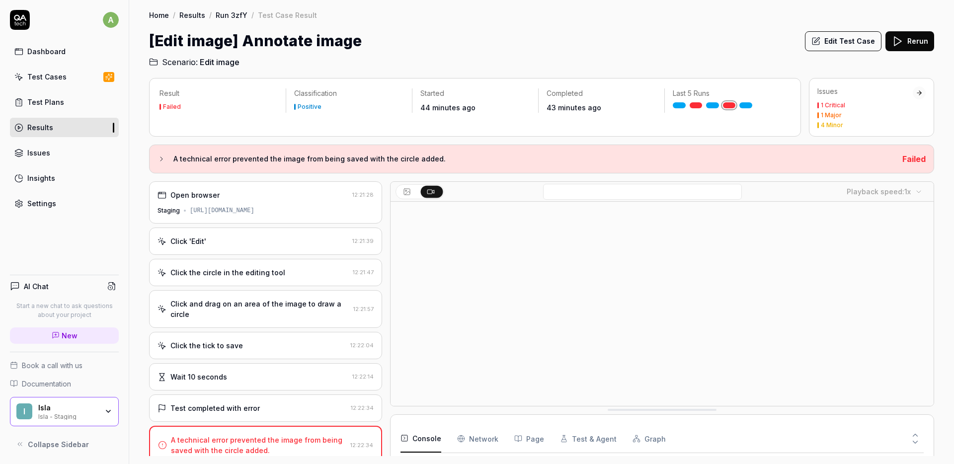
click at [257, 215] on div "Open browser 12:21:28 Staging https://staging.nhs.isla.health/patients/7QoEz7oX…" at bounding box center [265, 202] width 233 height 42
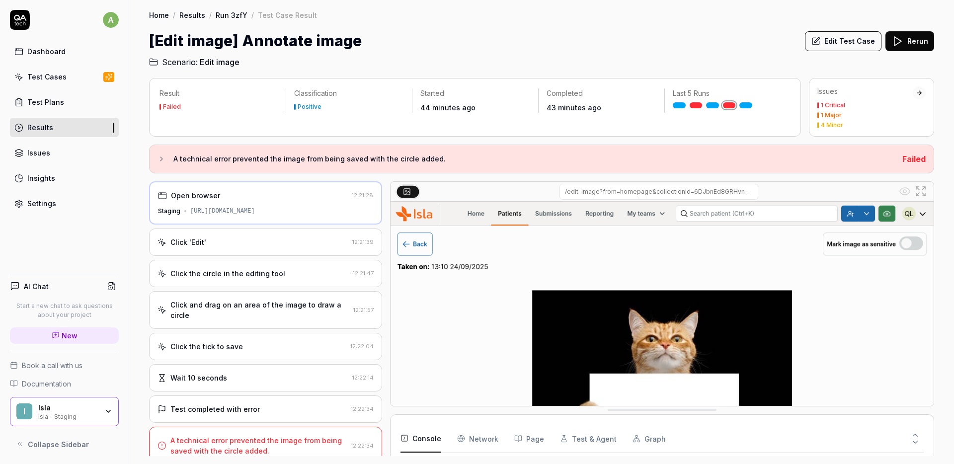
click at [850, 43] on button "Edit Test Case" at bounding box center [843, 41] width 77 height 20
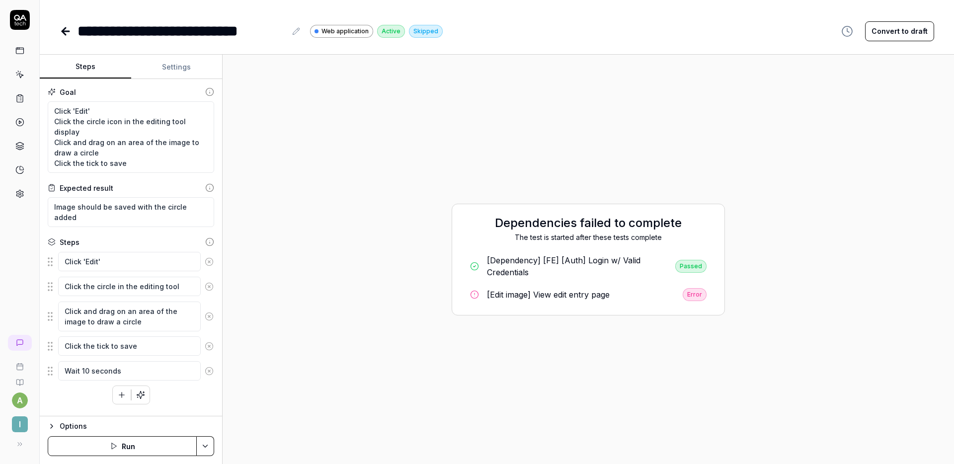
click at [162, 66] on button "Settings" at bounding box center [176, 67] width 91 height 24
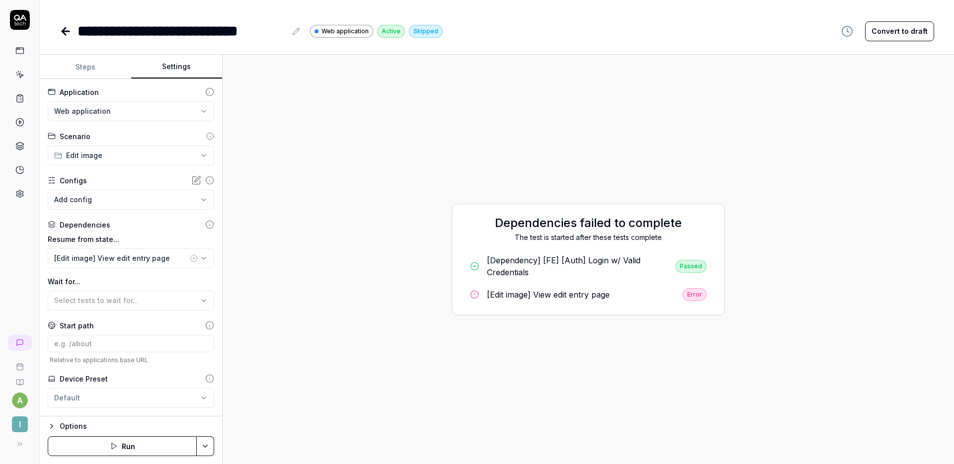
click at [105, 70] on button "Steps" at bounding box center [85, 67] width 91 height 24
type textarea "*"
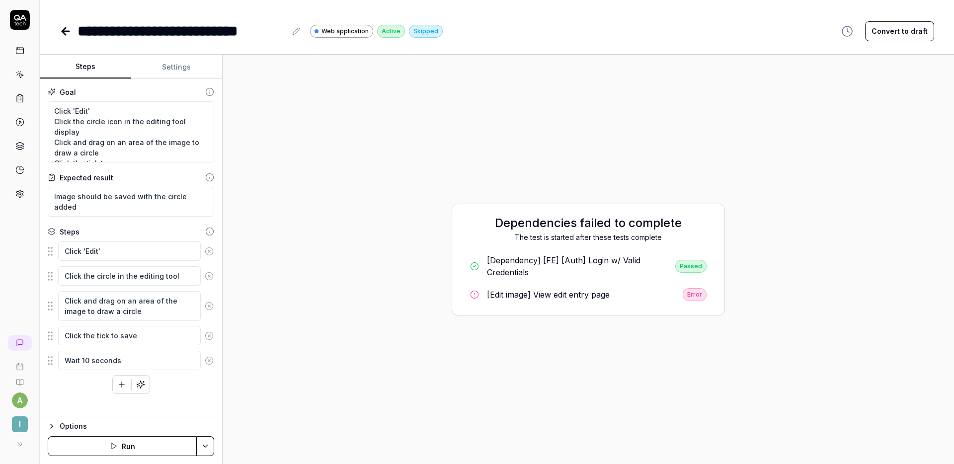
click at [72, 29] on link at bounding box center [67, 31] width 14 height 20
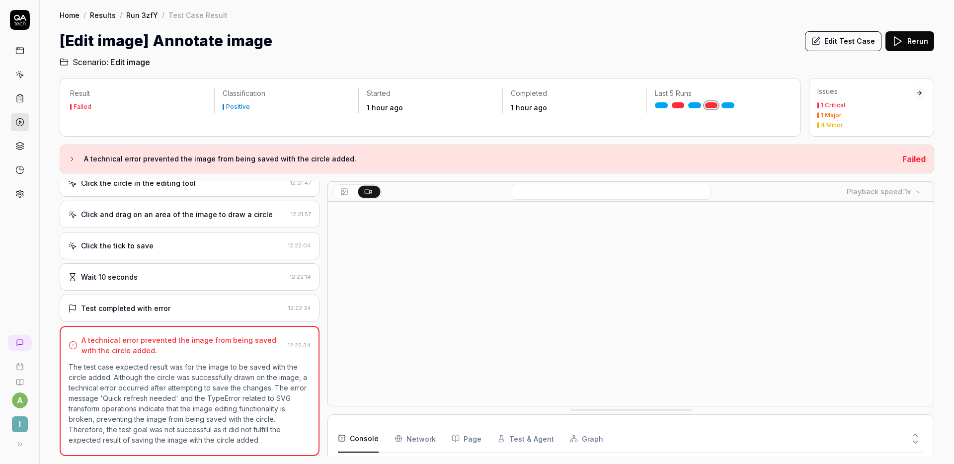
scroll to position [87, 0]
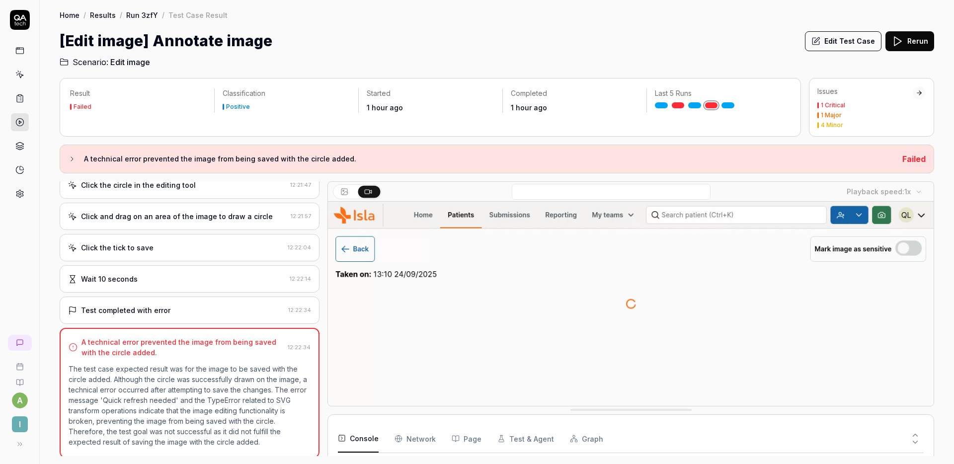
click at [180, 252] on div "Click the tick to save" at bounding box center [176, 248] width 216 height 10
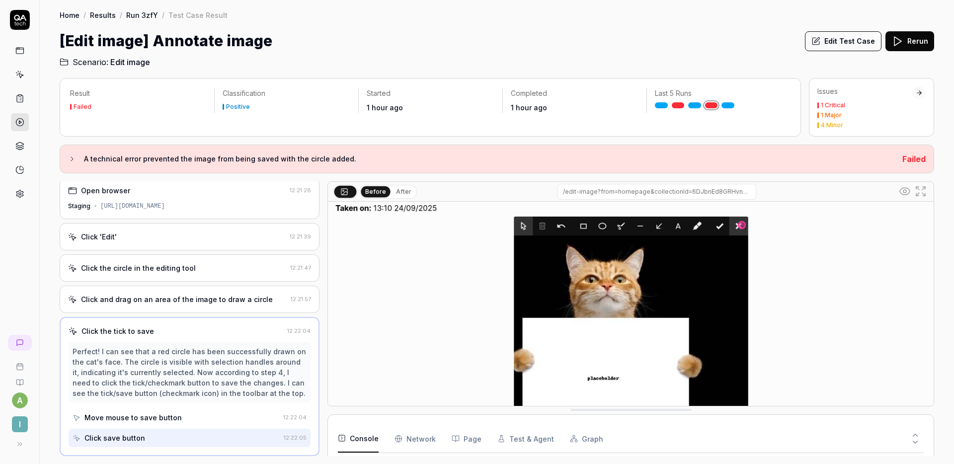
scroll to position [71, 0]
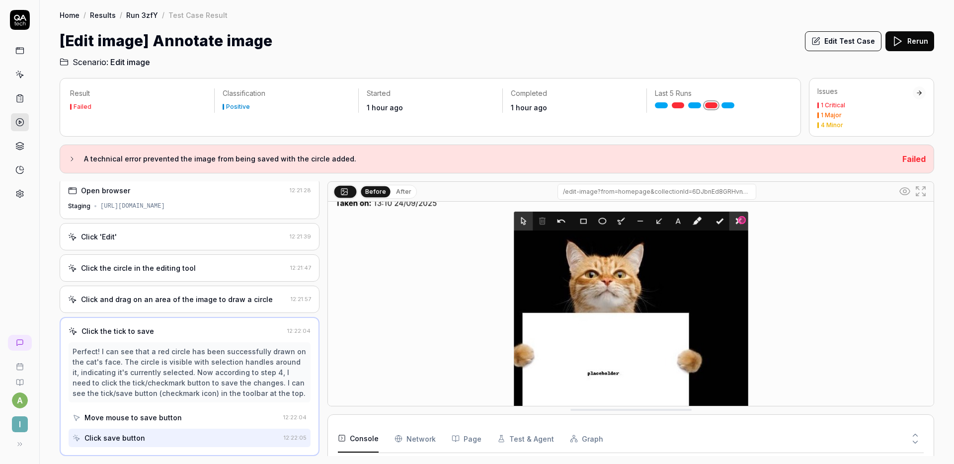
click at [173, 275] on div "Click the circle in the editing tool 12:21:47" at bounding box center [190, 268] width 260 height 27
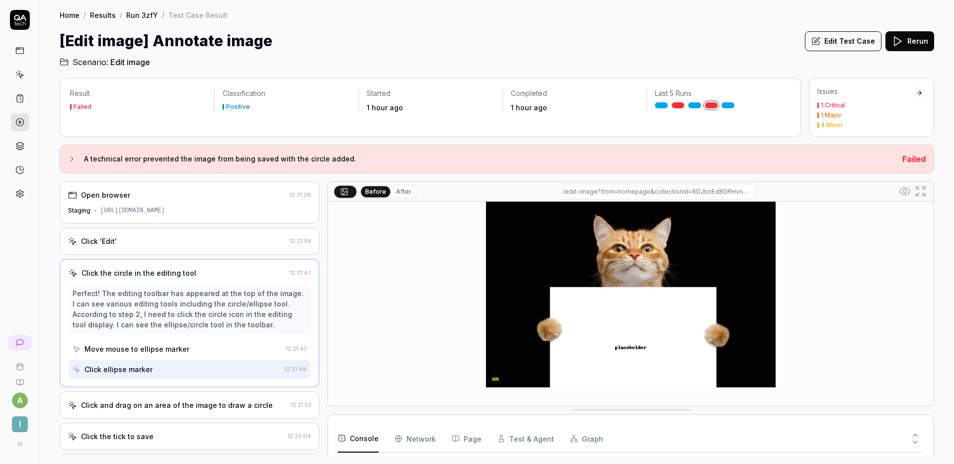
scroll to position [170, 0]
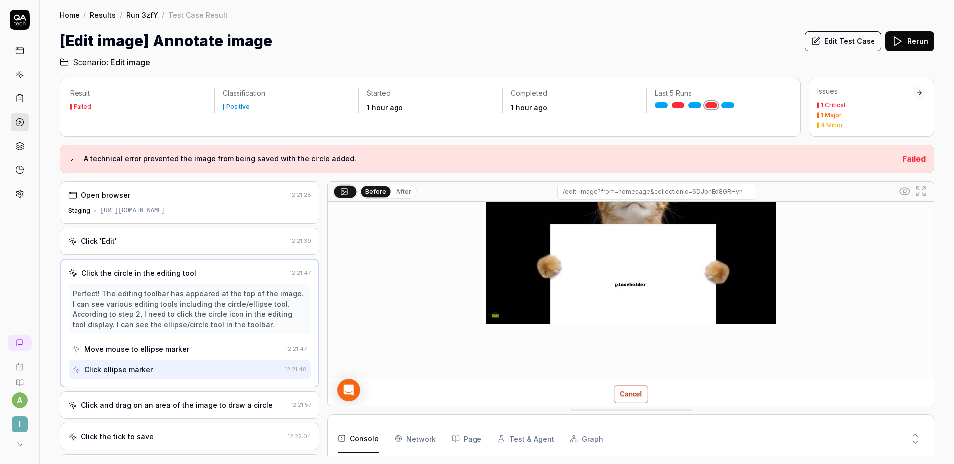
click at [168, 413] on div "Click and drag on an area of the image to draw a circle 12:21:57" at bounding box center [190, 405] width 260 height 27
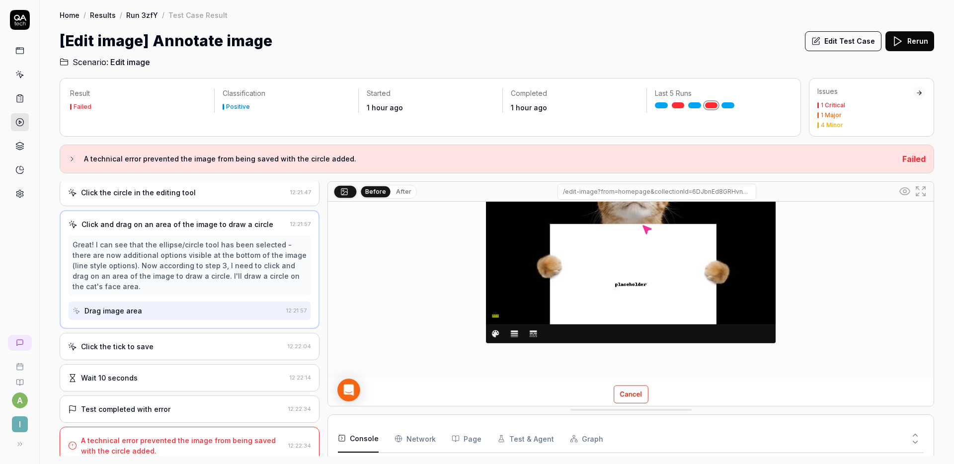
click at [147, 346] on div "Click the tick to save" at bounding box center [117, 346] width 73 height 10
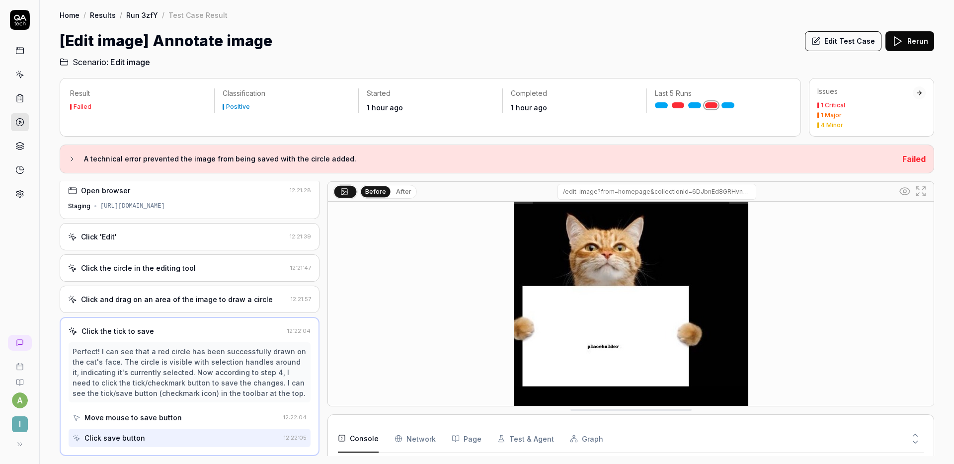
scroll to position [107, 0]
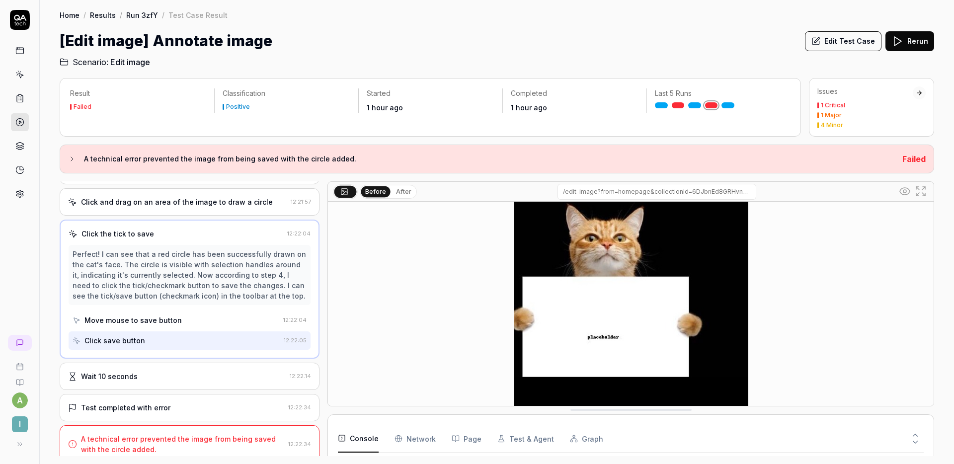
click at [172, 374] on div "Wait 10 seconds" at bounding box center [177, 376] width 218 height 10
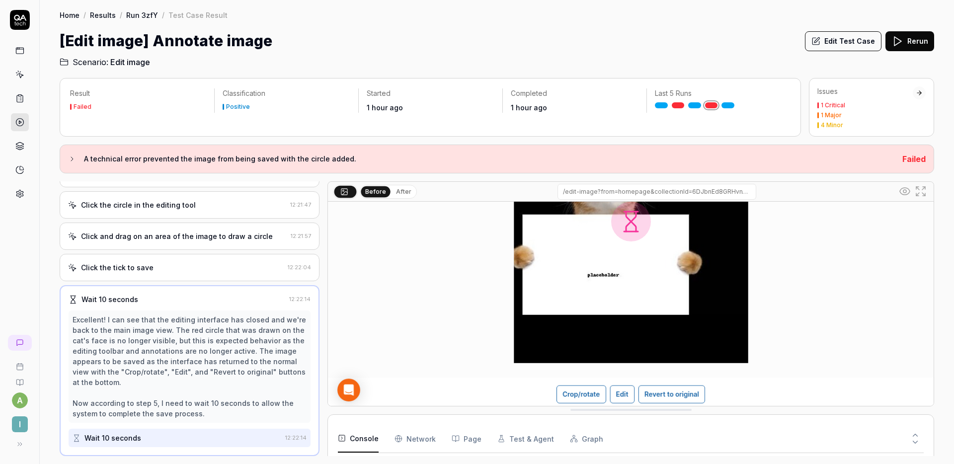
scroll to position [0, 0]
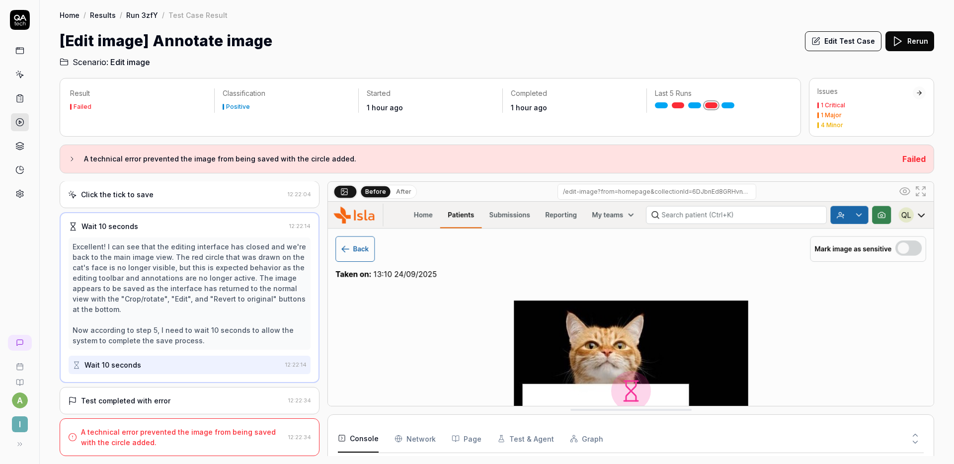
click at [170, 406] on div "Test completed with error 12:22:34" at bounding box center [190, 400] width 260 height 27
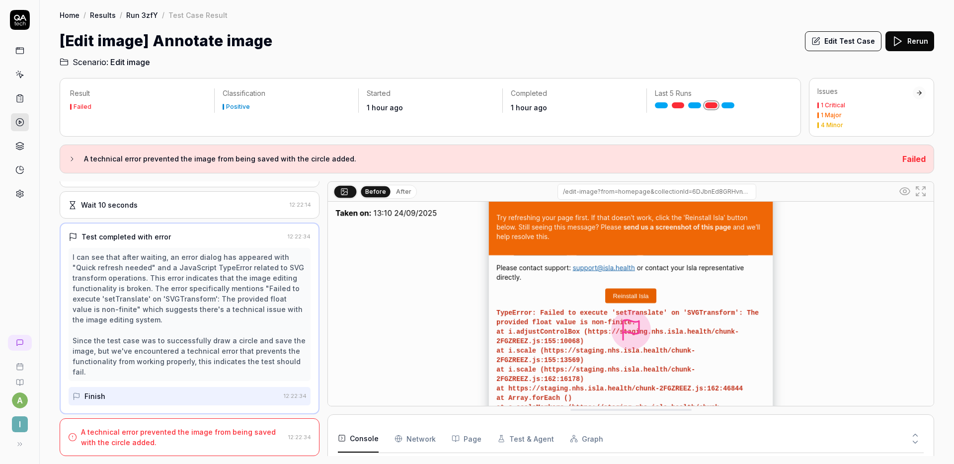
scroll to position [50, 0]
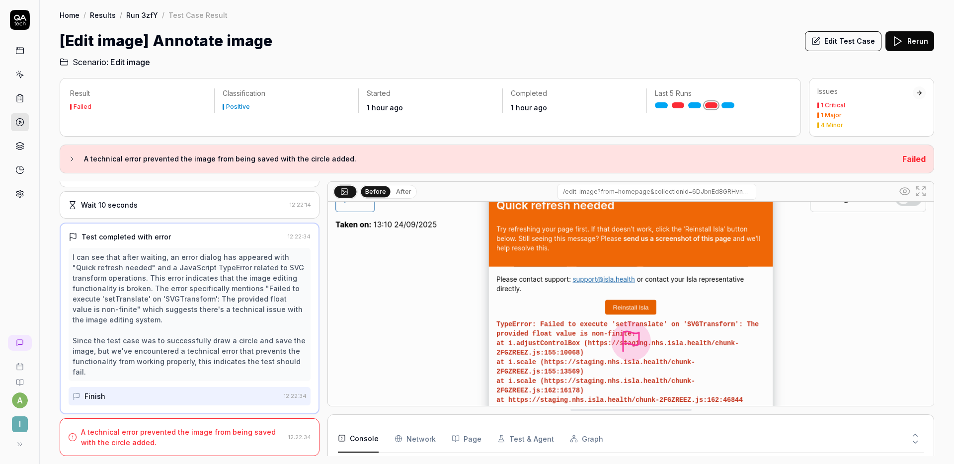
click at [378, 64] on h2 "Scenario: Edit image" at bounding box center [497, 60] width 875 height 16
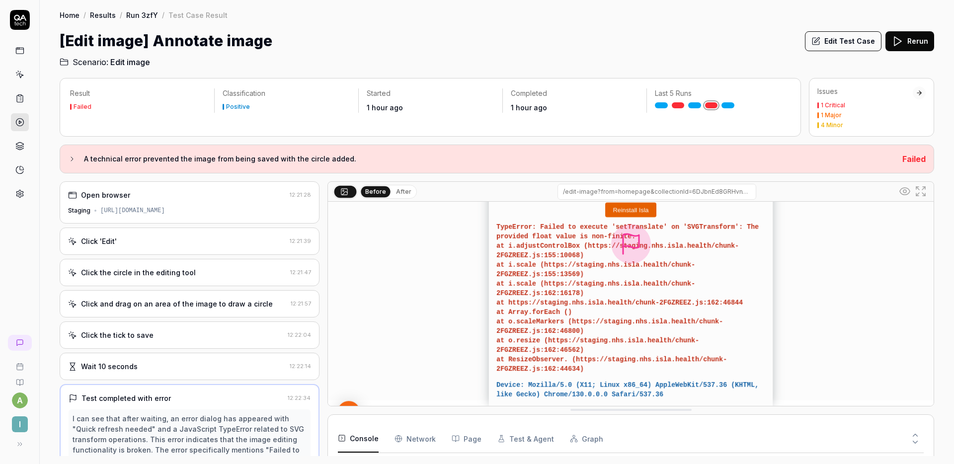
scroll to position [145, 0]
click at [919, 436] on icon at bounding box center [915, 435] width 9 height 9
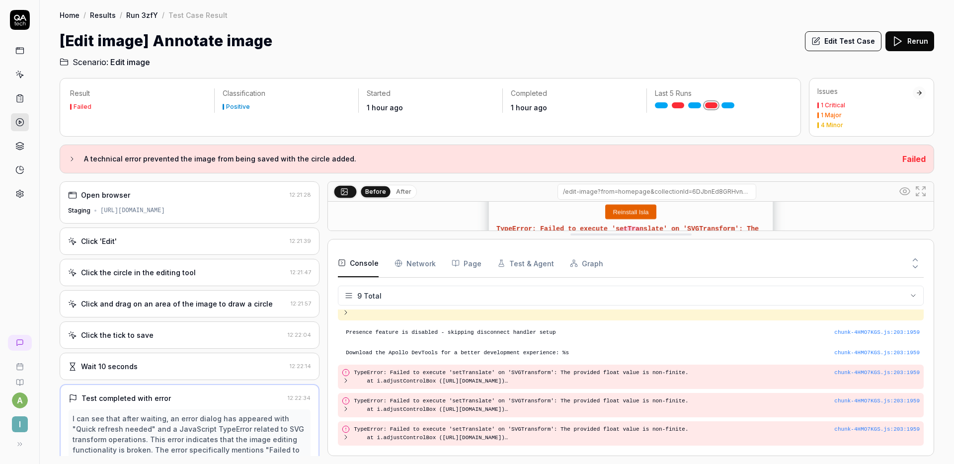
scroll to position [82, 0]
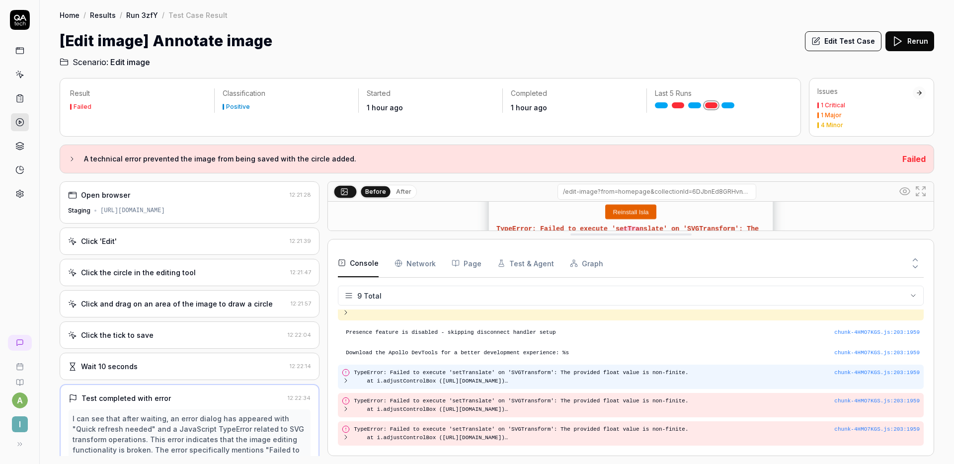
click at [347, 381] on icon at bounding box center [346, 381] width 8 height 8
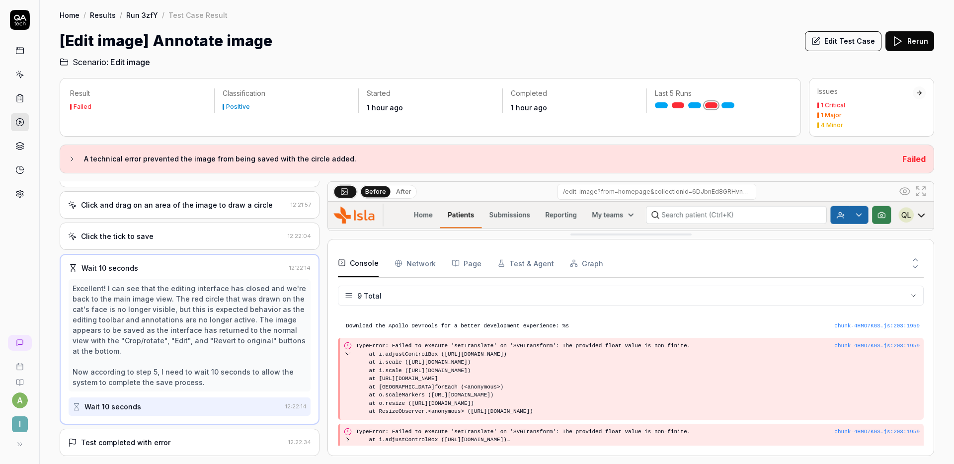
scroll to position [141, 0]
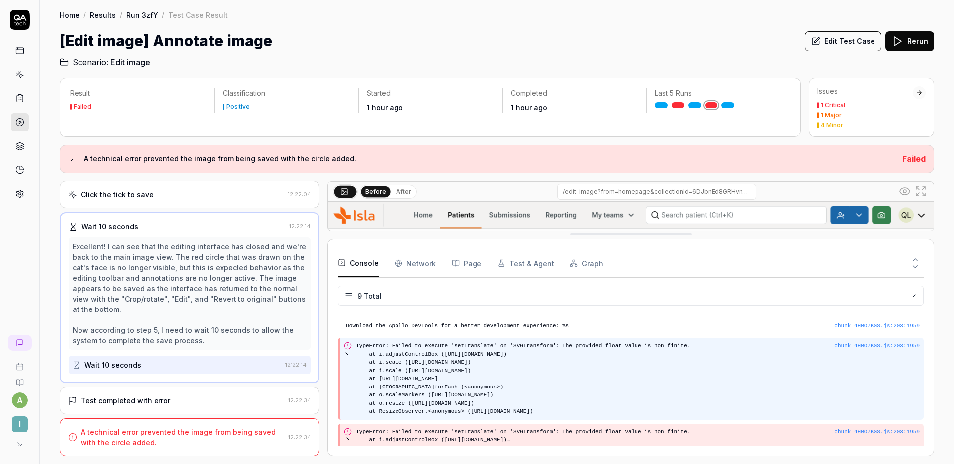
drag, startPoint x: 670, startPoint y: 412, endPoint x: 356, endPoint y: 345, distance: 320.7
click at [356, 345] on pre "TypeError: Failed to execute 'setTranslate' on 'SVGTransform': The provided flo…" at bounding box center [638, 379] width 564 height 74
copy pre "TypeError: Failed to execute 'setTranslate' on 'SVGTransform': The provided flo…"
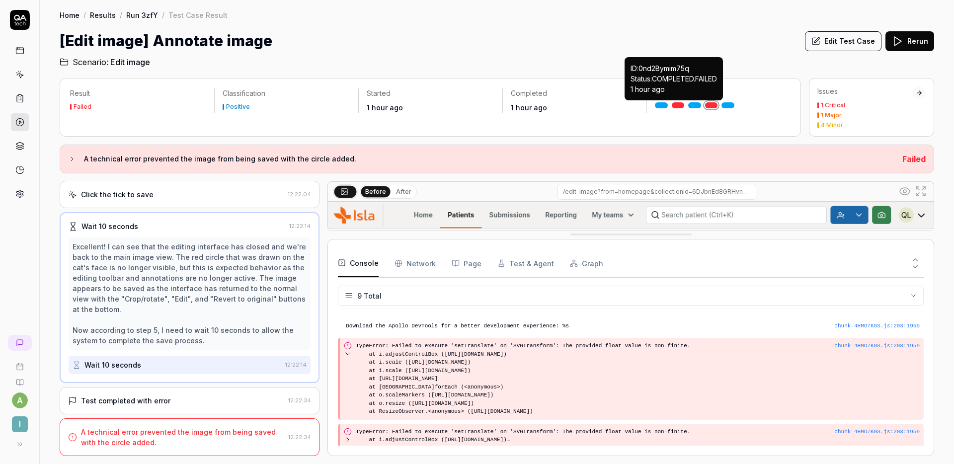
click at [681, 104] on link at bounding box center [678, 105] width 13 height 6
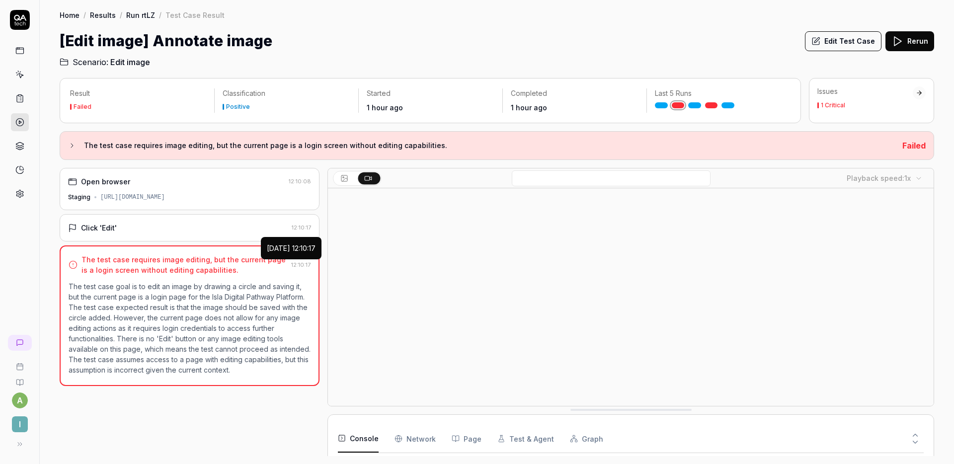
scroll to position [25, 0]
click at [739, 58] on h2 "Scenario: Edit image" at bounding box center [497, 60] width 875 height 16
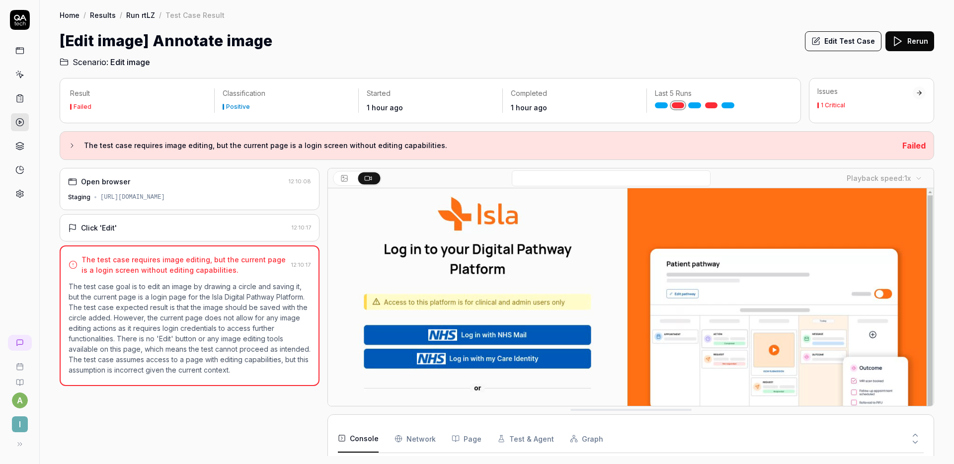
click at [710, 105] on link at bounding box center [711, 105] width 13 height 6
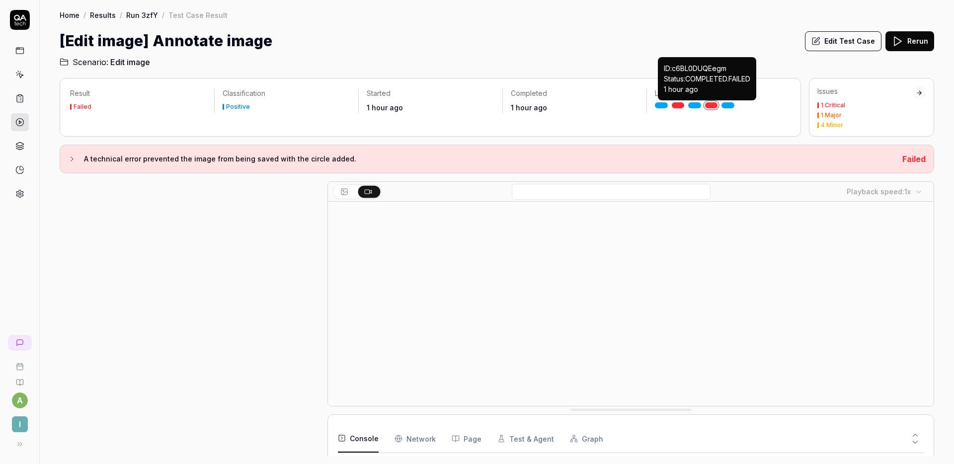
scroll to position [89, 0]
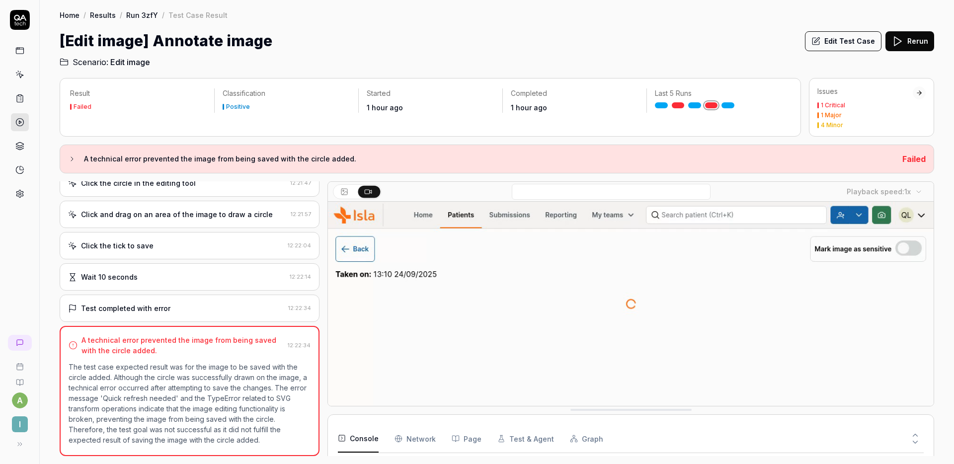
click at [183, 219] on div "Click and drag on an area of the image to draw a circle" at bounding box center [177, 214] width 192 height 10
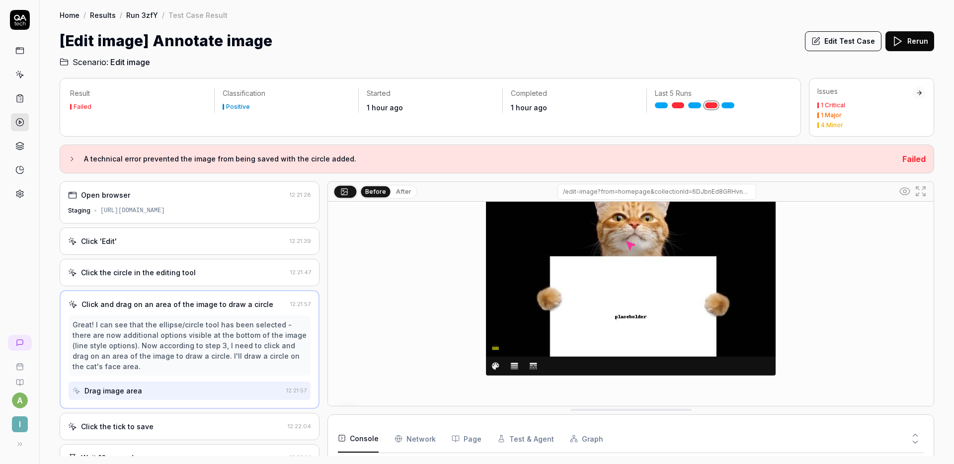
scroll to position [144, 0]
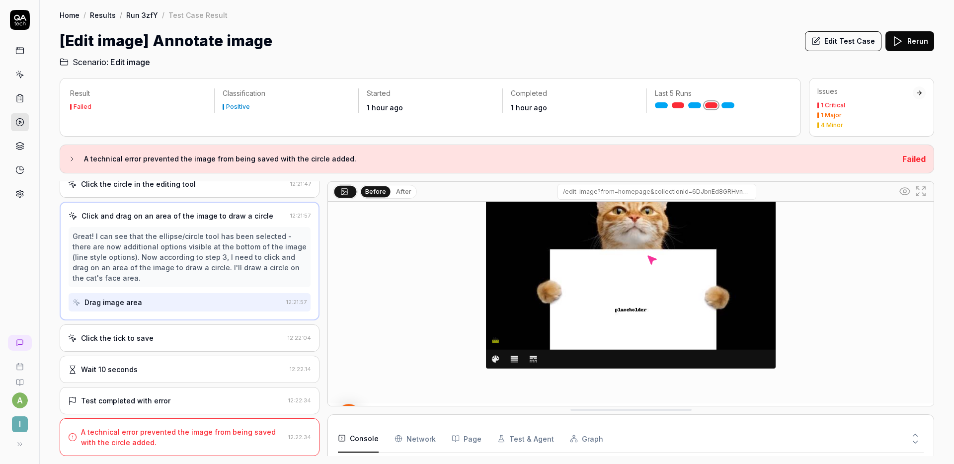
click at [122, 331] on div "Click the tick to save 12:22:04" at bounding box center [190, 338] width 260 height 27
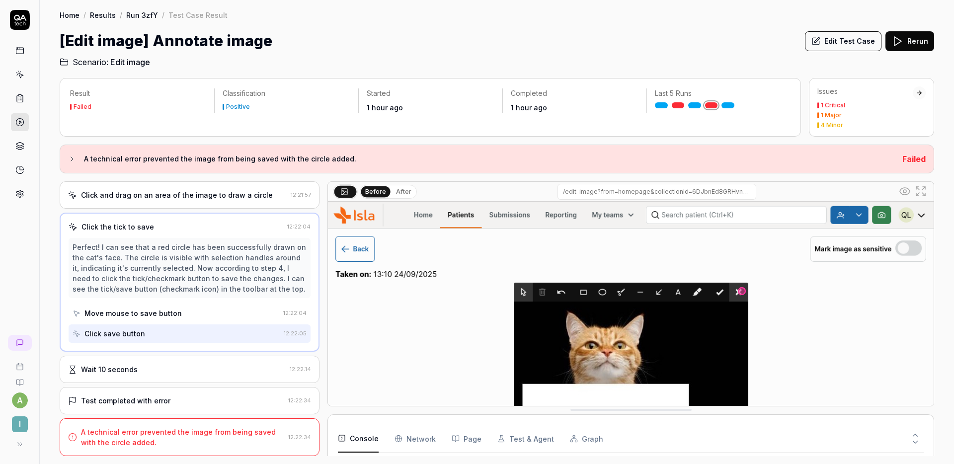
click at [134, 403] on div "Test completed with error" at bounding box center [125, 401] width 89 height 10
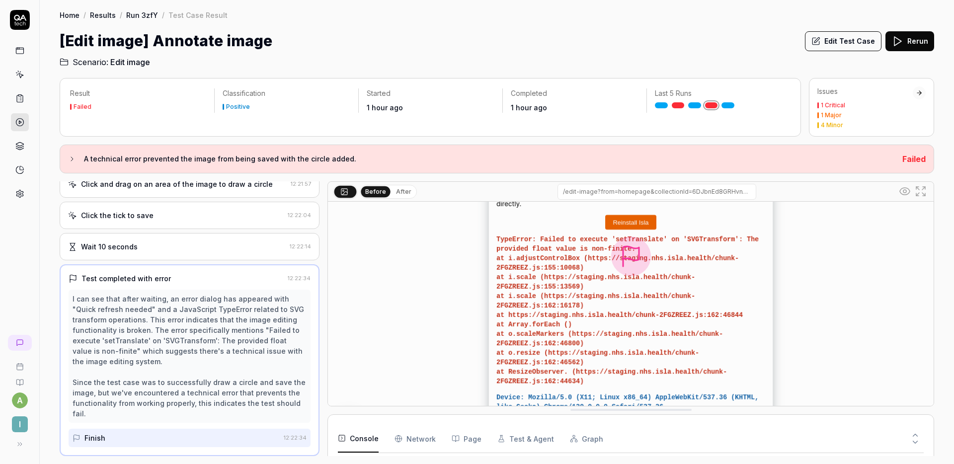
scroll to position [0, 0]
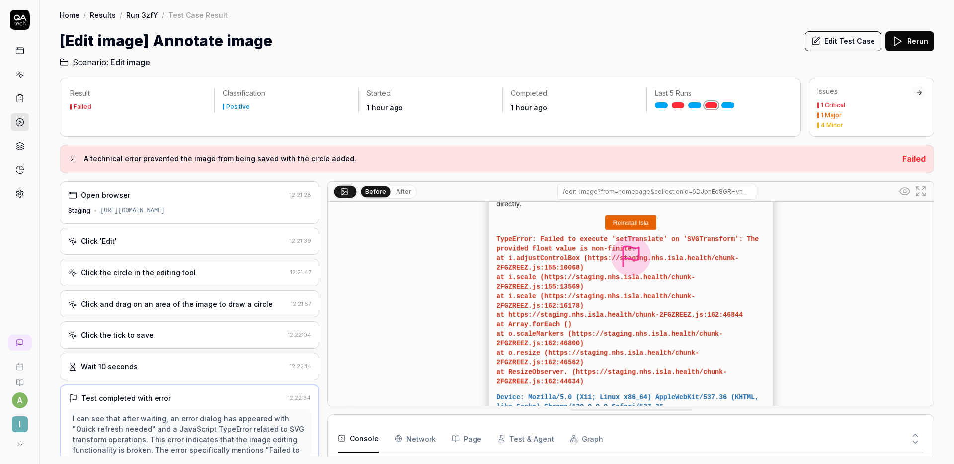
click at [586, 40] on div "[Edit image] Annotate image Edit Test Case Rerun" at bounding box center [497, 41] width 875 height 22
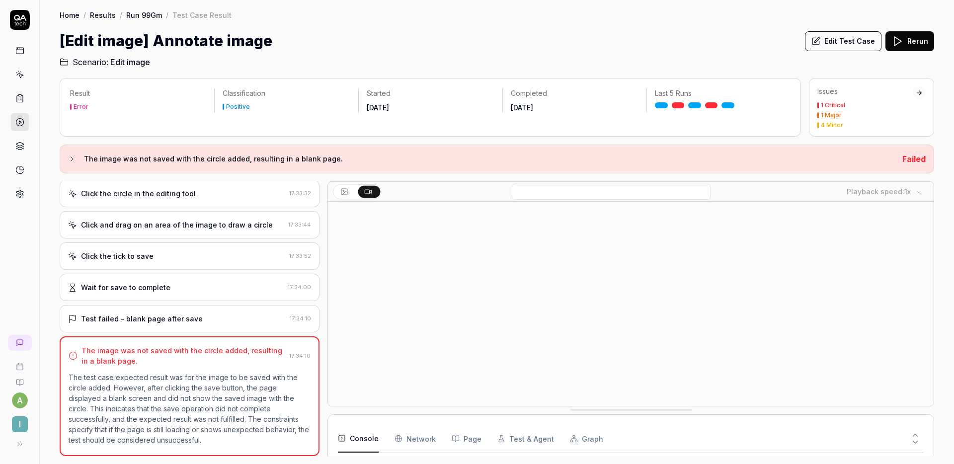
scroll to position [126, 0]
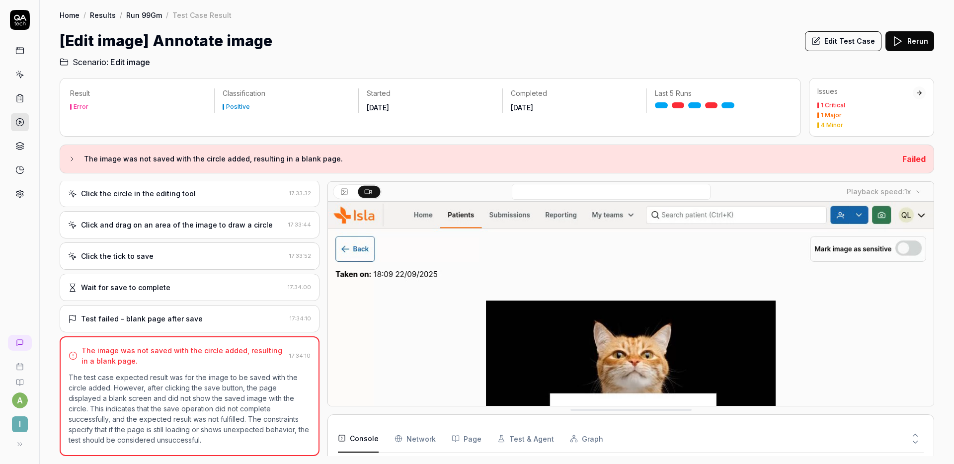
click at [680, 103] on link at bounding box center [678, 105] width 13 height 6
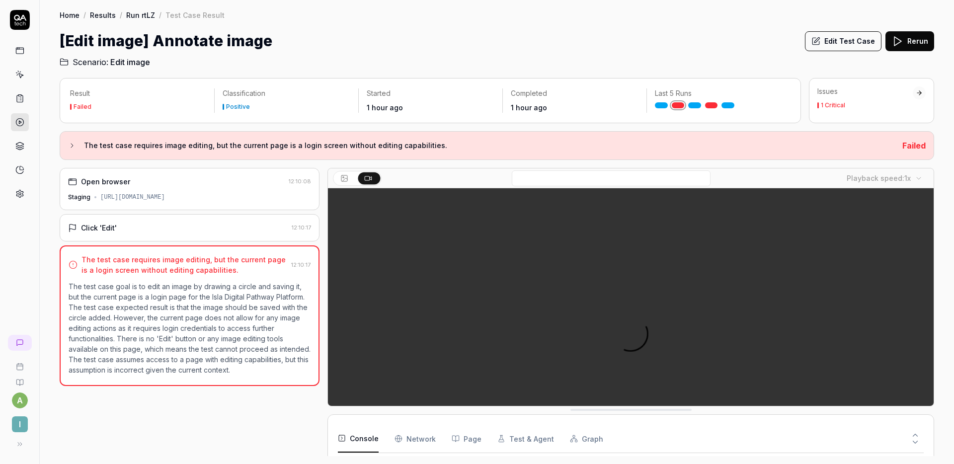
scroll to position [25, 0]
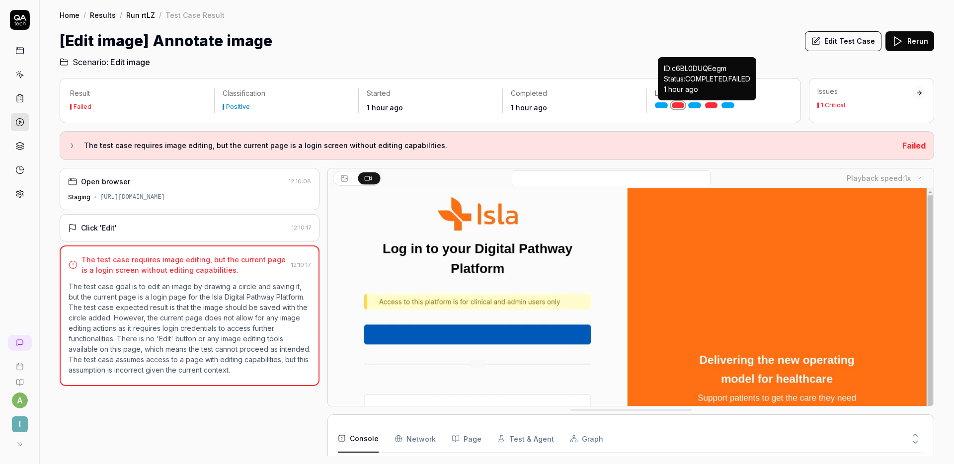
click at [712, 106] on link at bounding box center [711, 105] width 13 height 6
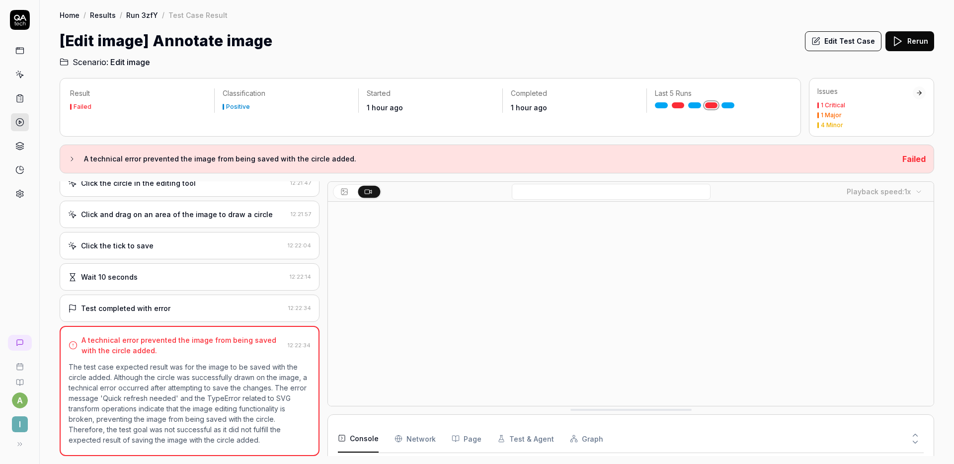
scroll to position [150, 0]
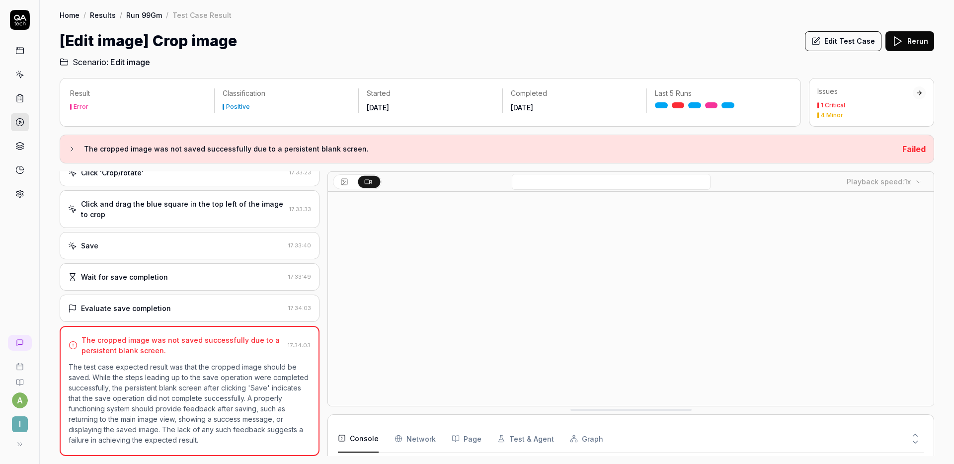
scroll to position [105, 0]
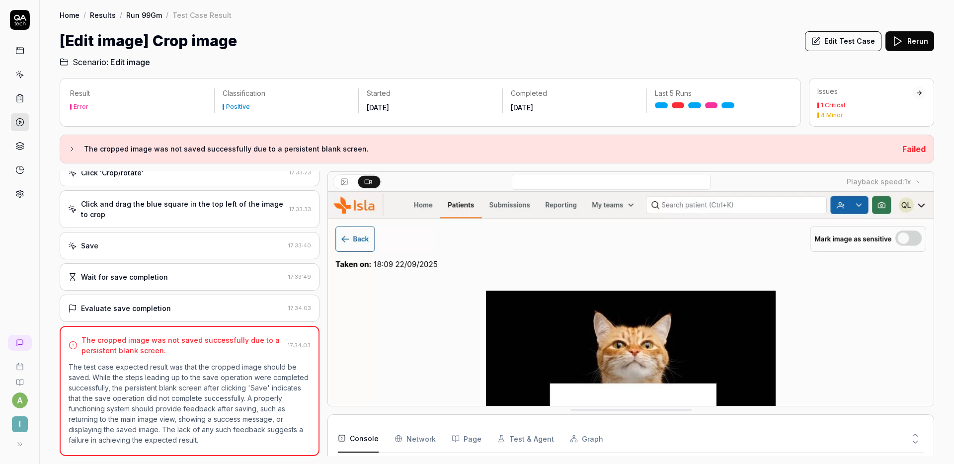
click at [914, 431] on icon at bounding box center [915, 435] width 9 height 9
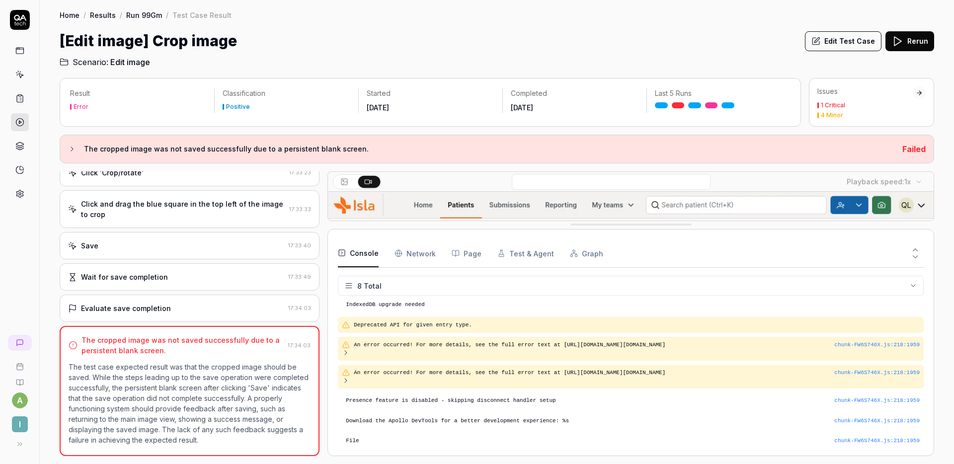
scroll to position [0, 0]
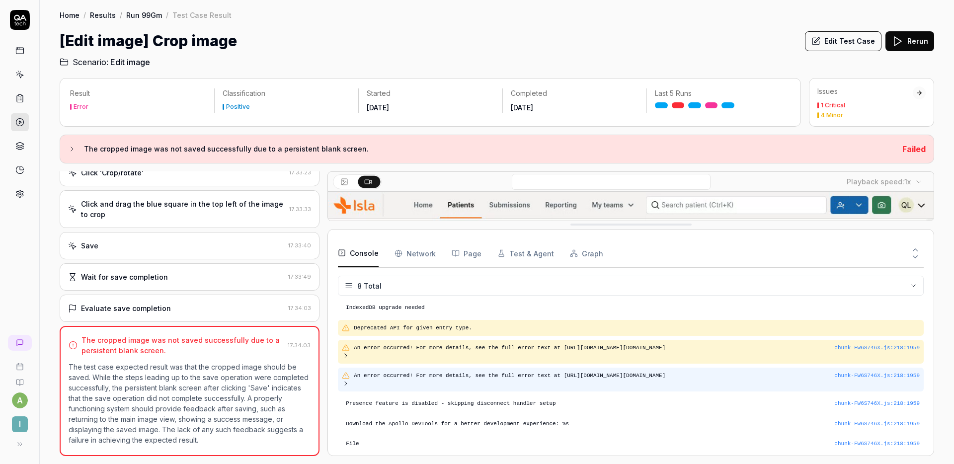
click at [345, 384] on icon at bounding box center [346, 384] width 8 height 8
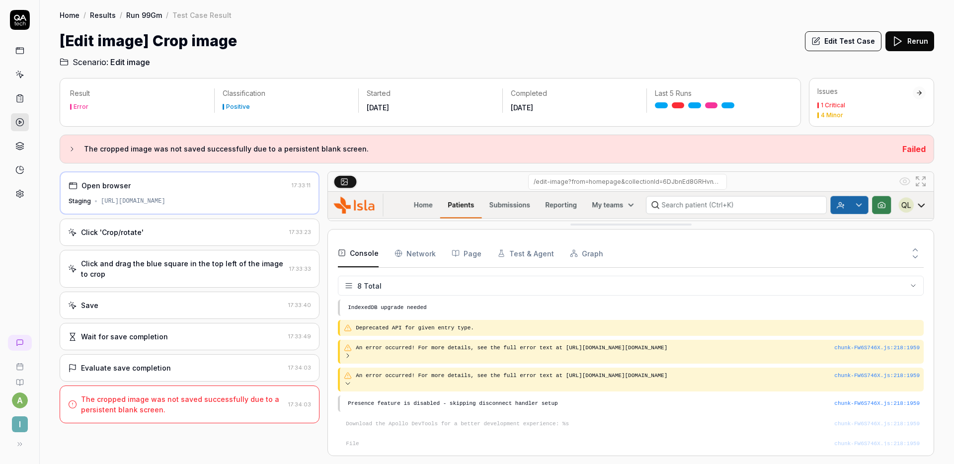
click at [714, 105] on link at bounding box center [711, 105] width 13 height 6
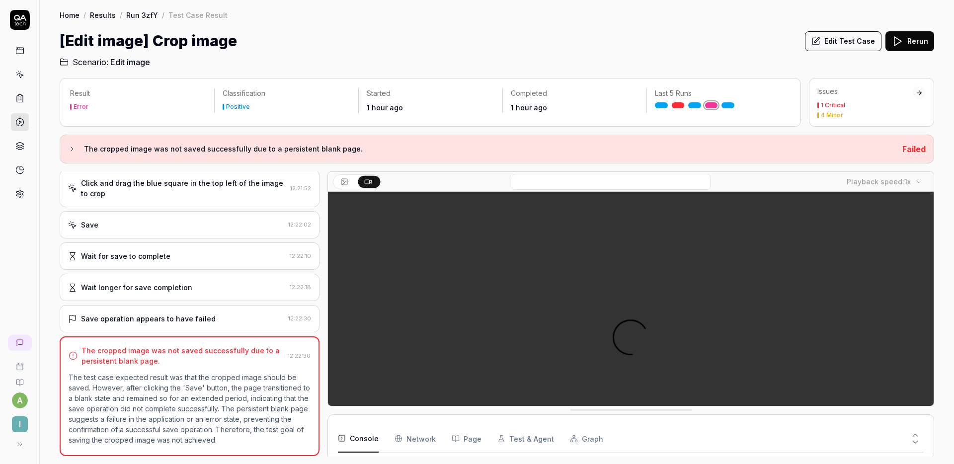
scroll to position [105, 0]
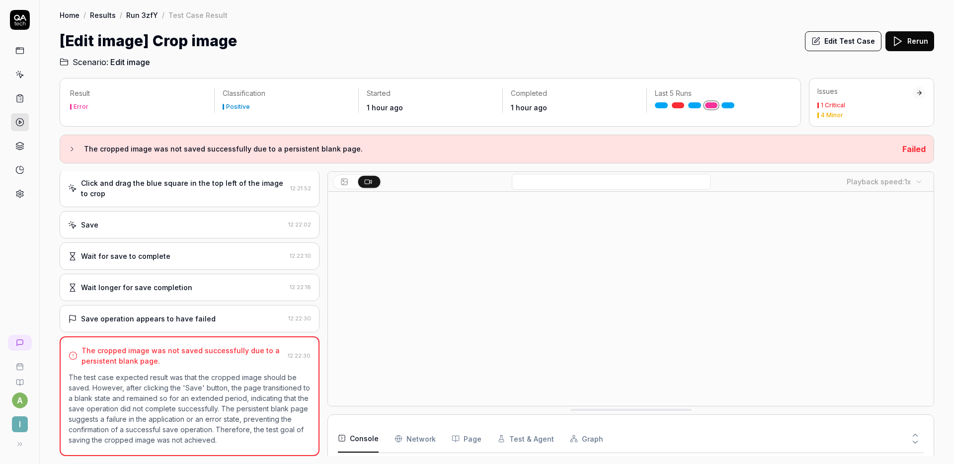
click at [914, 431] on icon at bounding box center [915, 435] width 9 height 9
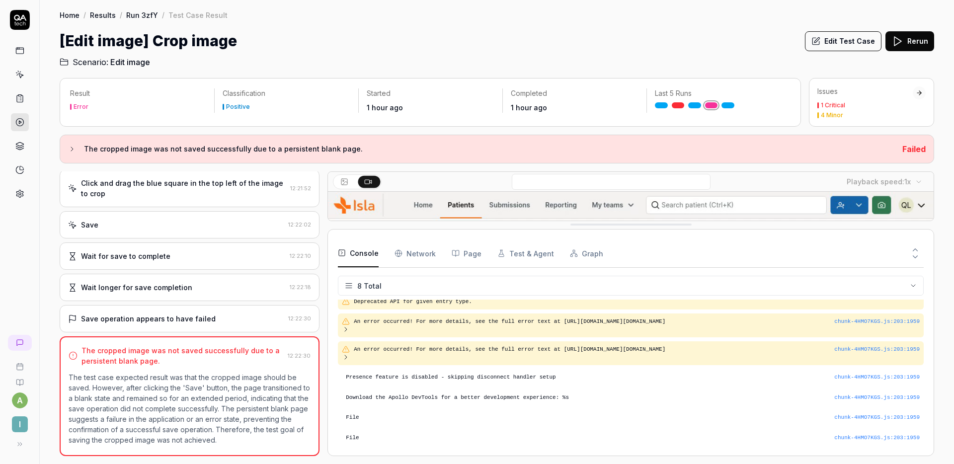
scroll to position [0, 0]
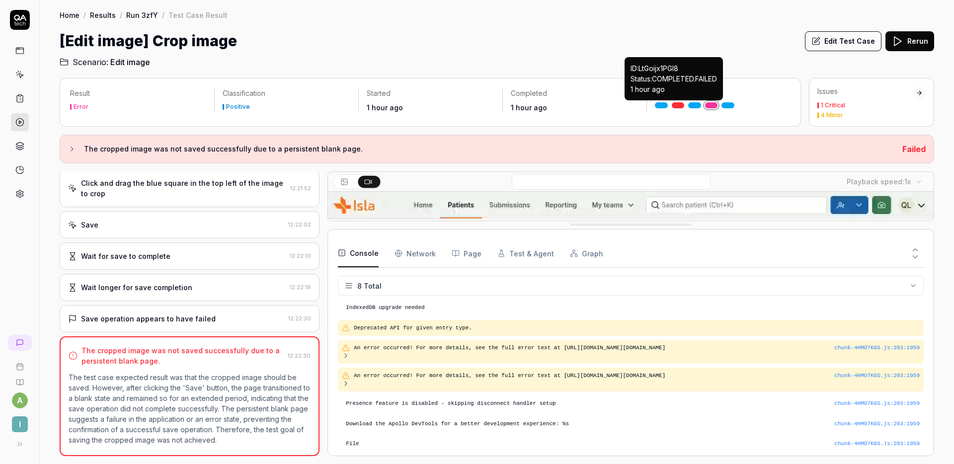
click at [677, 105] on link at bounding box center [678, 105] width 13 height 6
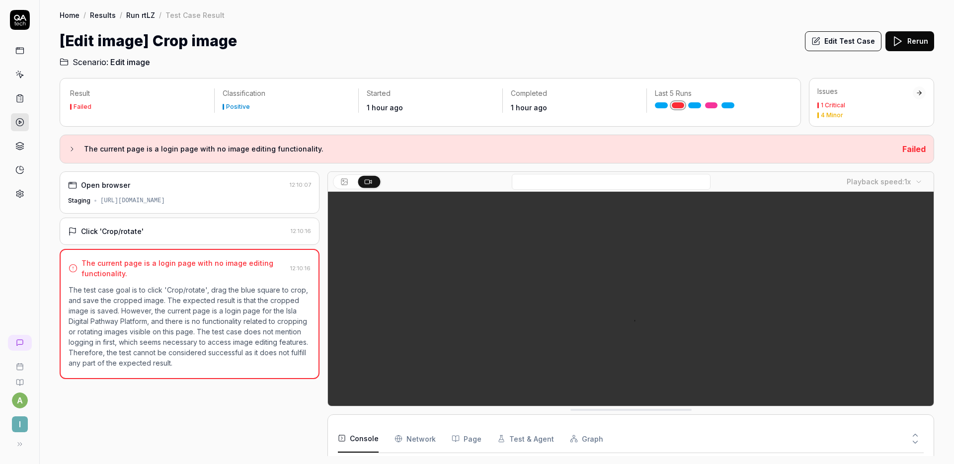
scroll to position [25, 0]
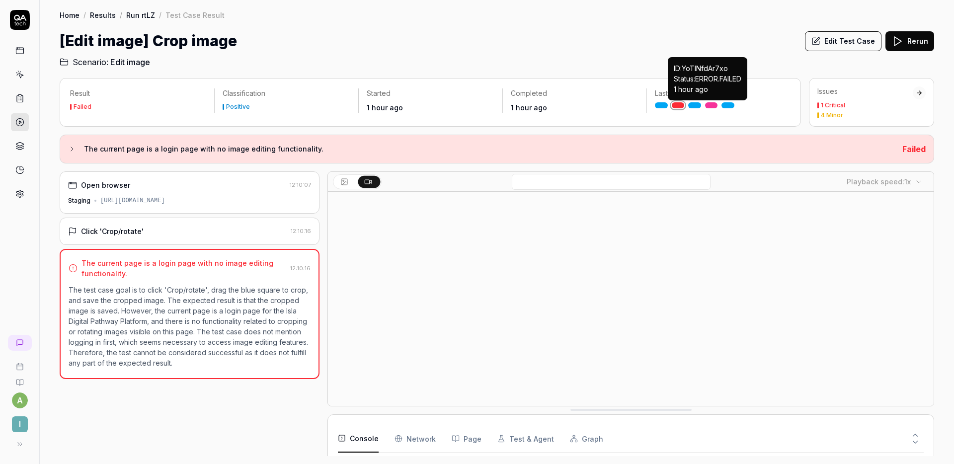
click at [712, 106] on link at bounding box center [711, 105] width 13 height 6
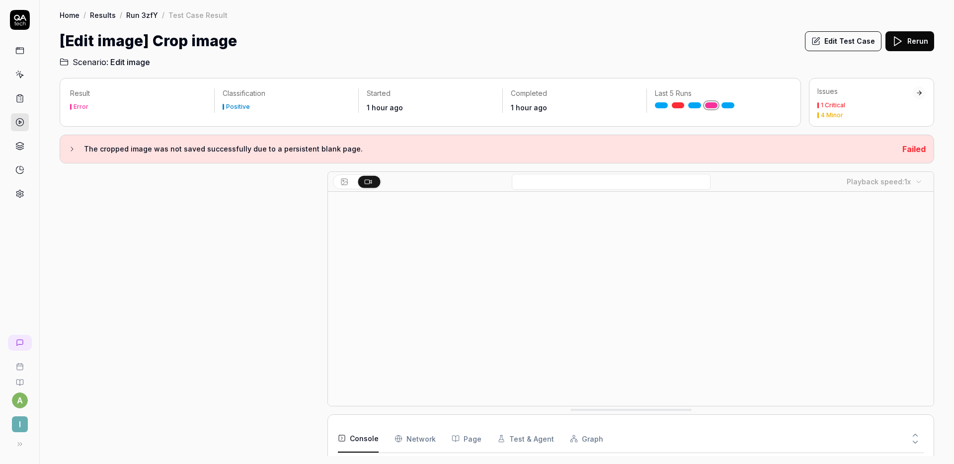
scroll to position [80, 0]
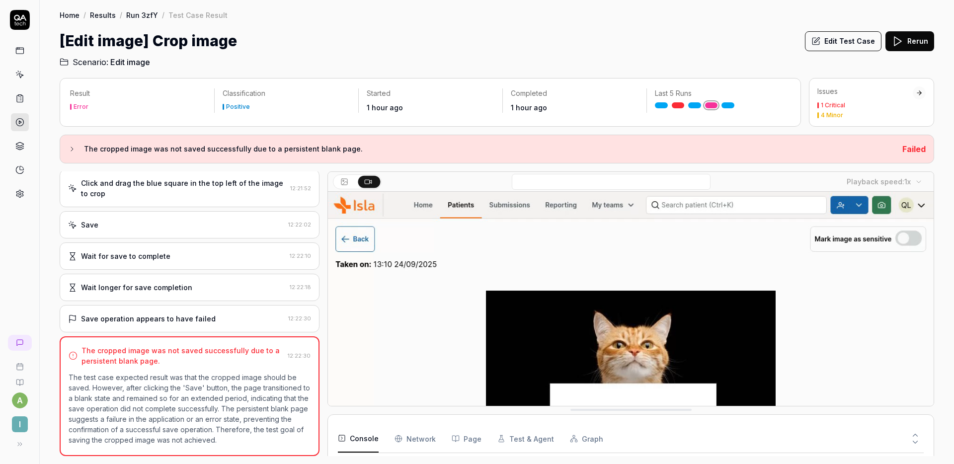
click at [200, 287] on div "Wait longer for save completion" at bounding box center [177, 287] width 218 height 10
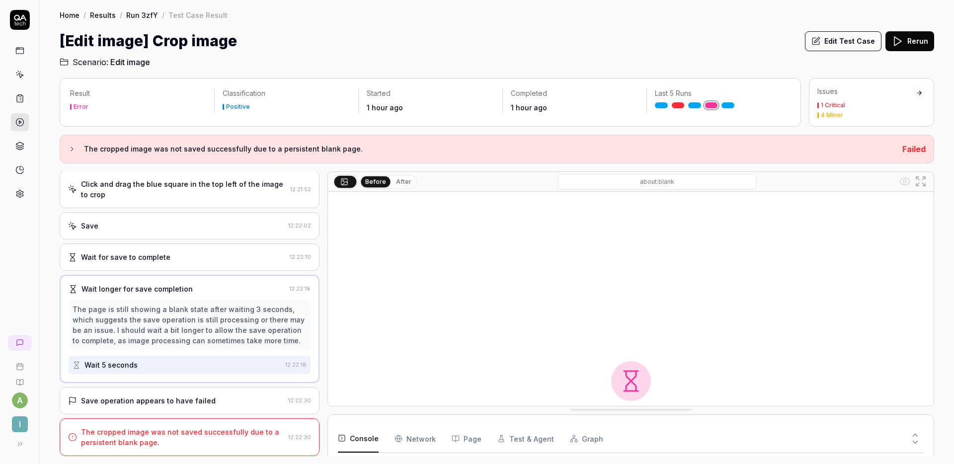
click at [179, 396] on div "Save operation appears to have failed" at bounding box center [148, 401] width 135 height 10
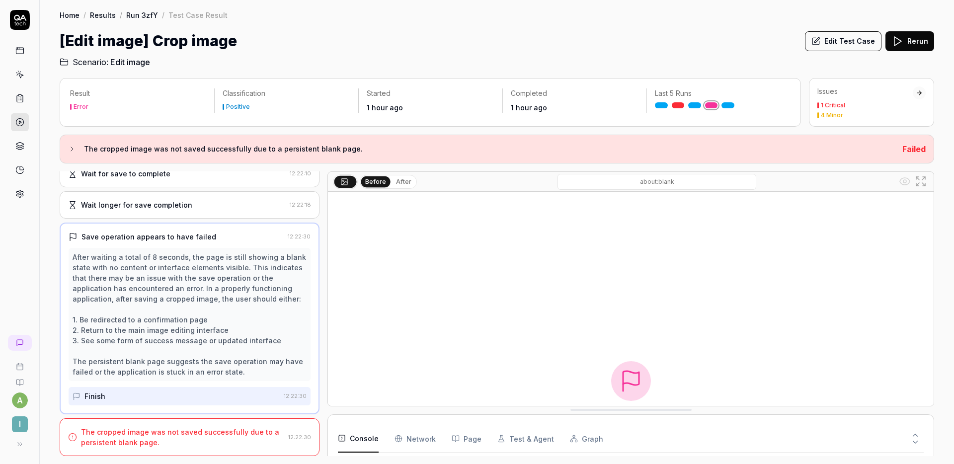
scroll to position [160, 0]
click at [916, 435] on icon at bounding box center [916, 435] width 4 height 2
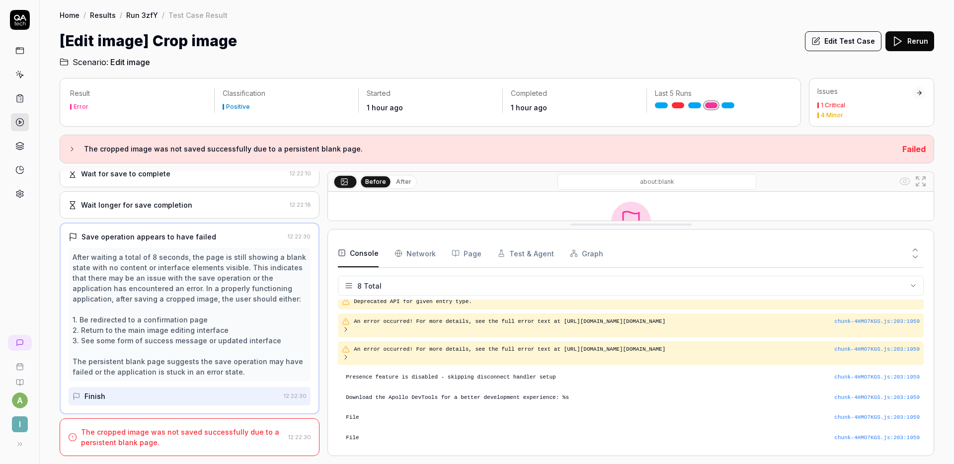
scroll to position [27, 0]
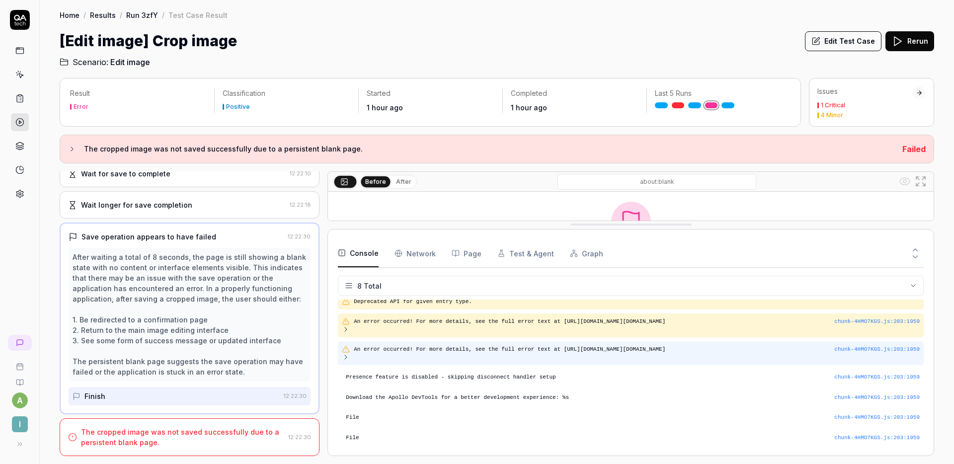
click at [349, 358] on icon at bounding box center [346, 357] width 8 height 8
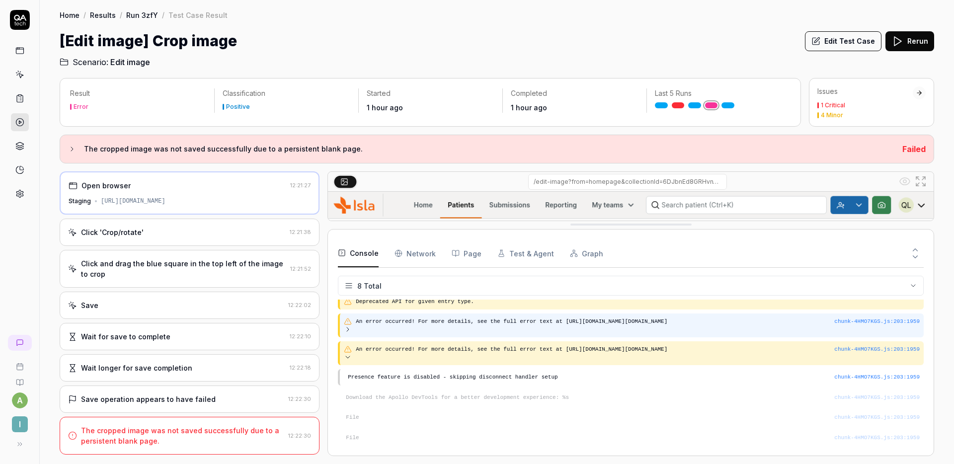
click at [344, 326] on icon at bounding box center [348, 330] width 8 height 8
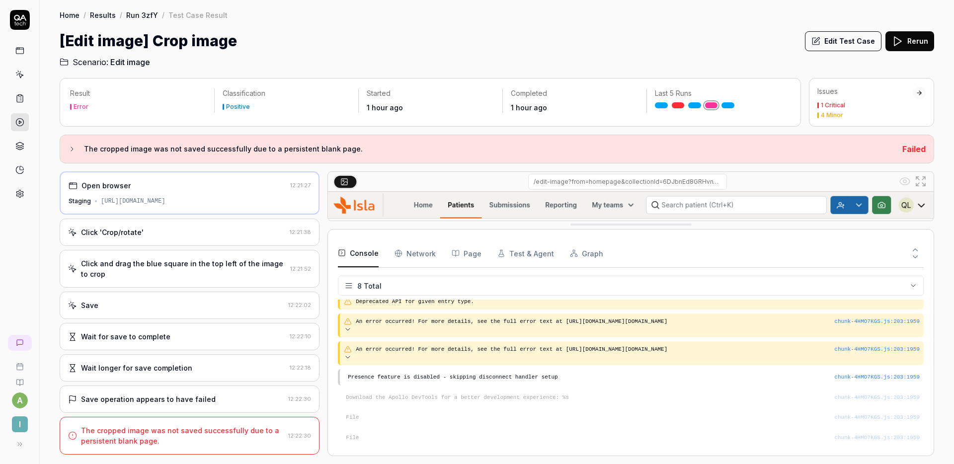
click at [549, 50] on div "[Edit image] Crop image Edit Test Case Rerun" at bounding box center [497, 41] width 875 height 22
click at [521, 34] on div "[Edit image] Crop image Edit Test Case Rerun" at bounding box center [497, 41] width 875 height 22
click at [581, 22] on div "Home / Results / Run 3zfY / Test Case Result Home / Results / Run 3zfY / Test C…" at bounding box center [497, 34] width 915 height 68
click at [916, 257] on icon at bounding box center [916, 257] width 4 height 2
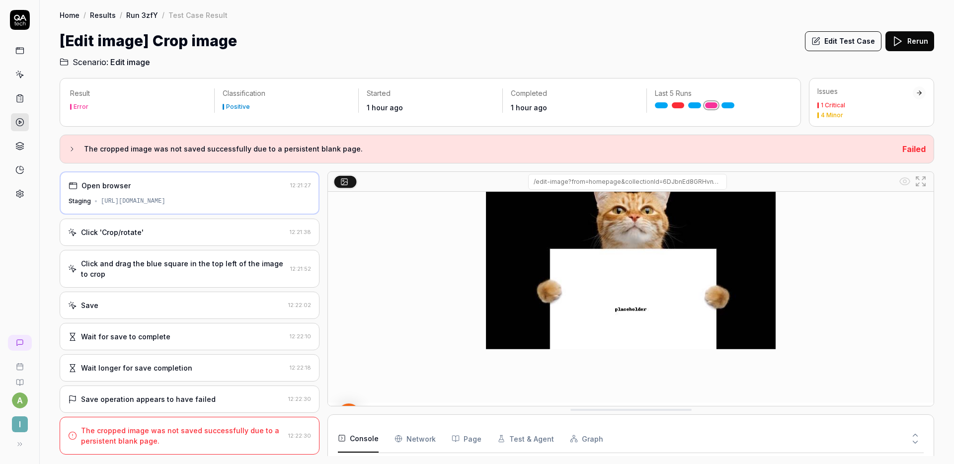
scroll to position [160, 0]
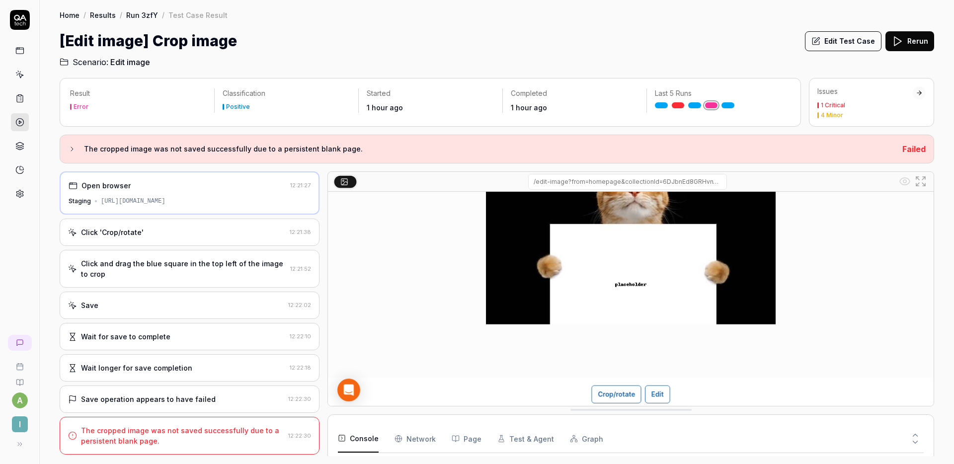
click at [178, 362] on div "Wait longer for save completion 12:22:18" at bounding box center [190, 367] width 260 height 27
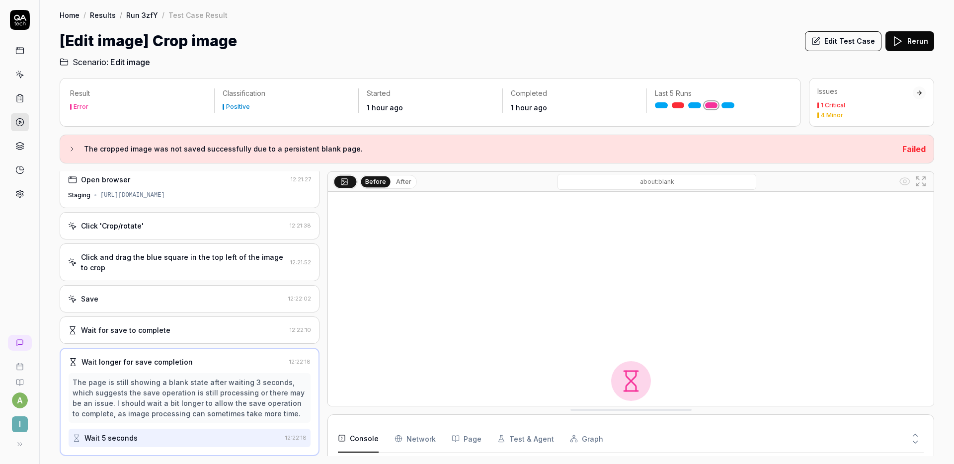
click at [146, 302] on div "Save" at bounding box center [176, 299] width 216 height 10
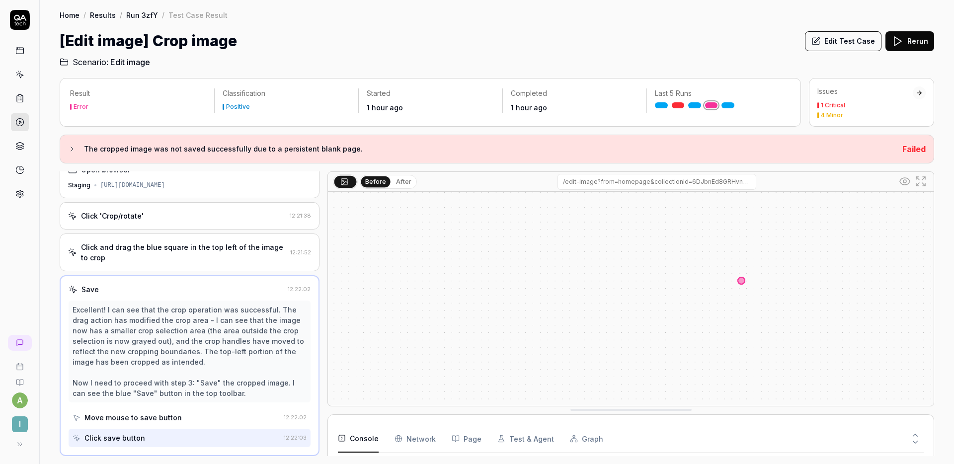
scroll to position [2, 0]
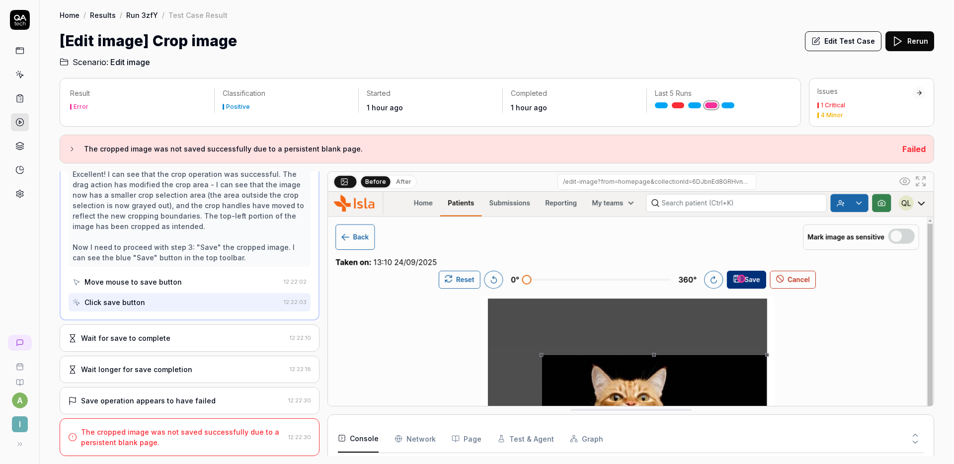
click at [139, 341] on div "Wait for save to complete" at bounding box center [125, 338] width 89 height 10
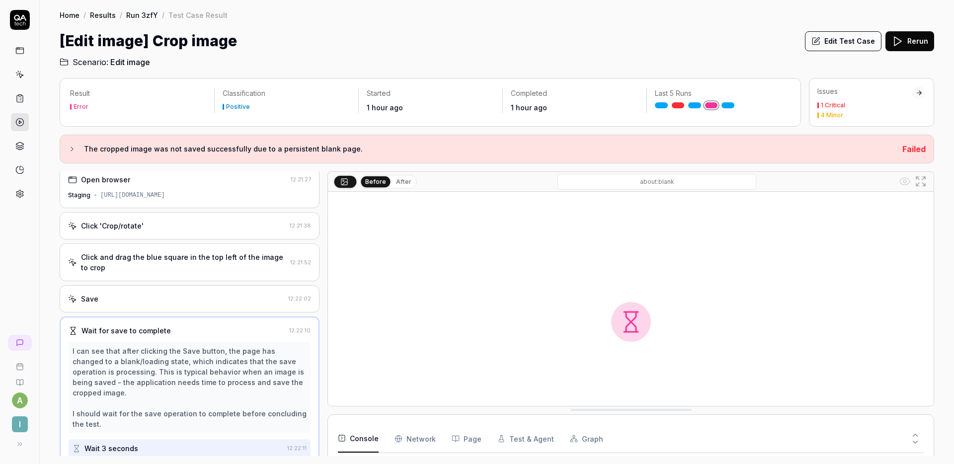
scroll to position [160, 0]
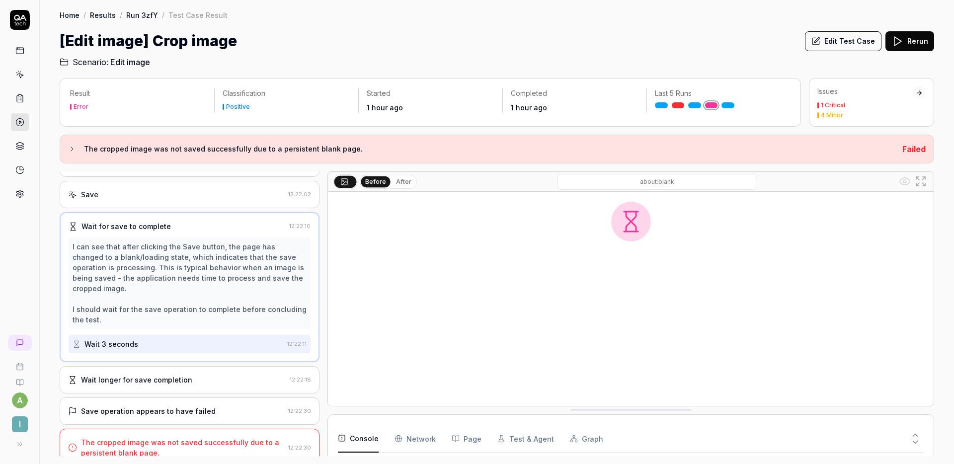
click at [137, 375] on div "Wait longer for save completion" at bounding box center [136, 380] width 111 height 10
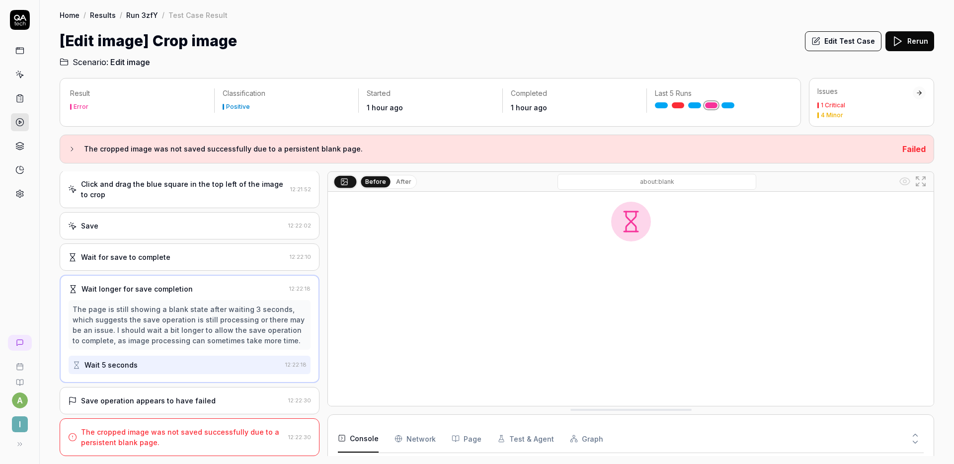
click at [149, 394] on div "Save operation appears to have failed 12:22:30" at bounding box center [190, 400] width 260 height 27
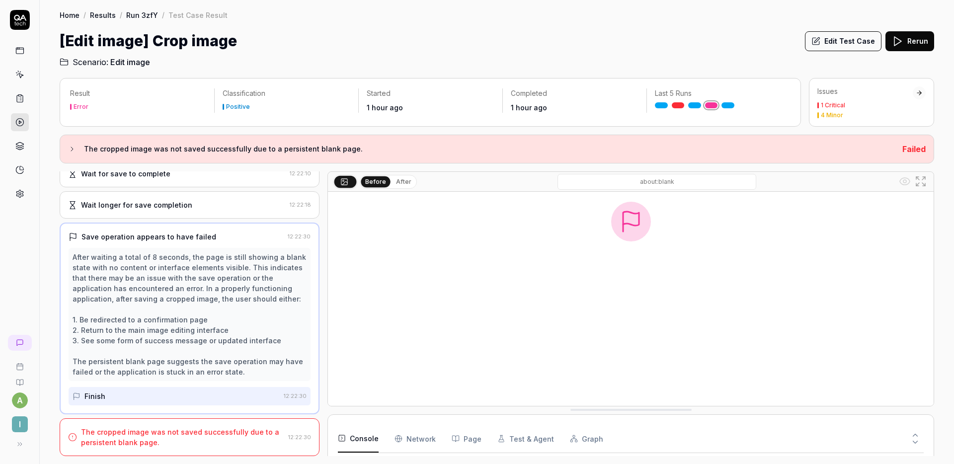
click at [138, 421] on div "The cropped image was not saved successfully due to a persistent blank page. 12…" at bounding box center [190, 438] width 260 height 38
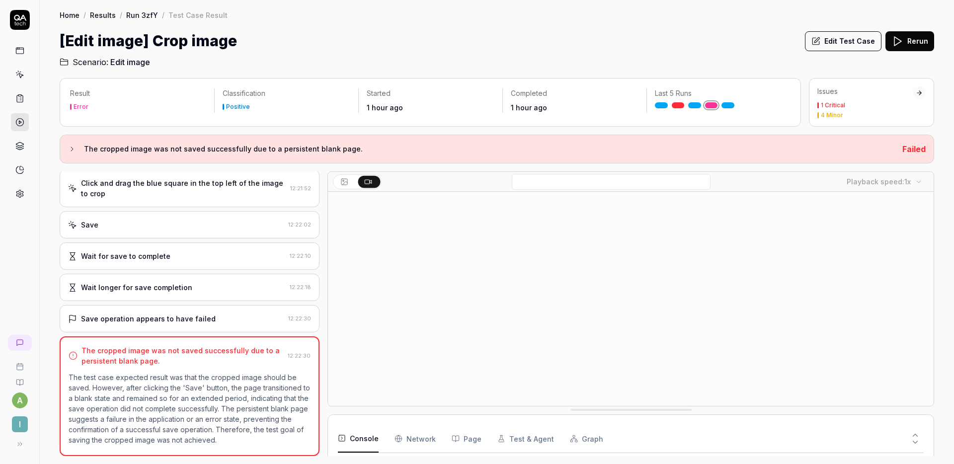
scroll to position [14, 0]
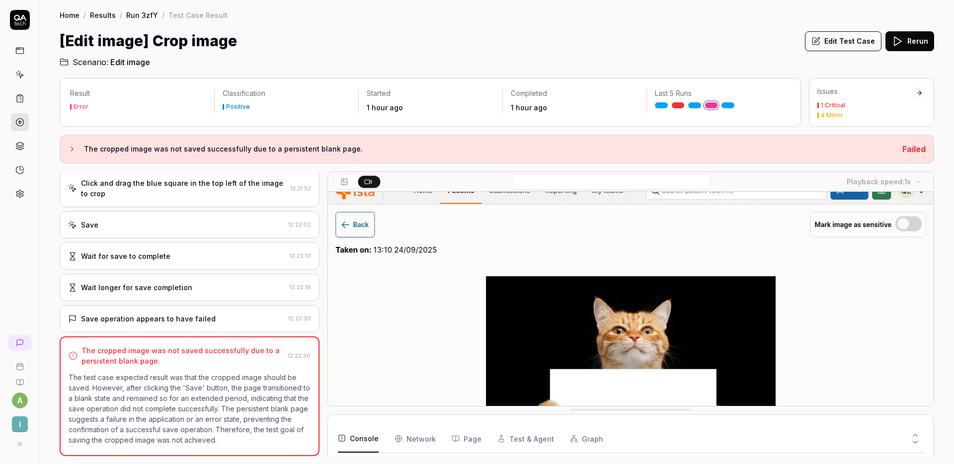
click at [919, 434] on icon at bounding box center [915, 435] width 9 height 9
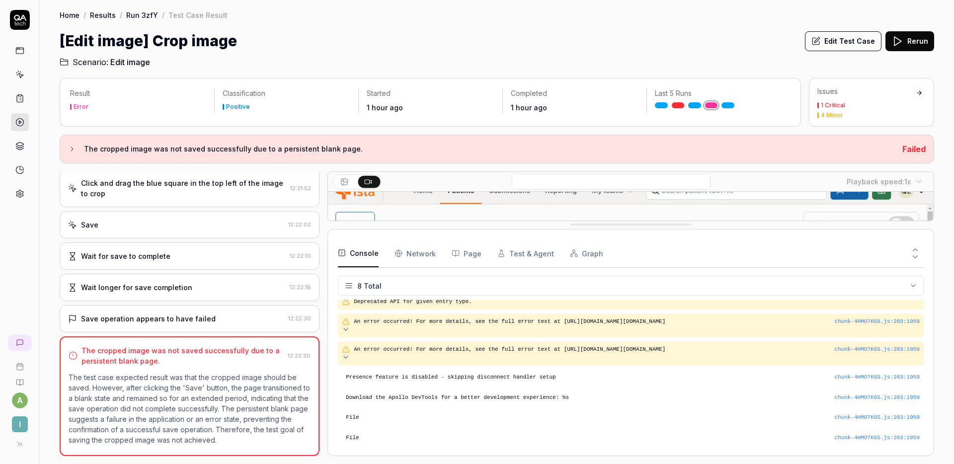
scroll to position [0, 0]
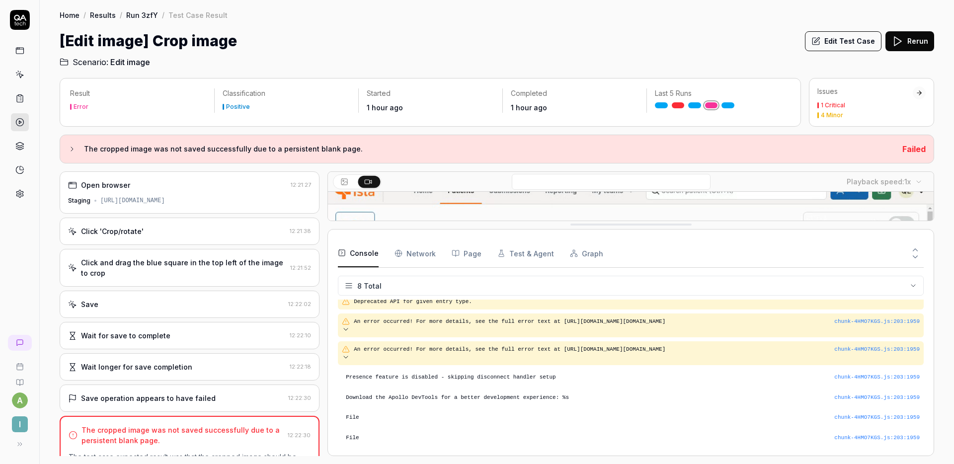
click at [165, 196] on div "[URL][DOMAIN_NAME]" at bounding box center [132, 200] width 65 height 9
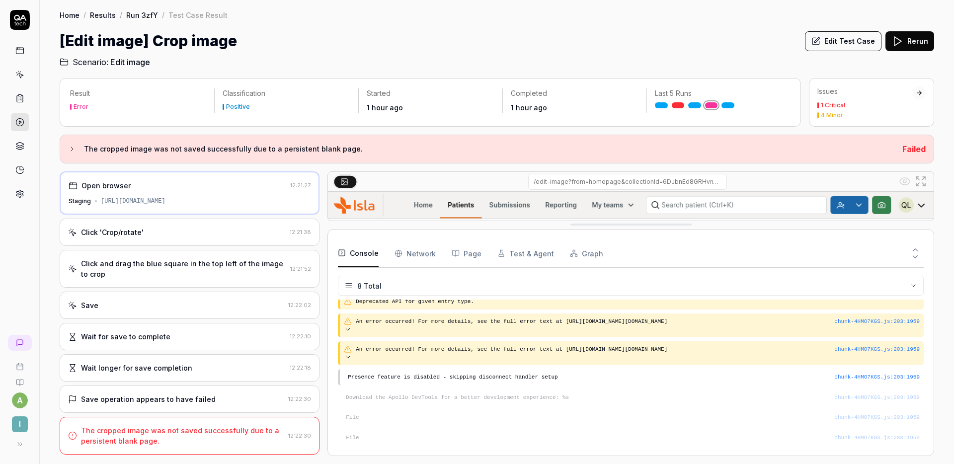
click at [166, 197] on div "[URL][DOMAIN_NAME]" at bounding box center [133, 201] width 65 height 9
click at [166, 200] on div "[URL][DOMAIN_NAME]" at bounding box center [133, 201] width 65 height 9
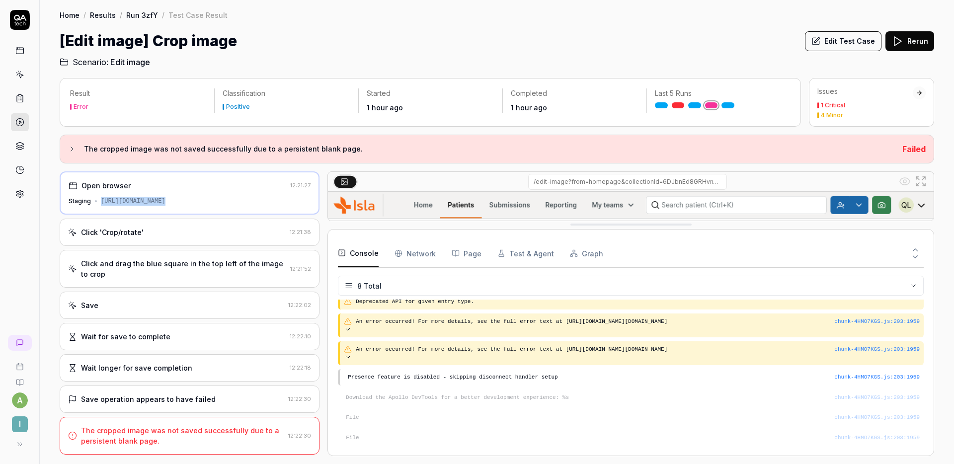
copy div "[URL][DOMAIN_NAME]"
